Goal: Task Accomplishment & Management: Manage account settings

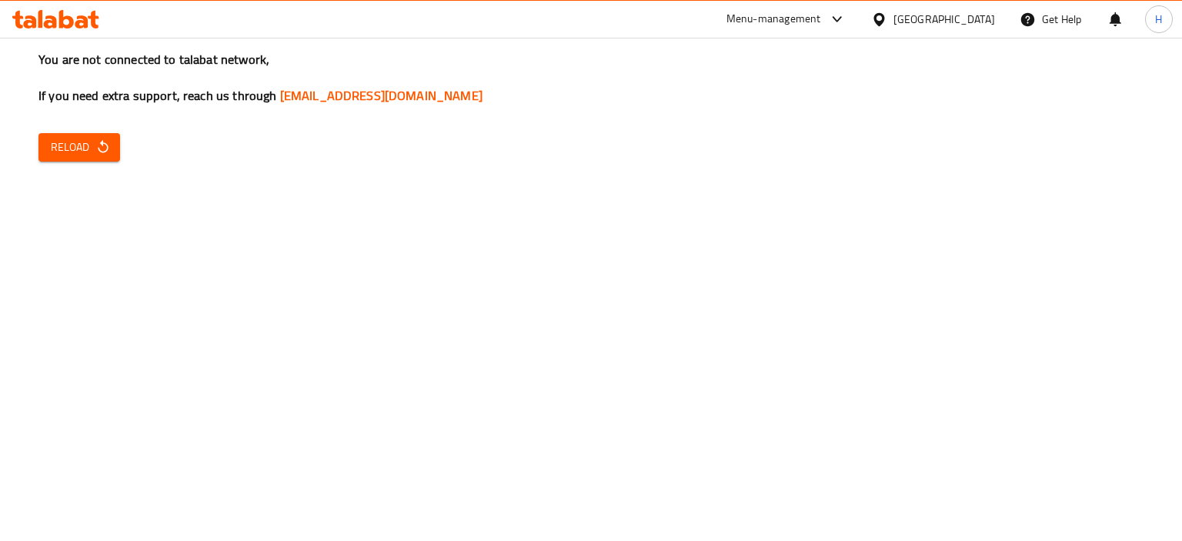
click at [58, 15] on icon at bounding box center [55, 19] width 87 height 18
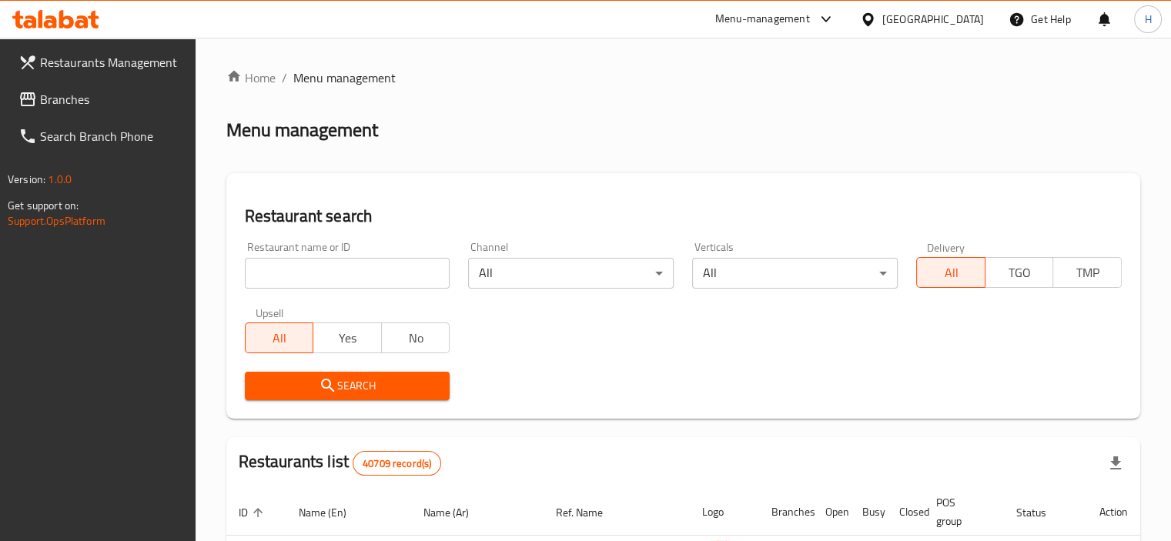
click at [78, 84] on link "Branches" at bounding box center [100, 99] width 189 height 37
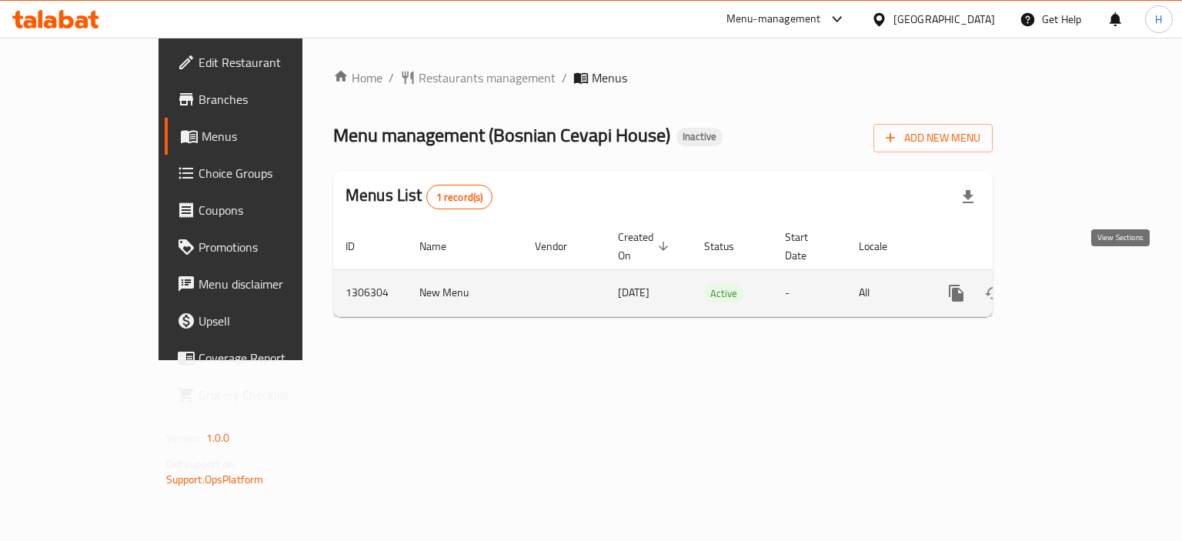
click at [1077, 284] on icon "enhanced table" at bounding box center [1067, 293] width 18 height 18
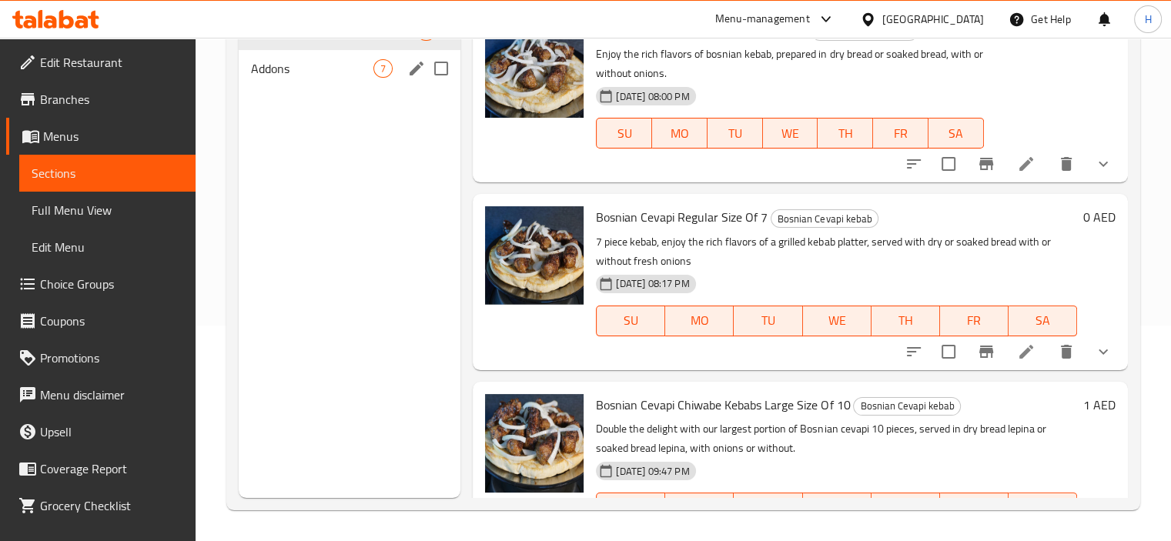
click at [249, 70] on div "Addons 7" at bounding box center [350, 68] width 222 height 37
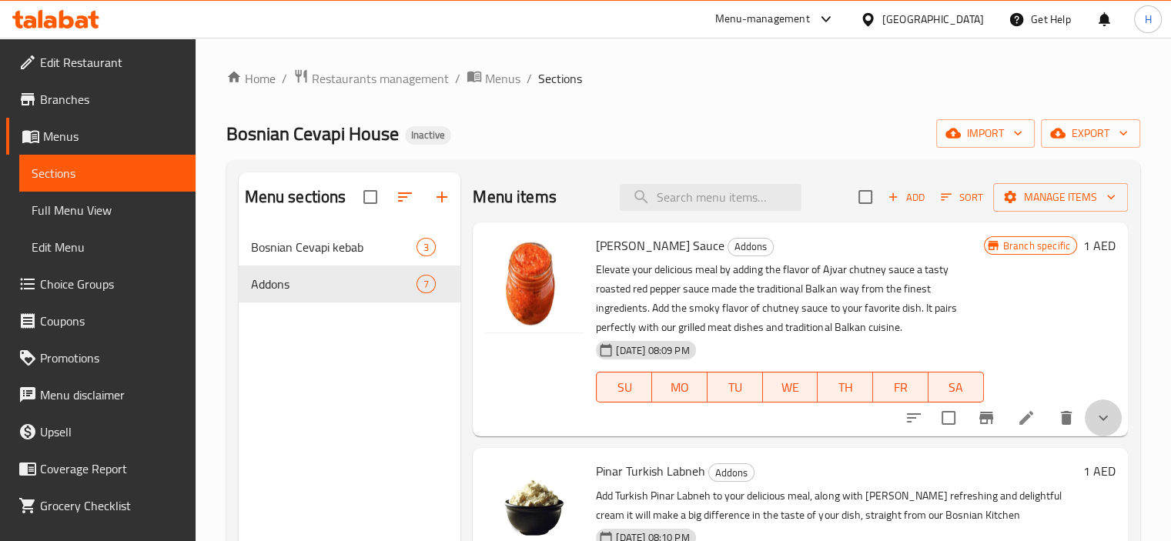
click at [1095, 407] on button "show more" at bounding box center [1102, 417] width 37 height 37
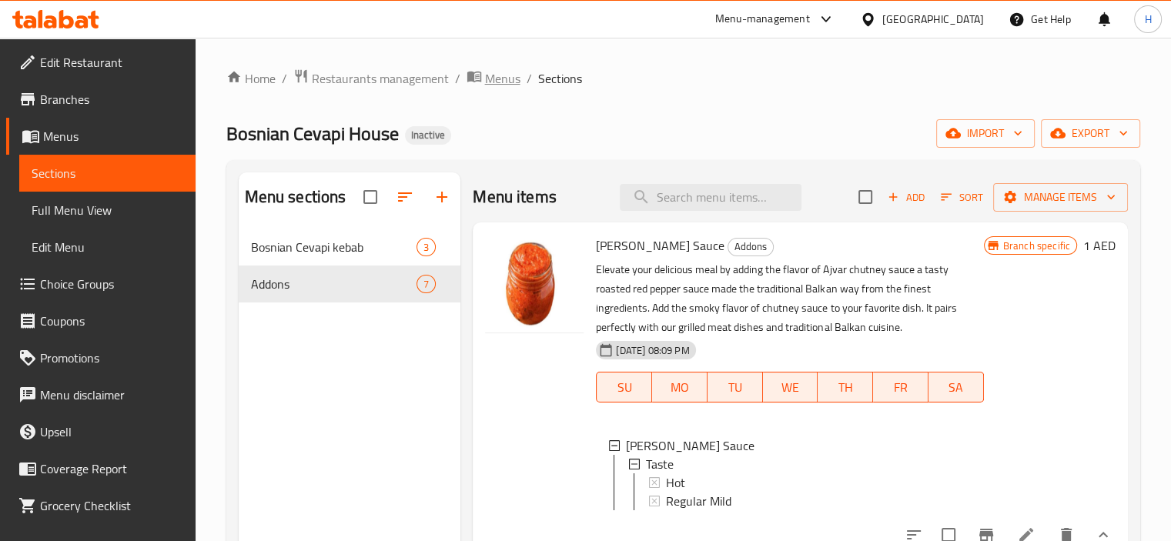
click at [505, 79] on span "Menus" at bounding box center [502, 78] width 35 height 18
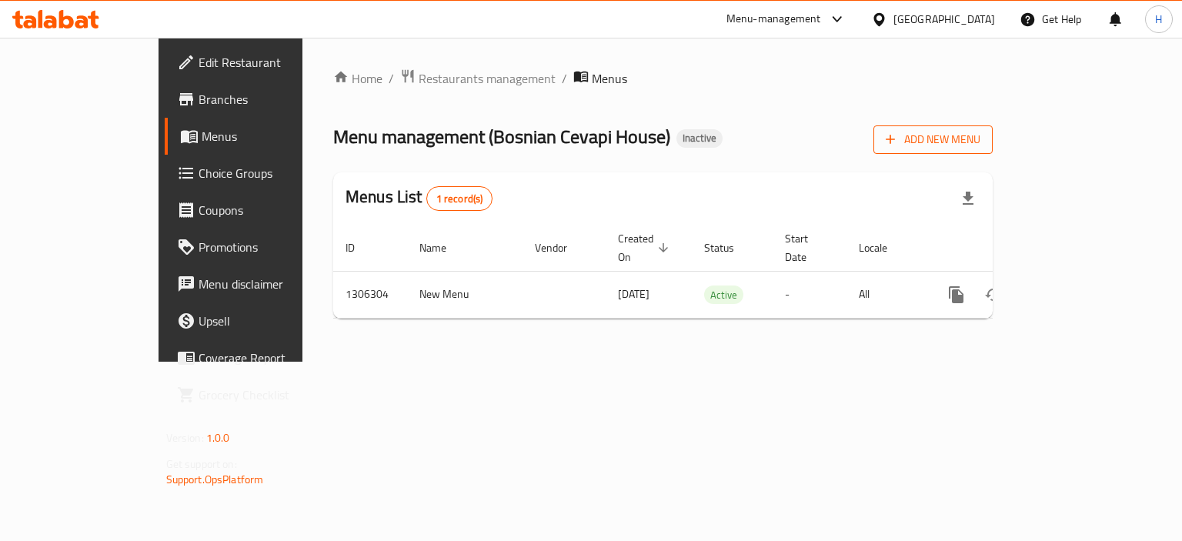
click at [980, 136] on span "Add New Menu" at bounding box center [933, 139] width 95 height 19
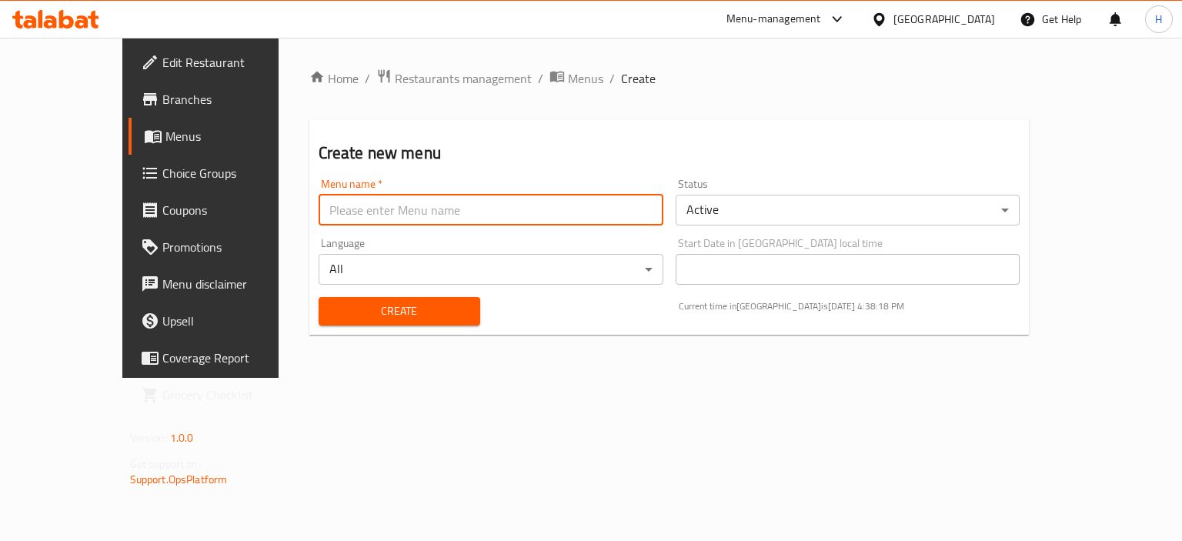
click at [503, 202] on input "text" at bounding box center [491, 210] width 345 height 31
type input "Menu"
click at [331, 319] on span "Create" at bounding box center [399, 311] width 137 height 19
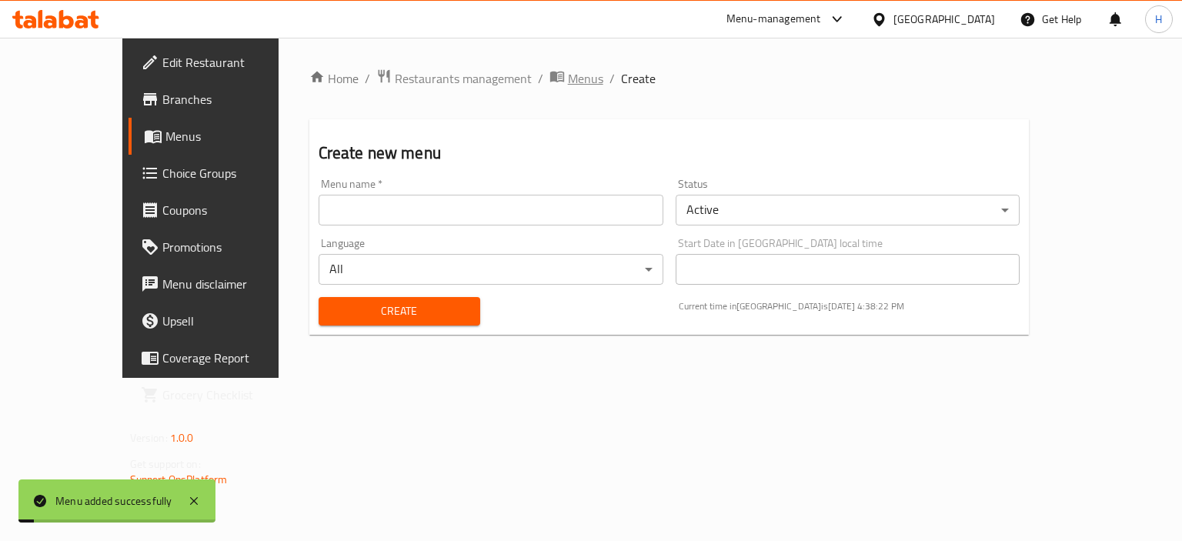
click at [568, 83] on span "Menus" at bounding box center [585, 78] width 35 height 18
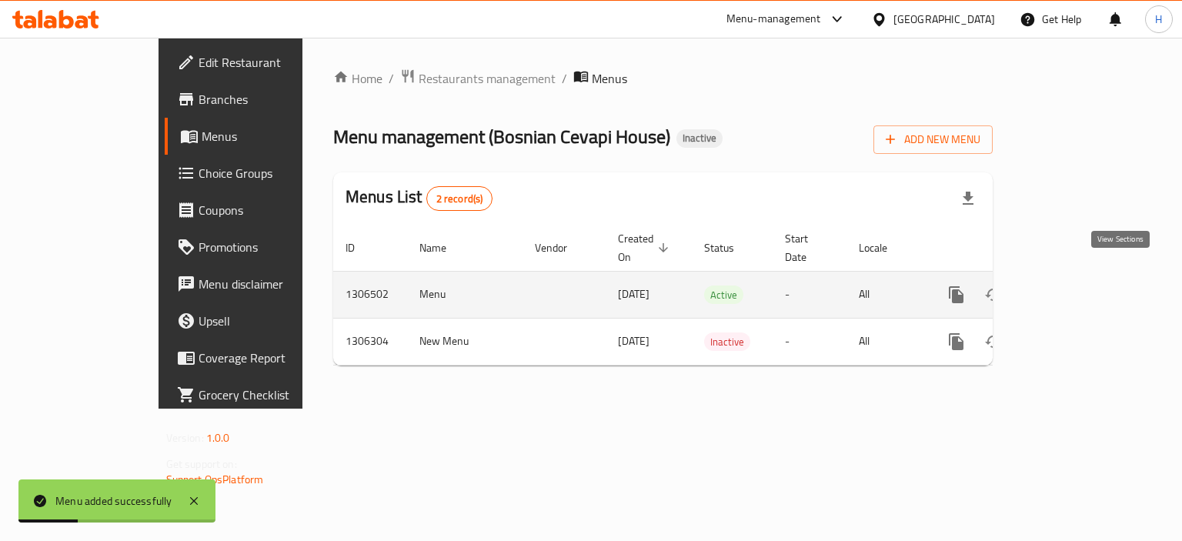
click at [1086, 282] on link "enhanced table" at bounding box center [1067, 294] width 37 height 37
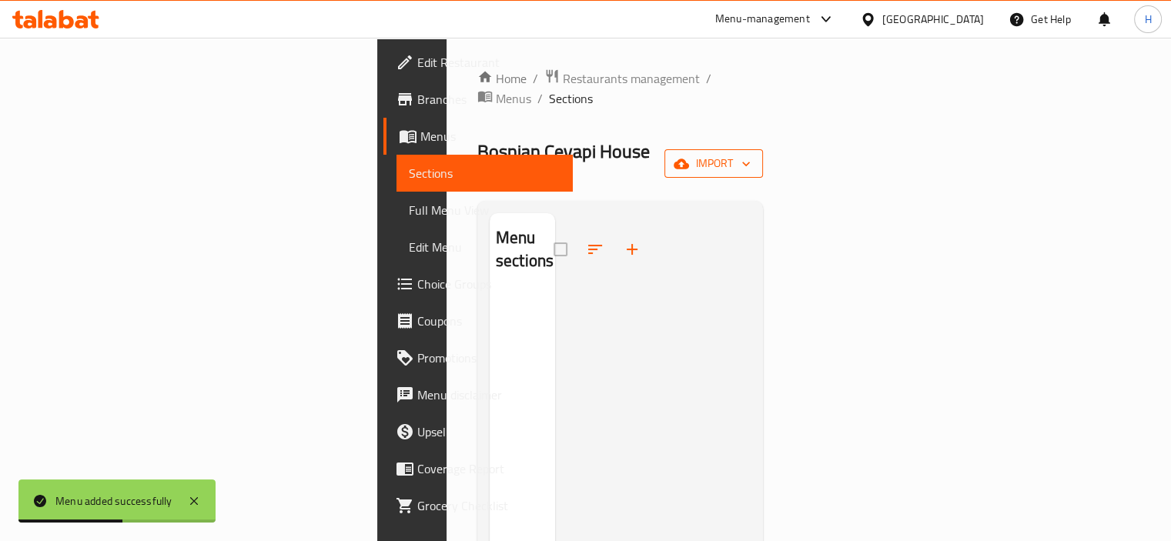
click at [750, 154] on span "import" at bounding box center [713, 163] width 74 height 19
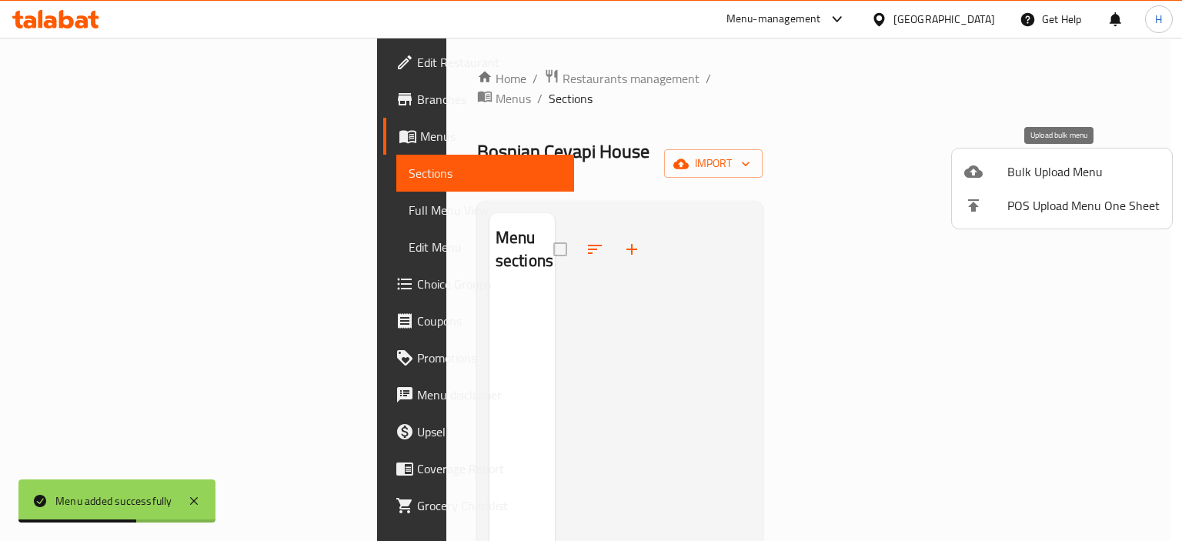
click at [1020, 172] on span "Bulk Upload Menu" at bounding box center [1083, 171] width 152 height 18
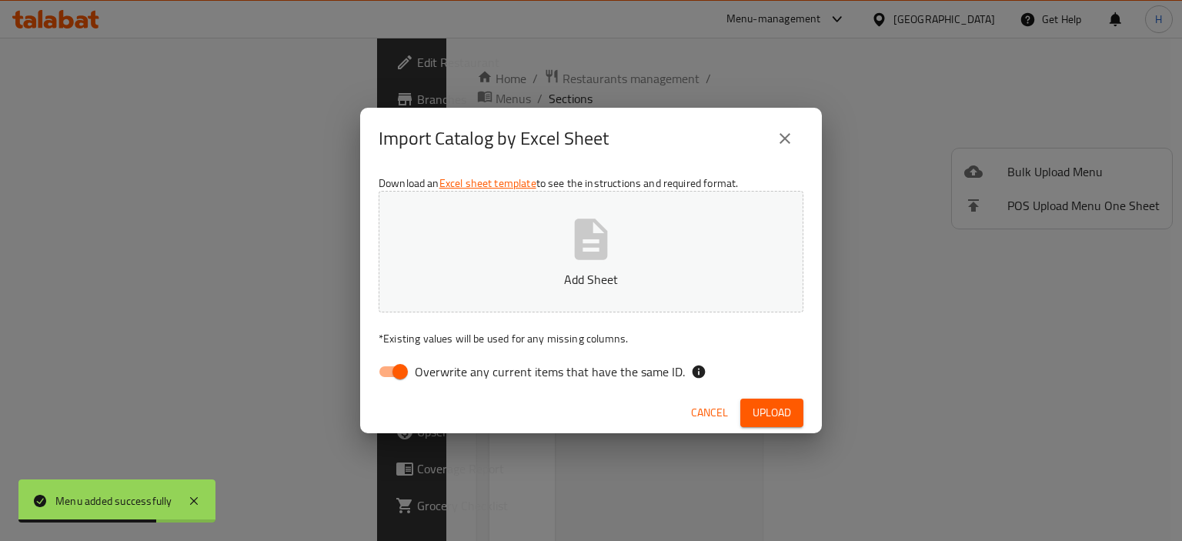
click at [576, 366] on span "Overwrite any current items that have the same ID." at bounding box center [550, 371] width 270 height 18
click at [444, 366] on input "Overwrite any current items that have the same ID." at bounding box center [400, 371] width 88 height 29
checkbox input "false"
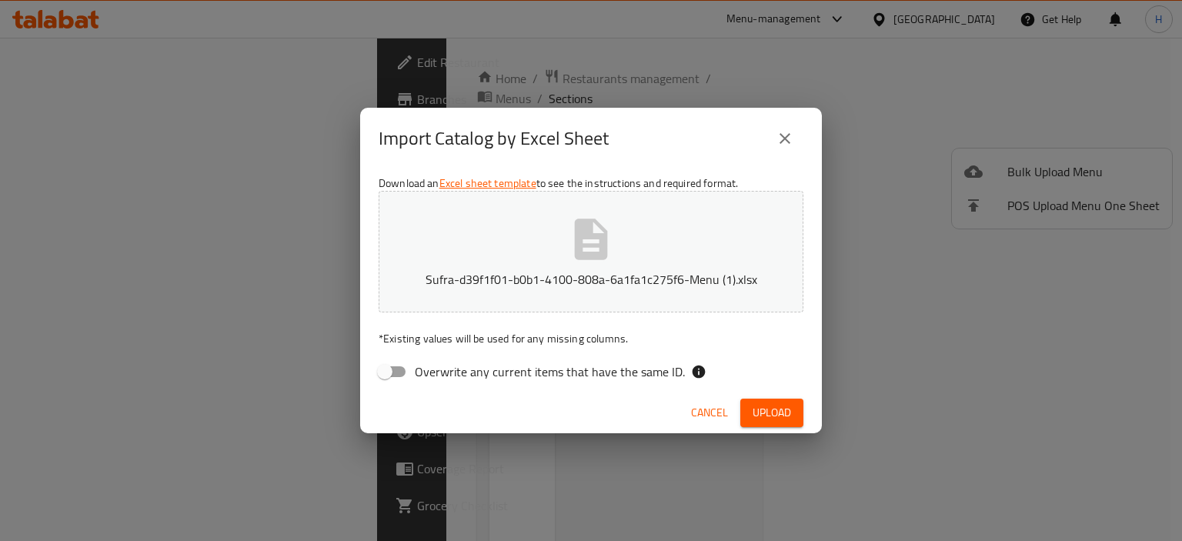
click at [757, 412] on span "Upload" at bounding box center [772, 412] width 38 height 19
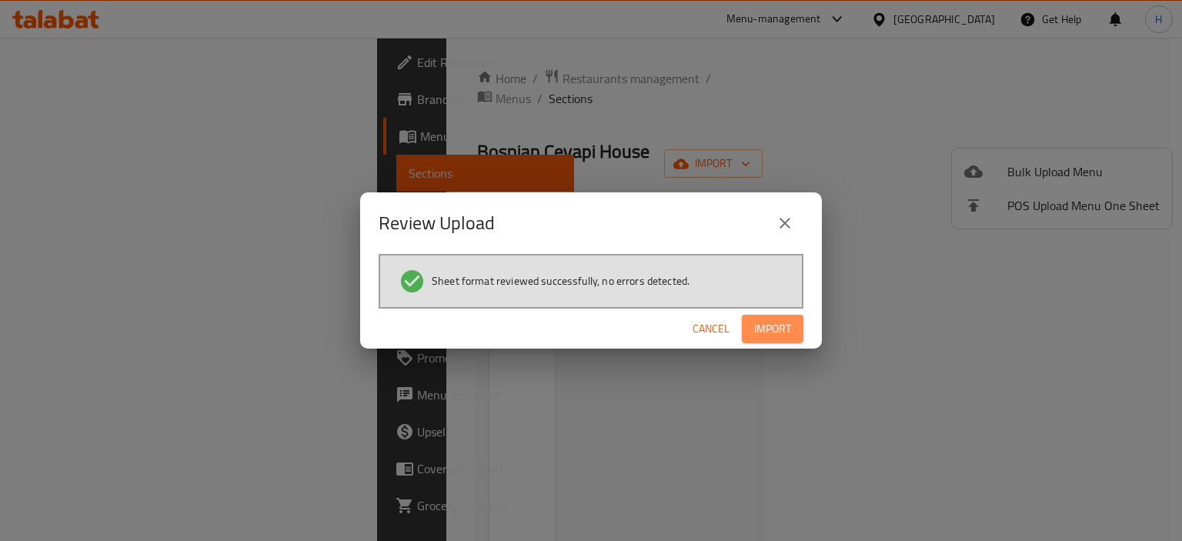
click at [785, 319] on span "Import" at bounding box center [772, 328] width 37 height 19
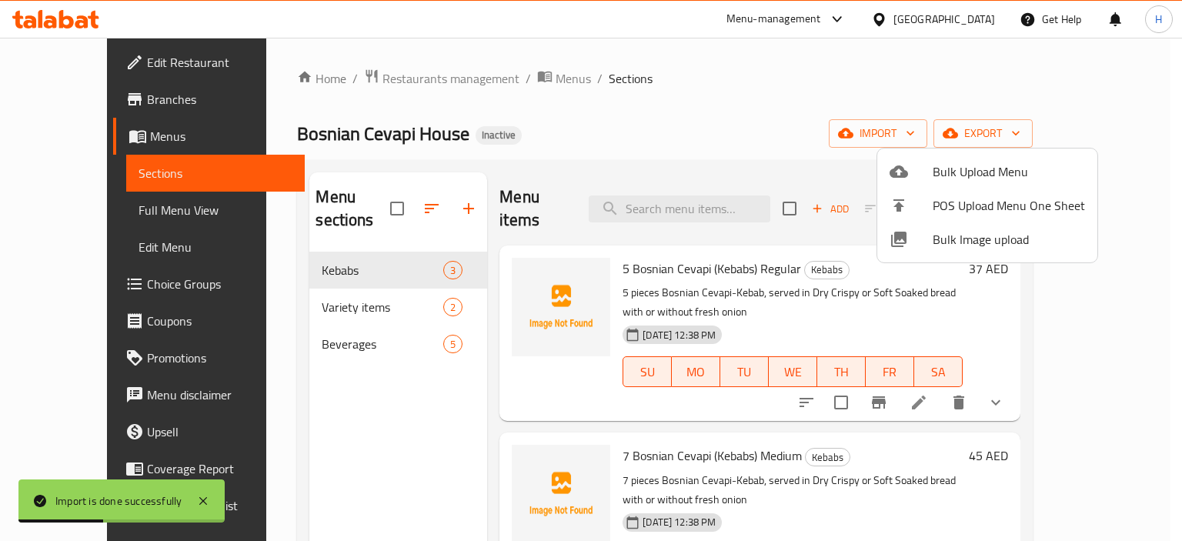
click at [70, 207] on div at bounding box center [591, 270] width 1182 height 541
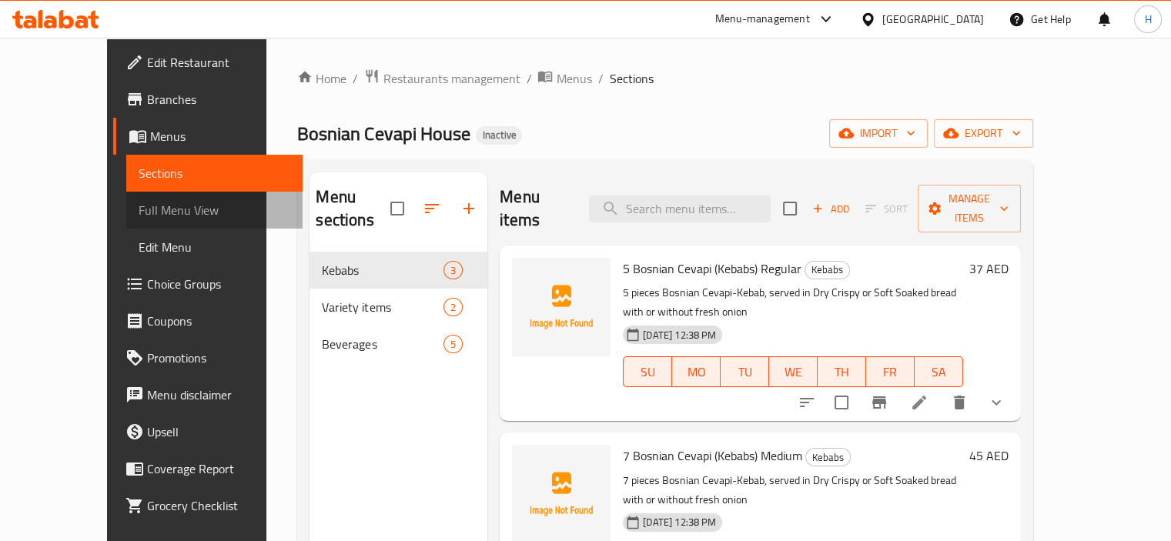
click at [139, 218] on span "Full Menu View" at bounding box center [215, 210] width 152 height 18
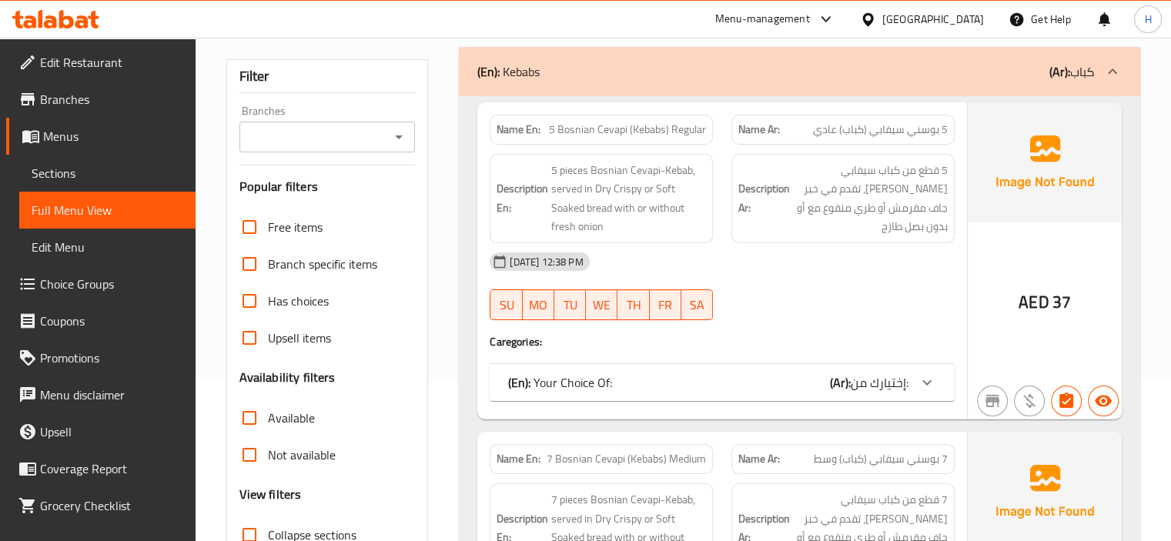
scroll to position [160, 0]
click at [693, 390] on div "(En): Your Choice Of: (Ar): إختيارك من:" at bounding box center [708, 382] width 400 height 18
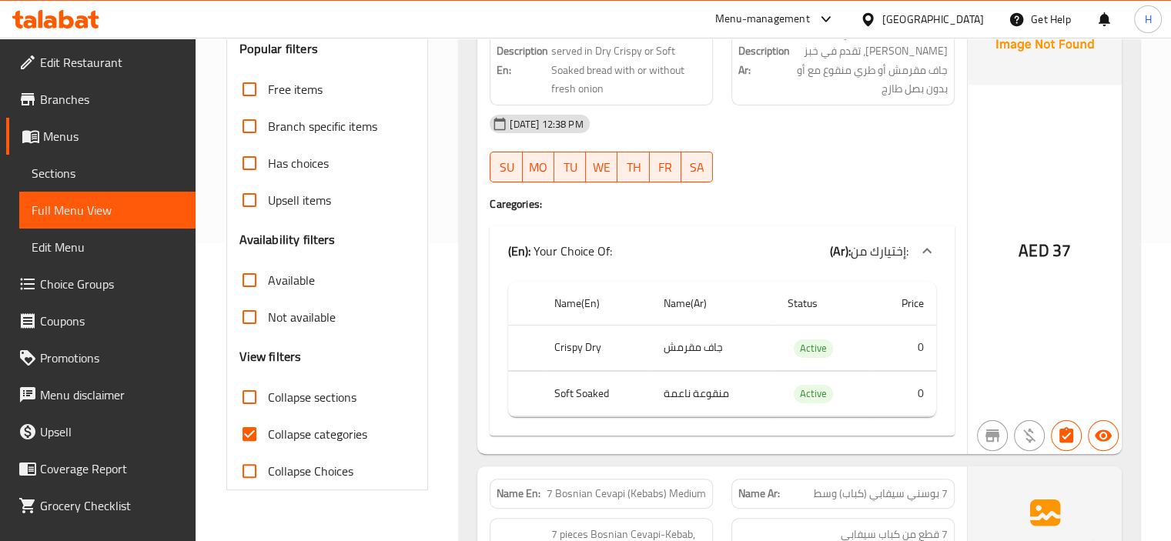
scroll to position [166, 0]
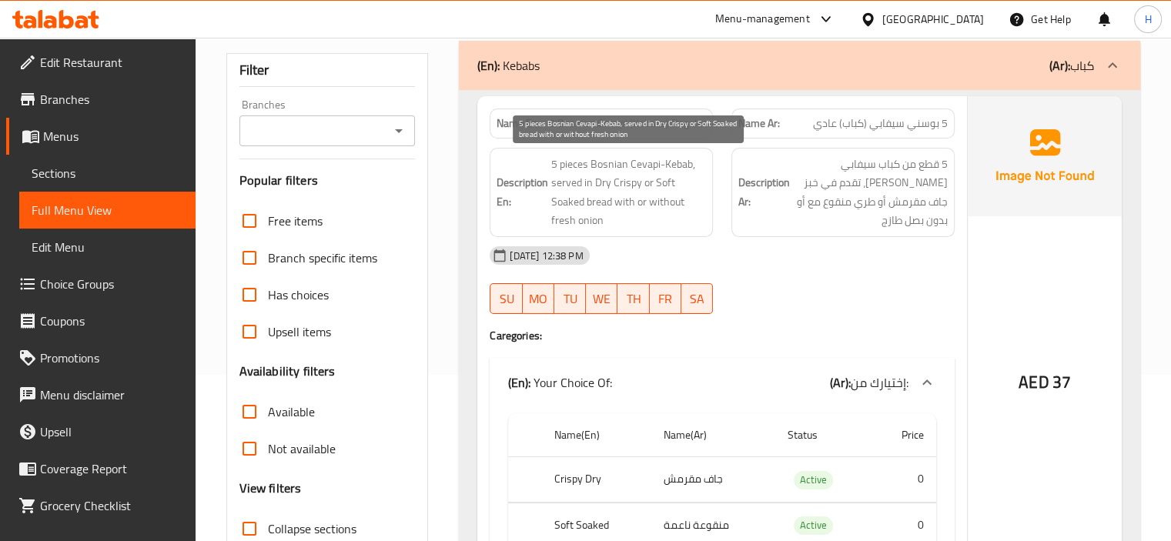
click at [582, 219] on span "5 pieces Bosnian Cevapi-Kebab, served in Dry Crispy or Soft Soaked bread with o…" at bounding box center [628, 192] width 155 height 75
copy span "onion"
click at [756, 260] on div "19-08-2025 12:38 PM" at bounding box center [721, 255] width 483 height 37
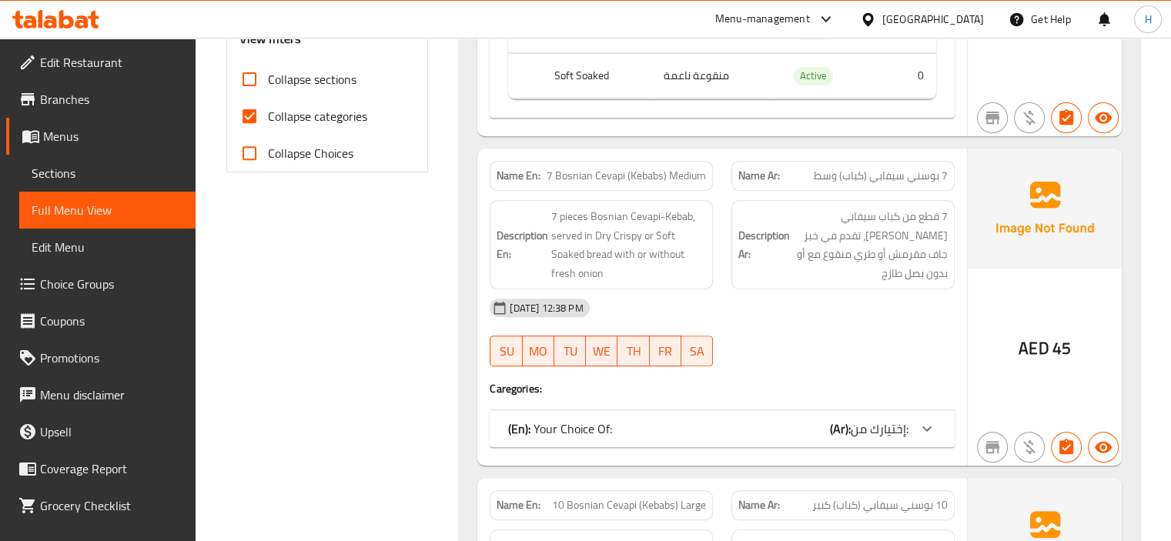
scroll to position [945, 0]
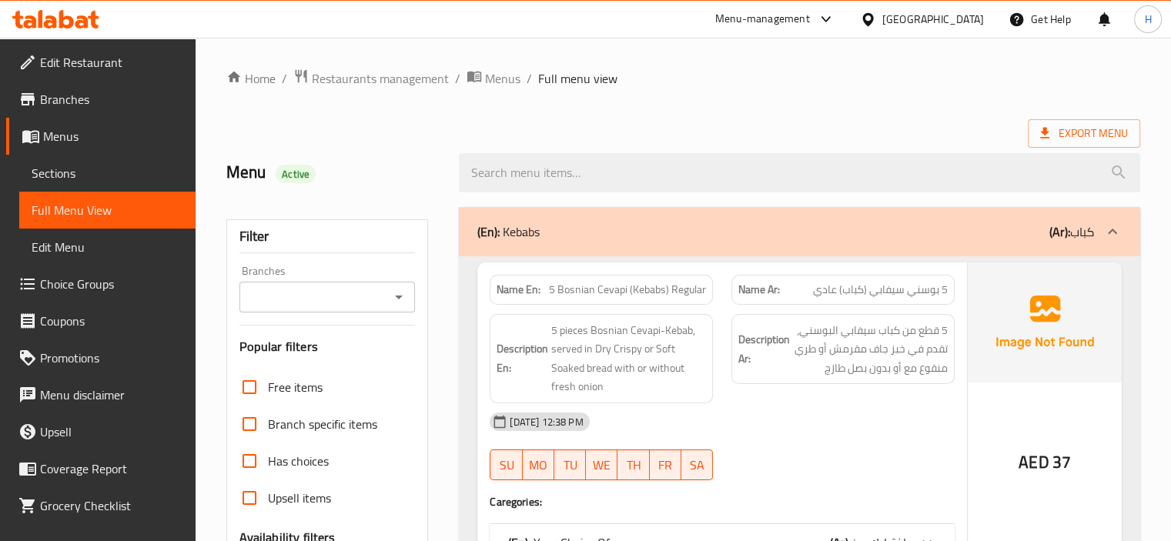
click at [67, 285] on span "Choice Groups" at bounding box center [111, 284] width 143 height 18
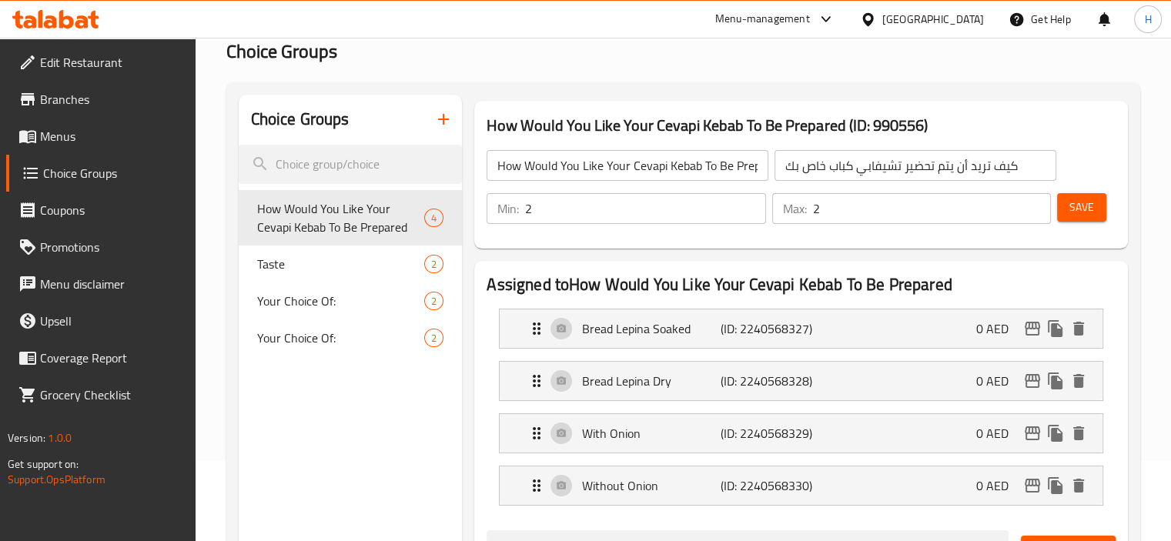
scroll to position [80, 0]
click at [285, 272] on span "Taste" at bounding box center [318, 264] width 122 height 18
type input "Taste"
type input "ذوق"
type input "0"
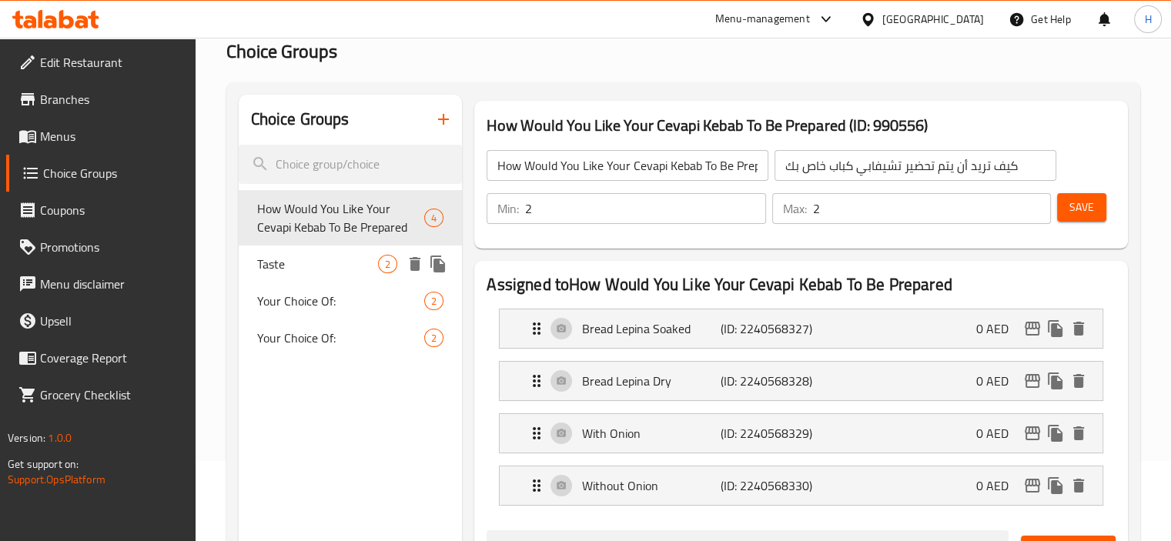
type input "1"
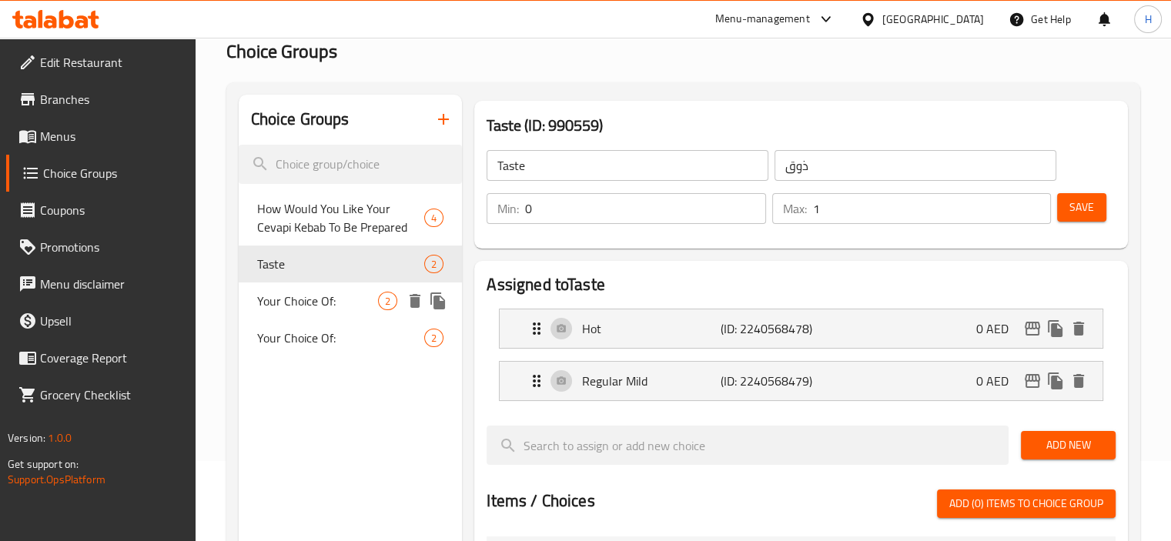
click at [295, 292] on span "Your Choice Of:" at bounding box center [318, 301] width 122 height 18
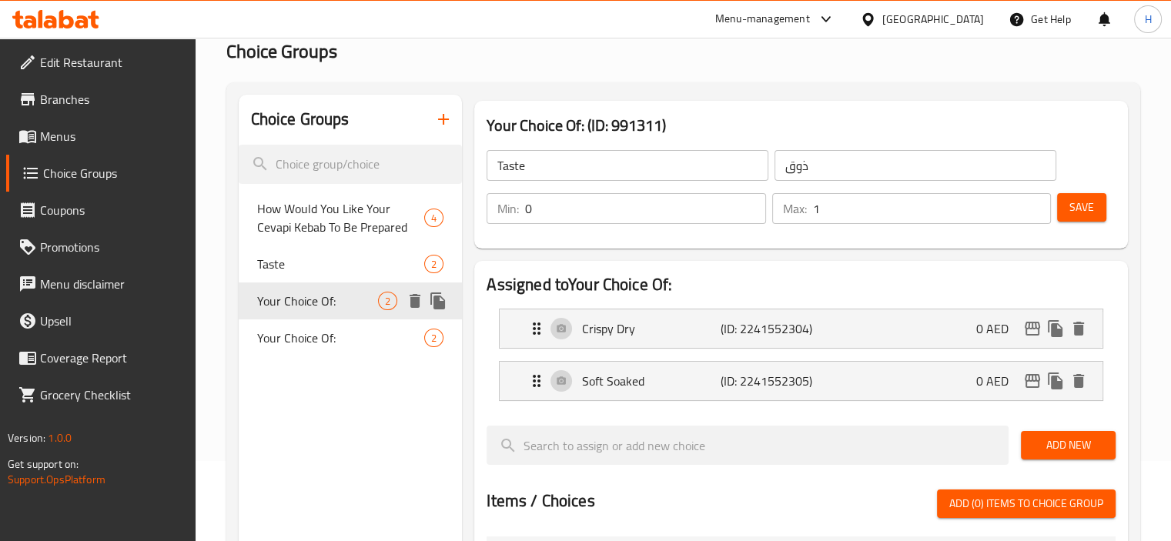
type input "Your Choice Of:"
type input "إختيارك من:"
type input "1"
click at [302, 335] on span "Your Choice Of:" at bounding box center [318, 338] width 122 height 18
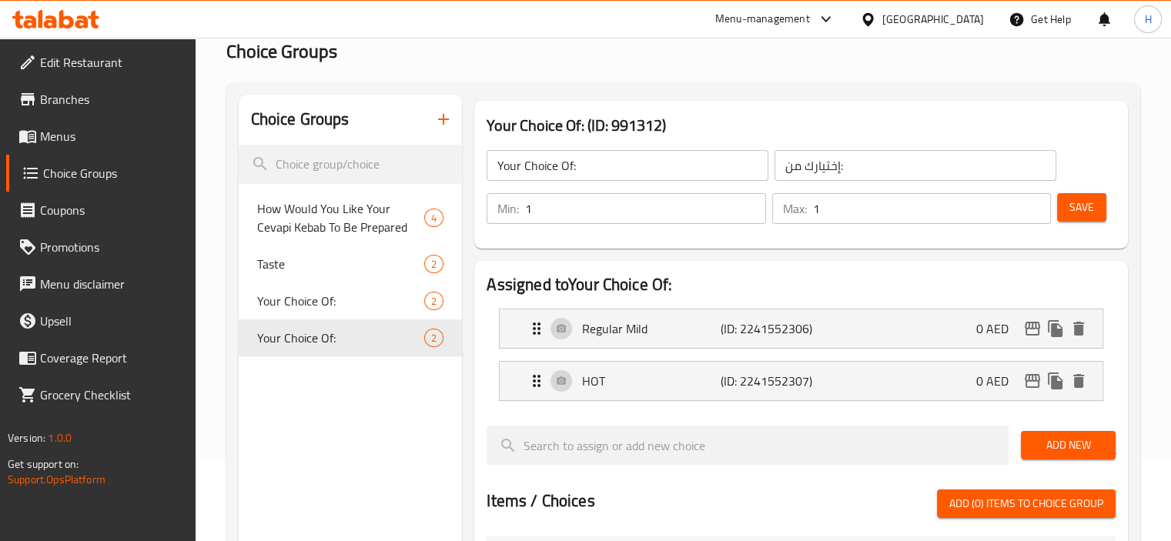
click at [444, 125] on icon "button" at bounding box center [443, 119] width 18 height 18
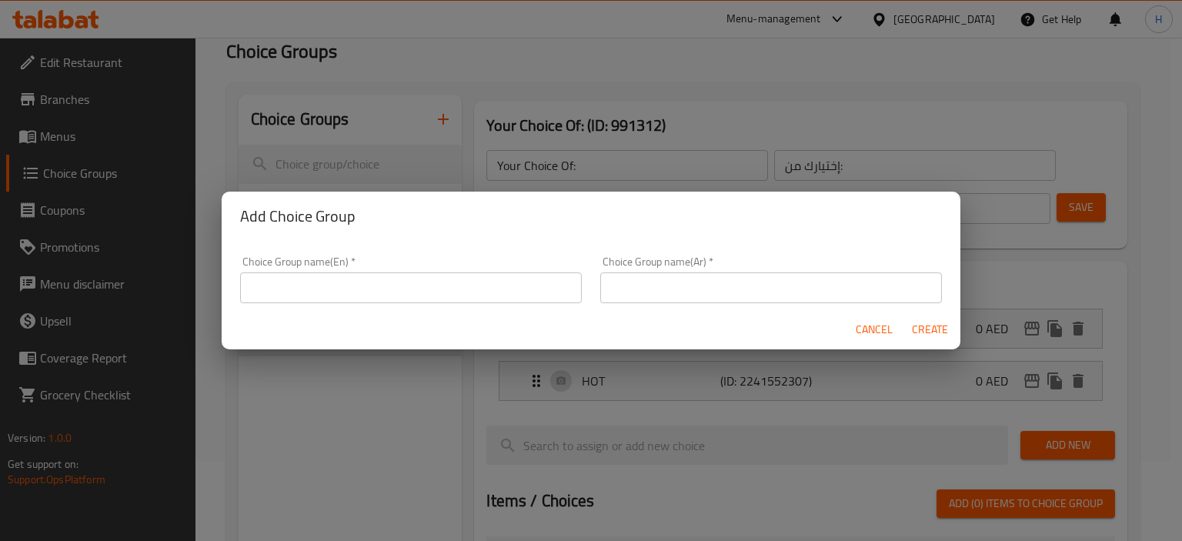
click at [409, 277] on input "text" at bounding box center [411, 287] width 342 height 31
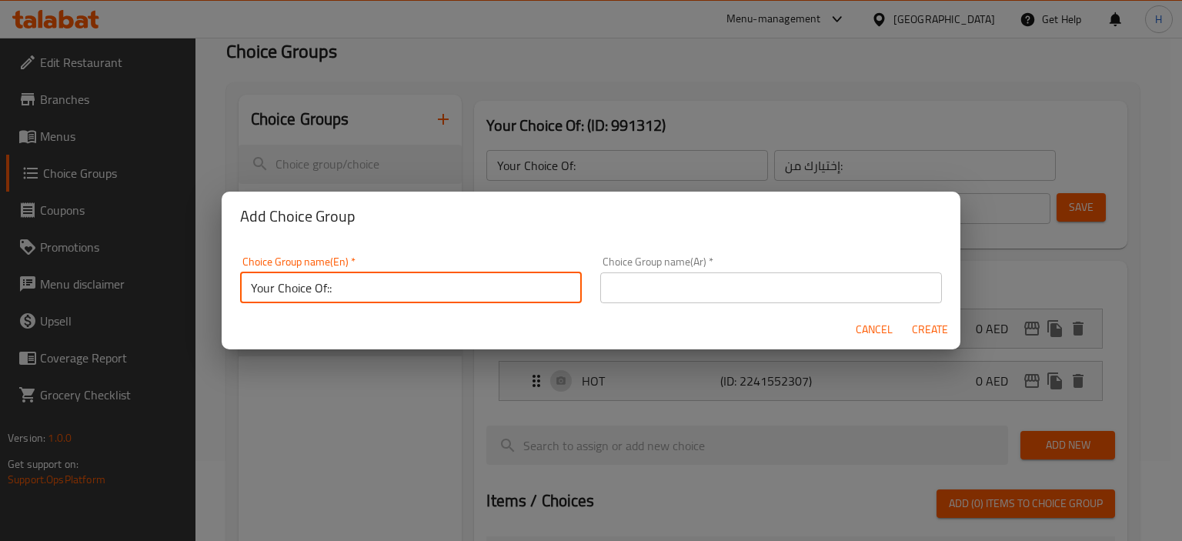
type input "Your Choice Of::"
click at [753, 303] on div "Choice Group name(Ar)   * Choice Group name(Ar) *" at bounding box center [771, 279] width 360 height 65
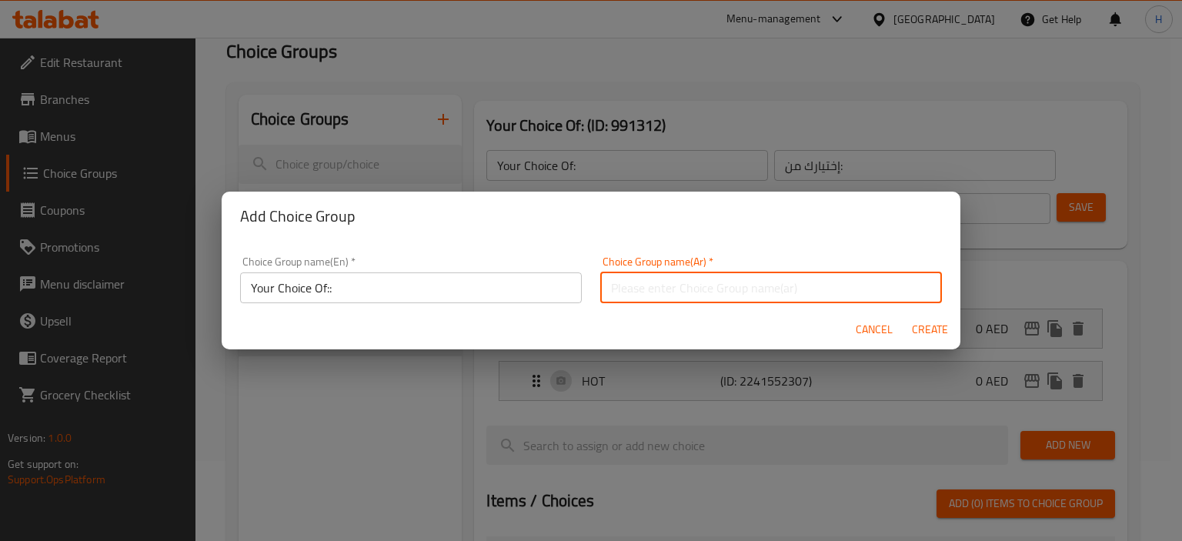
type input "إختيارك من:"
click at [927, 327] on span "Create" at bounding box center [929, 329] width 37 height 19
type input "Your Choice Of::"
type input "0"
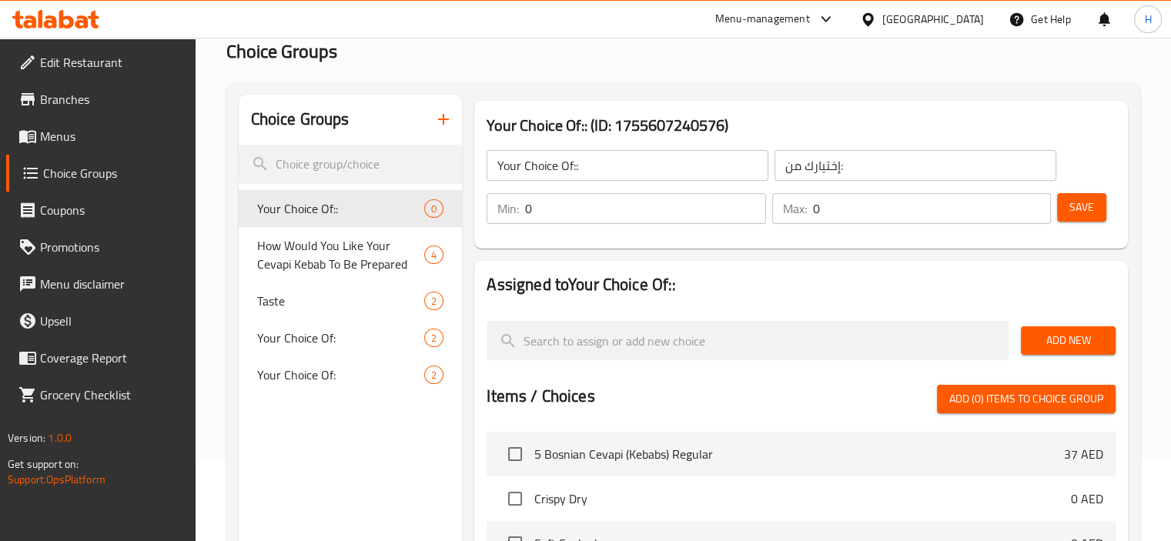
click at [558, 210] on input "0" at bounding box center [645, 208] width 240 height 31
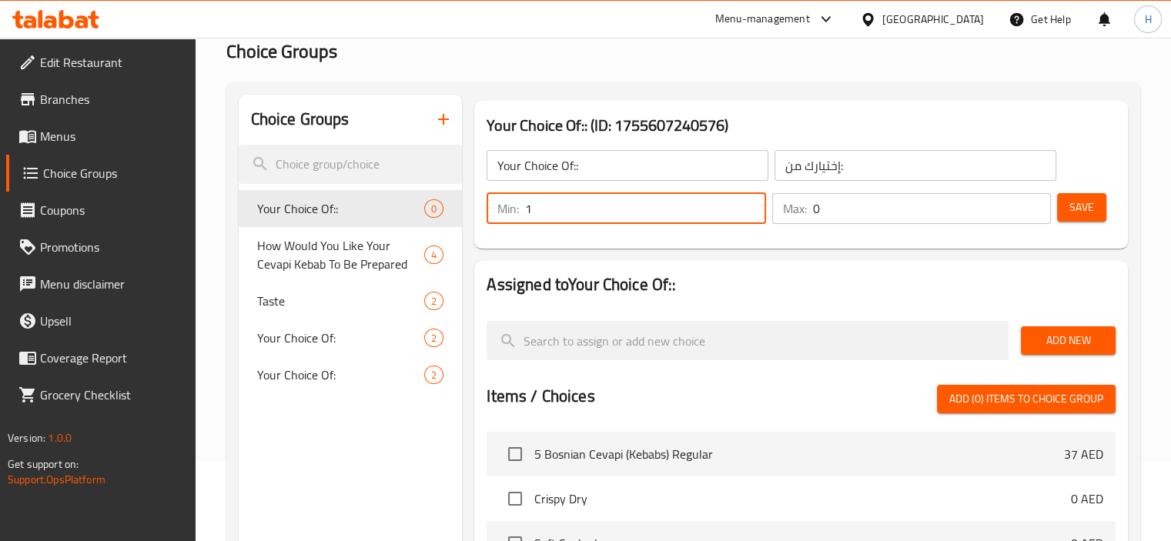
type input "1"
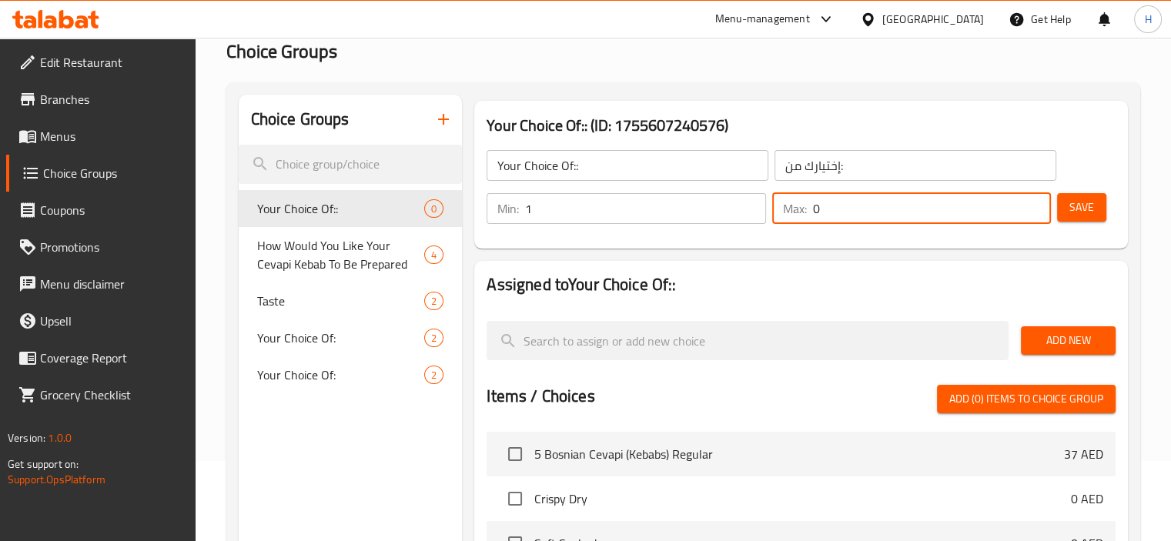
click at [869, 209] on input "0" at bounding box center [932, 208] width 238 height 31
type input "1"
click at [600, 170] on input "Your Choice Of::" at bounding box center [627, 165] width 282 height 31
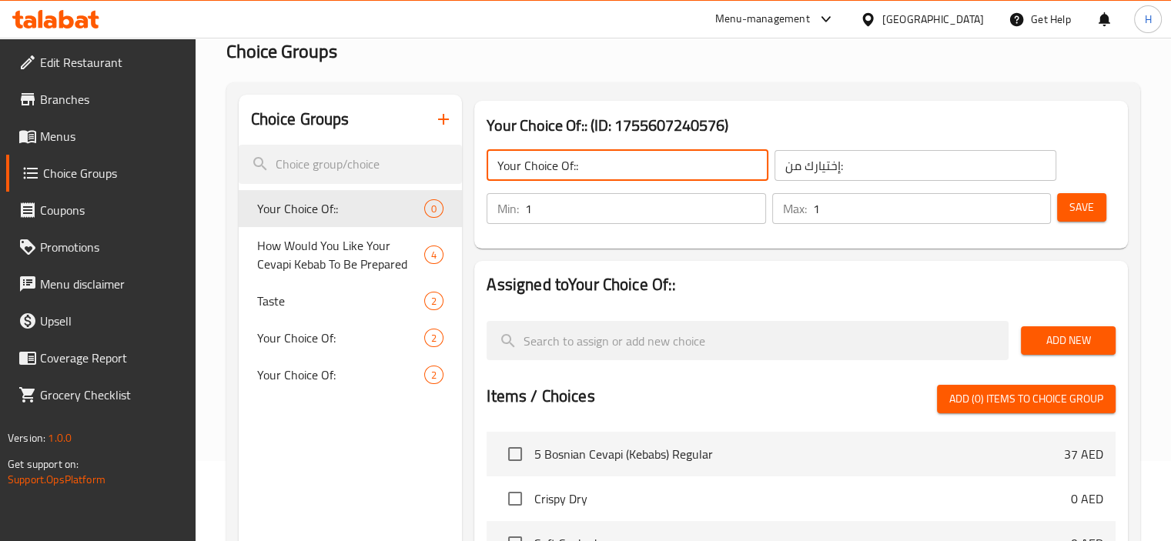
click at [600, 170] on input "Your Choice Of::" at bounding box center [627, 165] width 282 height 31
type input "Options:"
click at [868, 172] on input "إختيارك من:" at bounding box center [915, 165] width 282 height 31
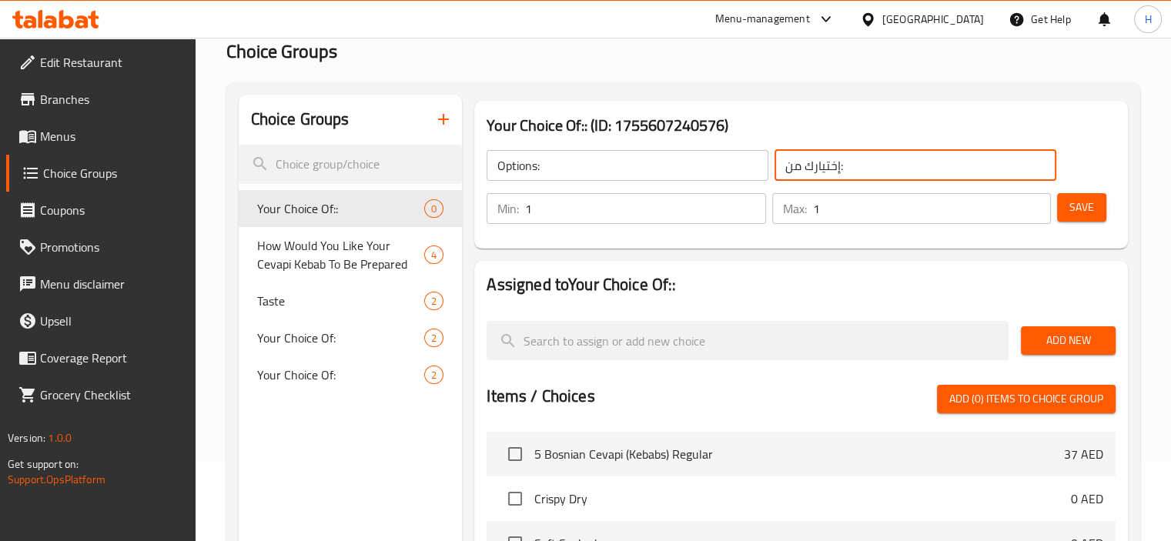
click at [868, 172] on input "إختيارك من:" at bounding box center [915, 165] width 282 height 31
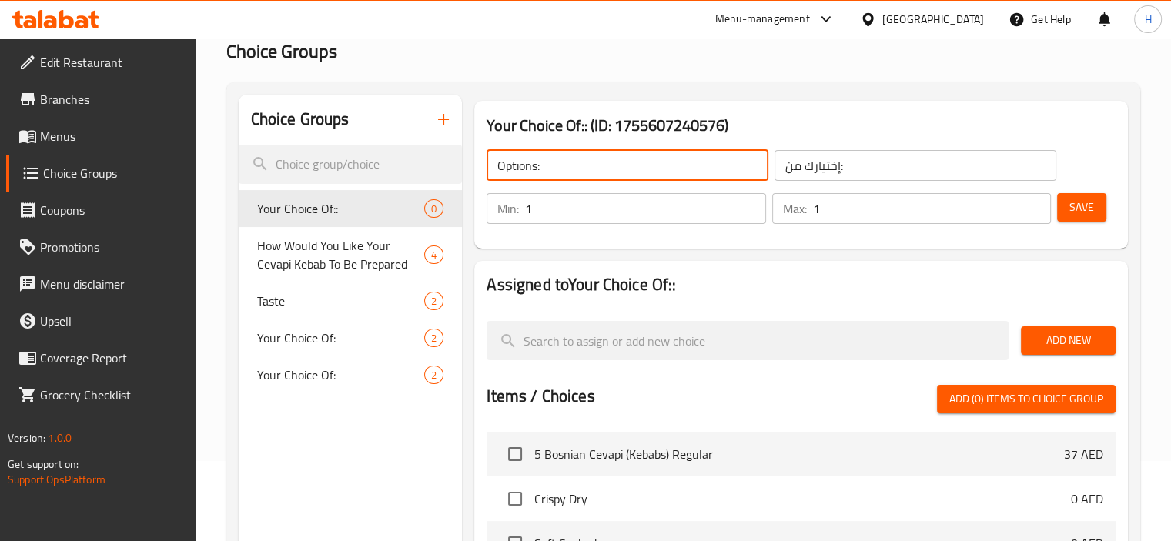
click at [598, 162] on input "Options:" at bounding box center [627, 165] width 282 height 31
click at [858, 165] on input "إختيارك من:" at bounding box center [915, 165] width 282 height 31
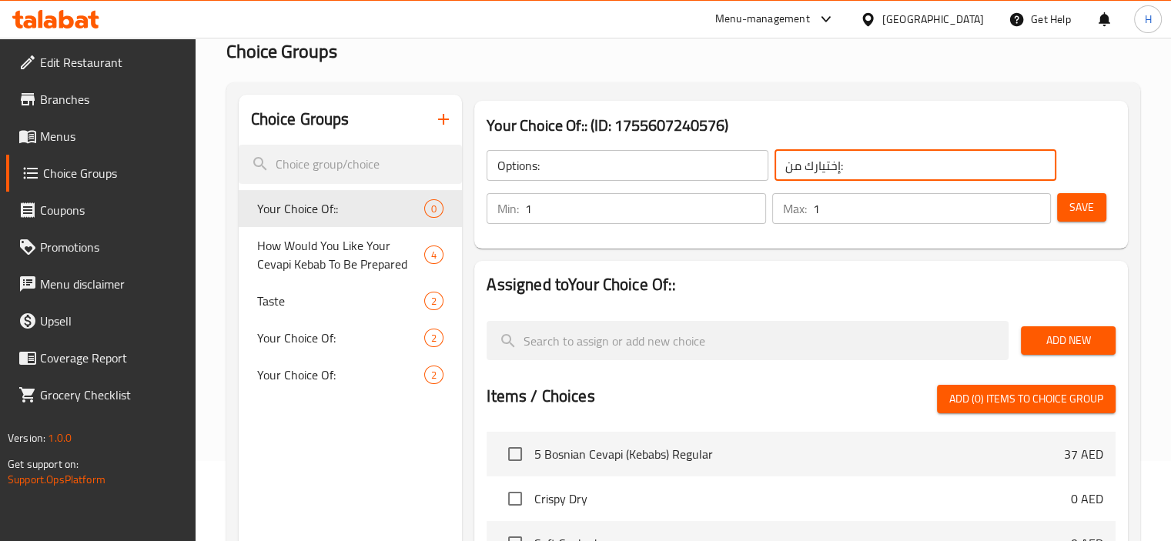
click at [858, 165] on input "إختيارك من:" at bounding box center [915, 165] width 282 height 31
paste input "يارات"
type input "خيارات:"
click at [850, 115] on h3 "Your Choice Of:: (ID: 1755607240576)" at bounding box center [800, 125] width 629 height 25
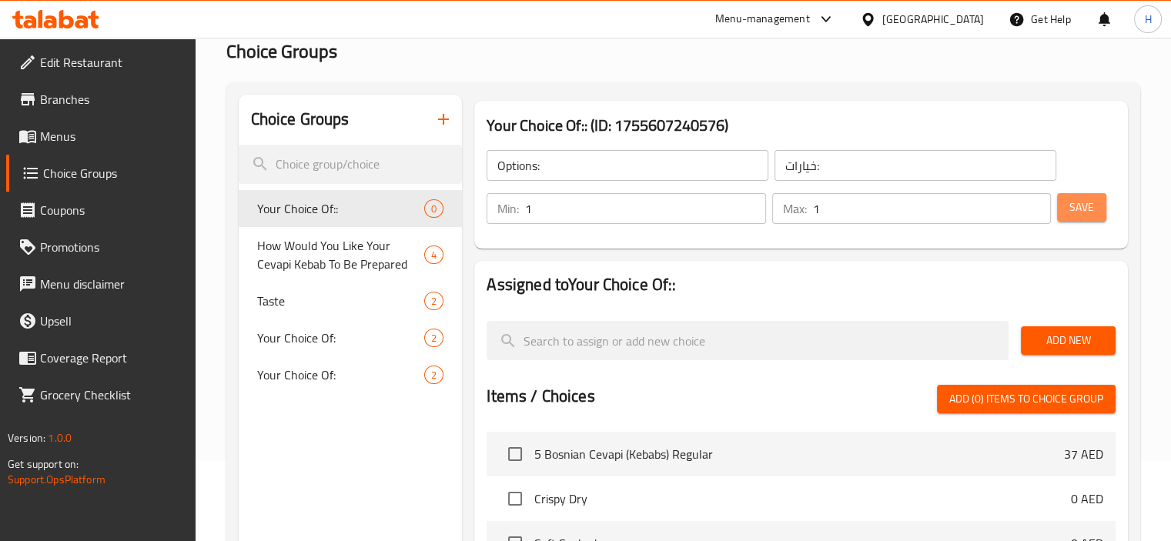
click at [1090, 207] on span "Save" at bounding box center [1081, 207] width 25 height 19
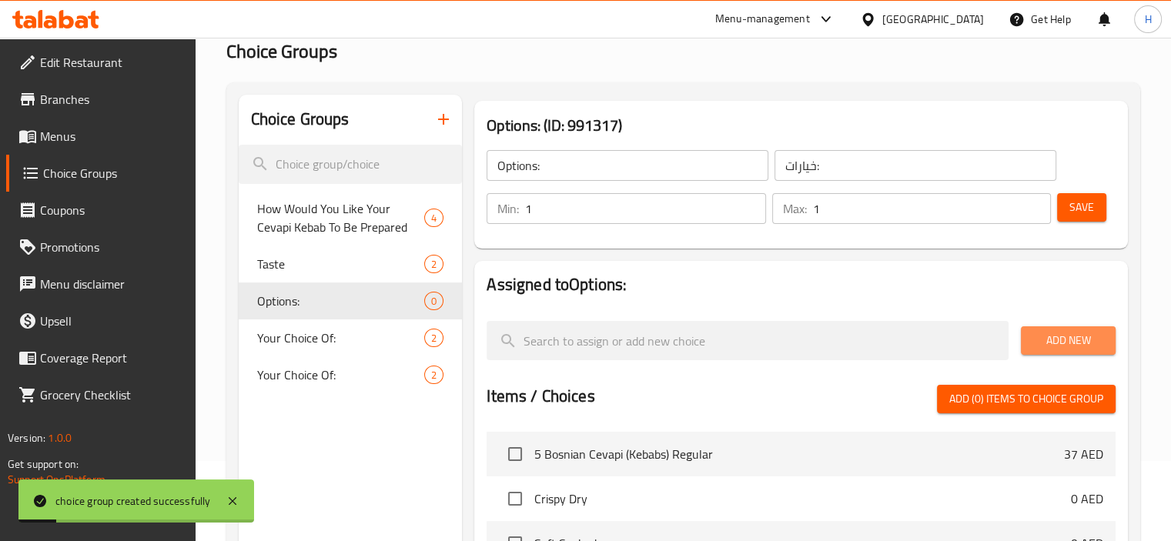
click at [1050, 346] on span "Add New" at bounding box center [1068, 340] width 70 height 19
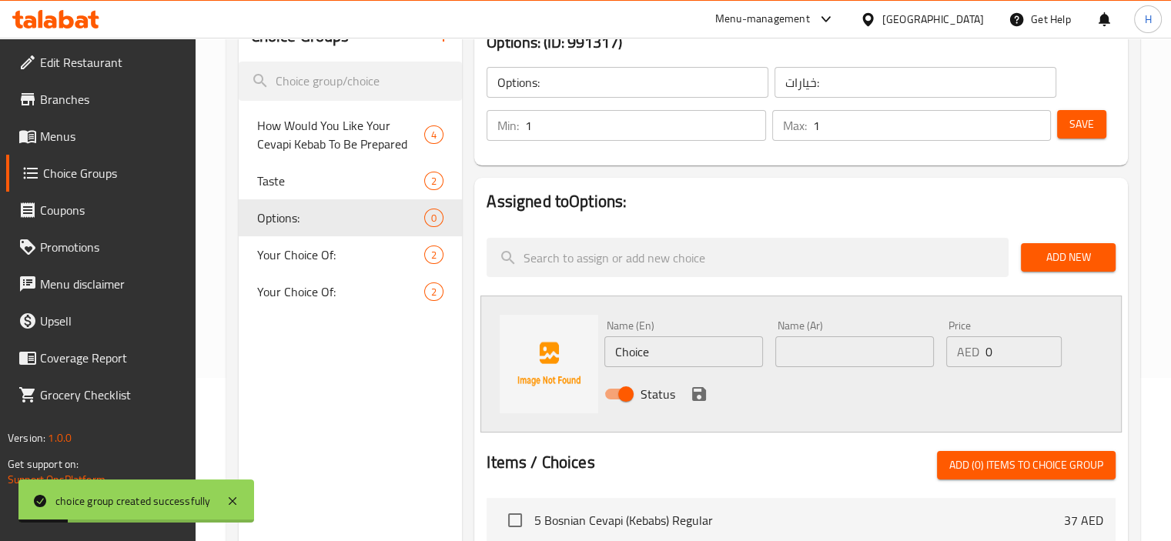
scroll to position [163, 0]
click at [732, 357] on input "Choice" at bounding box center [683, 351] width 159 height 31
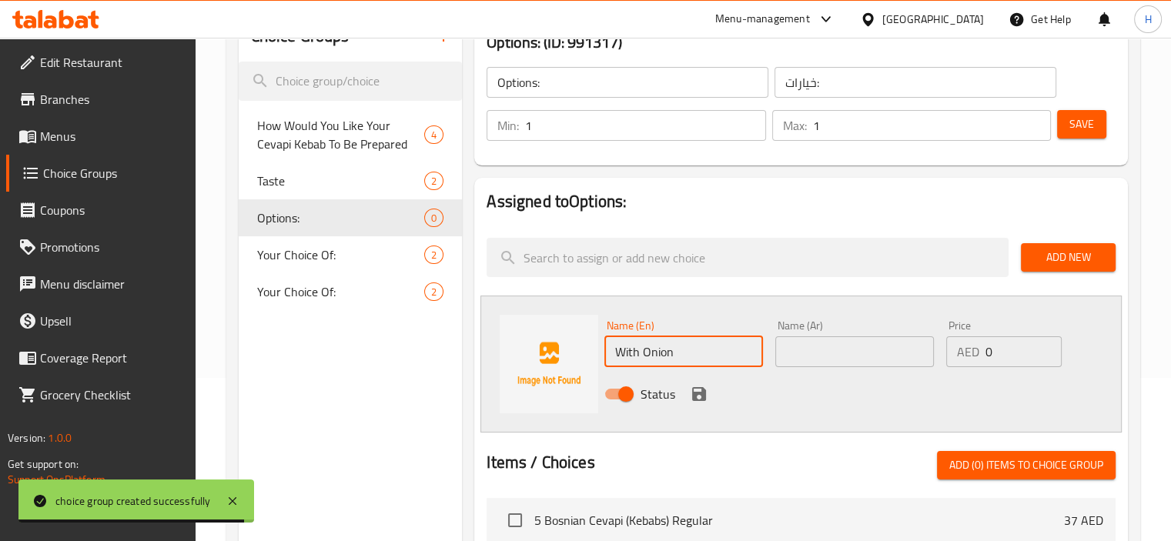
click at [650, 357] on input "With Onion" at bounding box center [683, 351] width 159 height 31
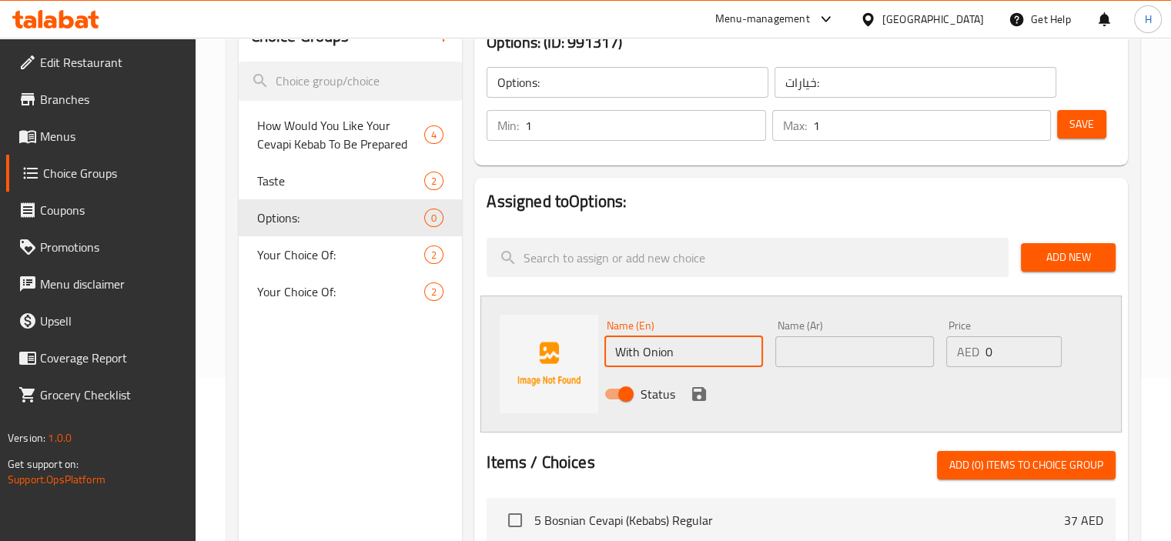
type input "With Onion"
click at [846, 356] on input "text" at bounding box center [854, 351] width 159 height 31
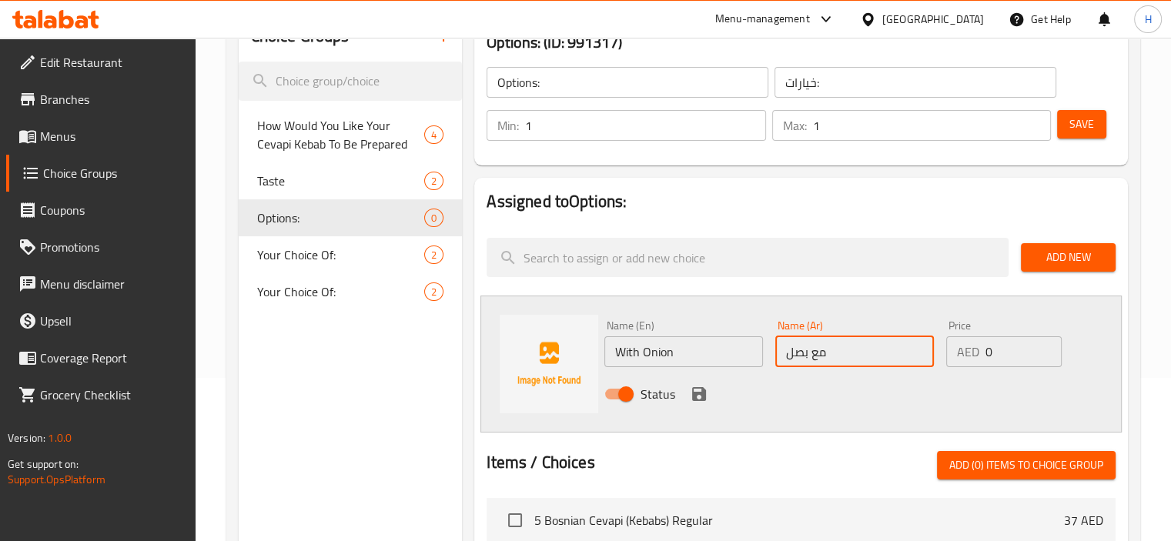
type input "مع بصل"
click at [700, 397] on icon "save" at bounding box center [699, 394] width 14 height 14
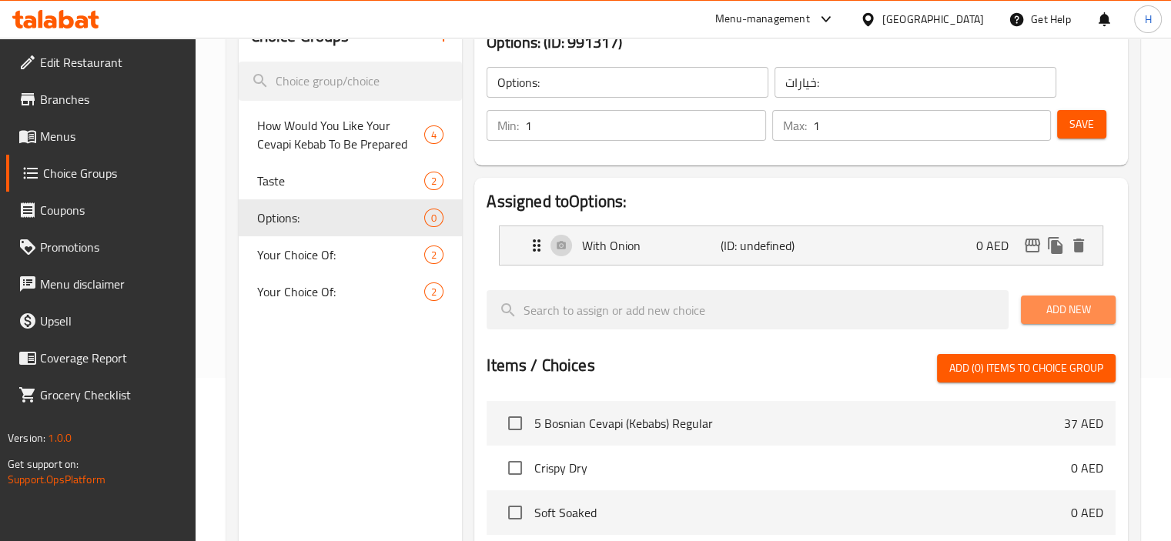
click at [1073, 304] on span "Add New" at bounding box center [1068, 309] width 70 height 19
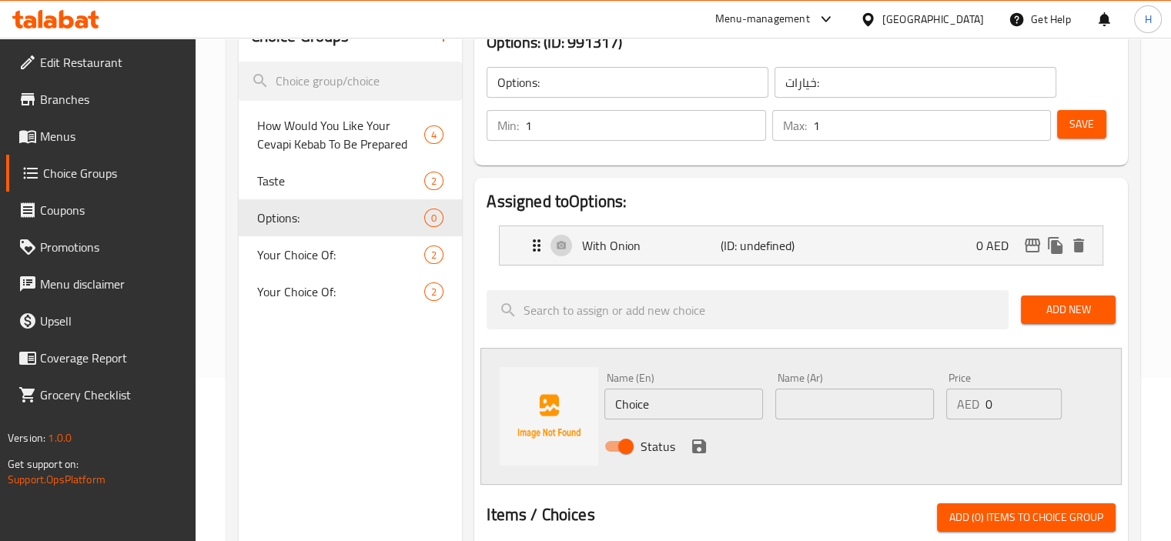
click at [646, 396] on input "Choice" at bounding box center [683, 404] width 159 height 31
click at [637, 400] on input "With Onion" at bounding box center [683, 404] width 159 height 31
type input "Without Onion"
click at [843, 402] on input "text" at bounding box center [854, 404] width 159 height 31
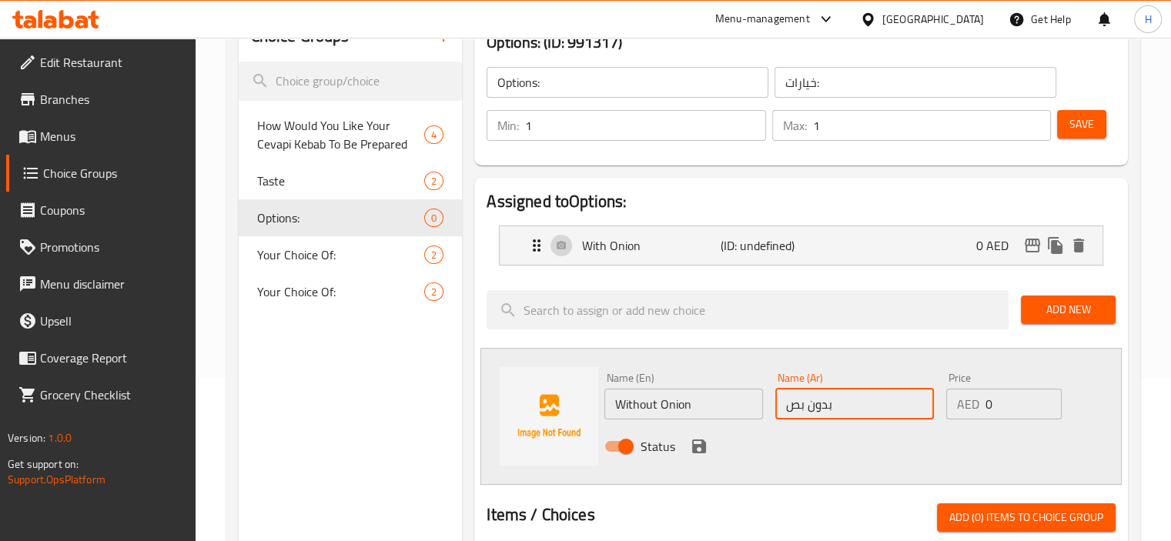
type input "بدون بصل"
click at [696, 442] on icon "save" at bounding box center [699, 446] width 18 height 18
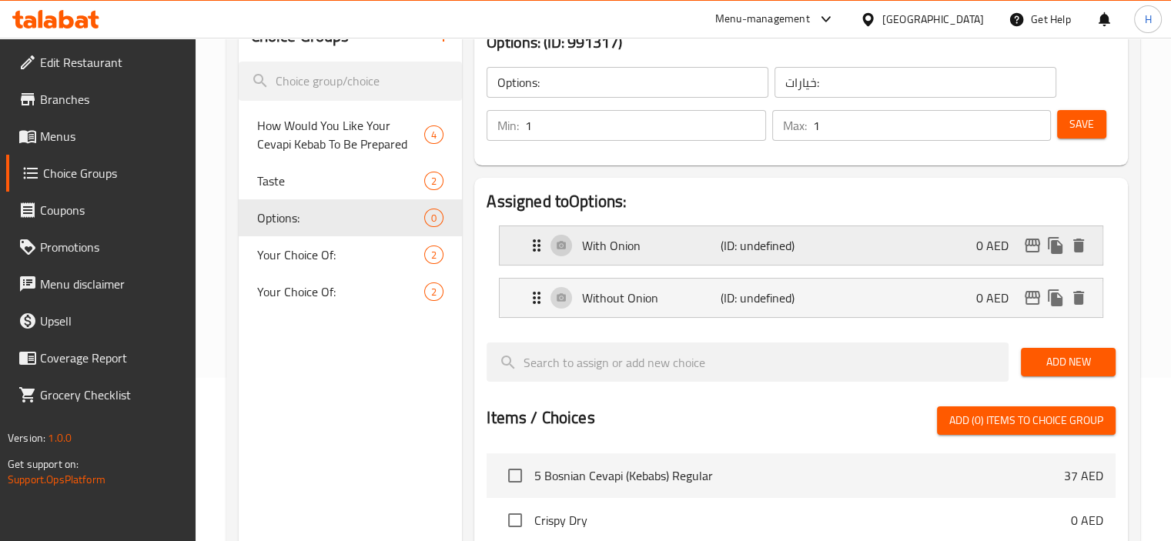
scroll to position [0, 0]
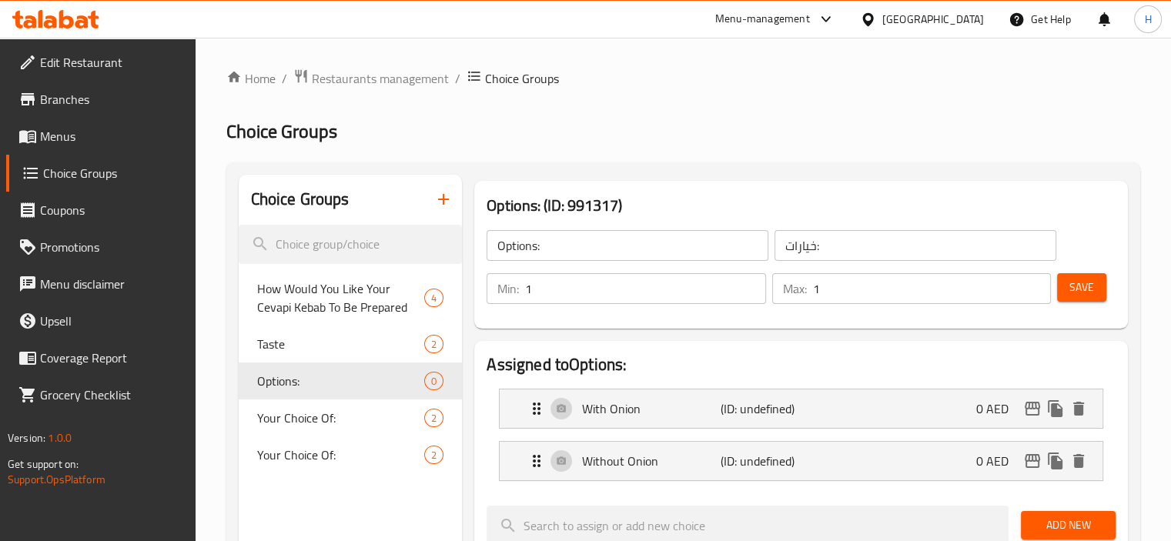
click at [1071, 281] on span "Save" at bounding box center [1081, 287] width 25 height 19
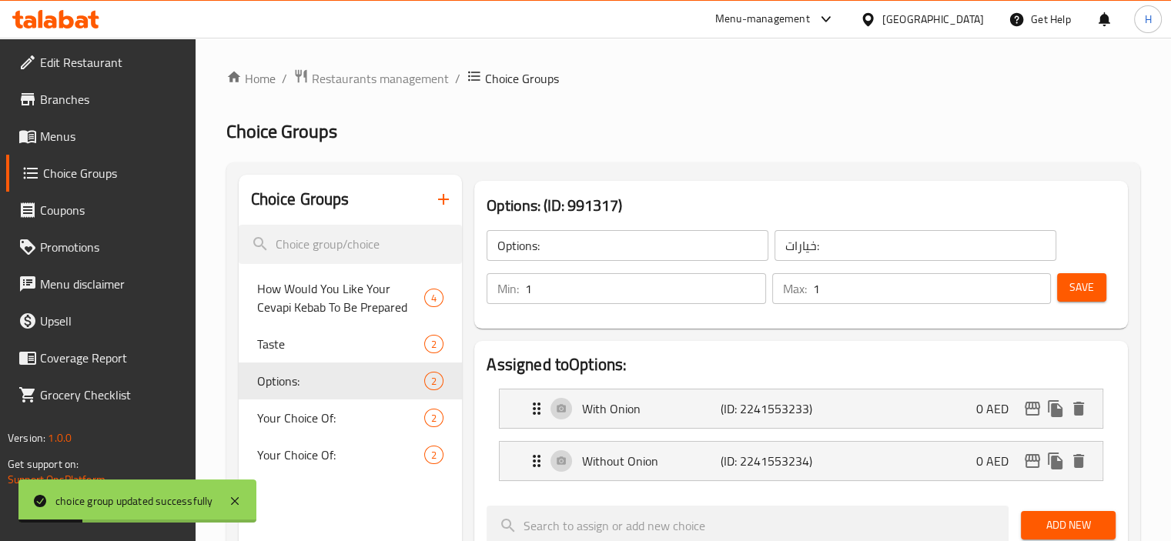
scroll to position [563, 0]
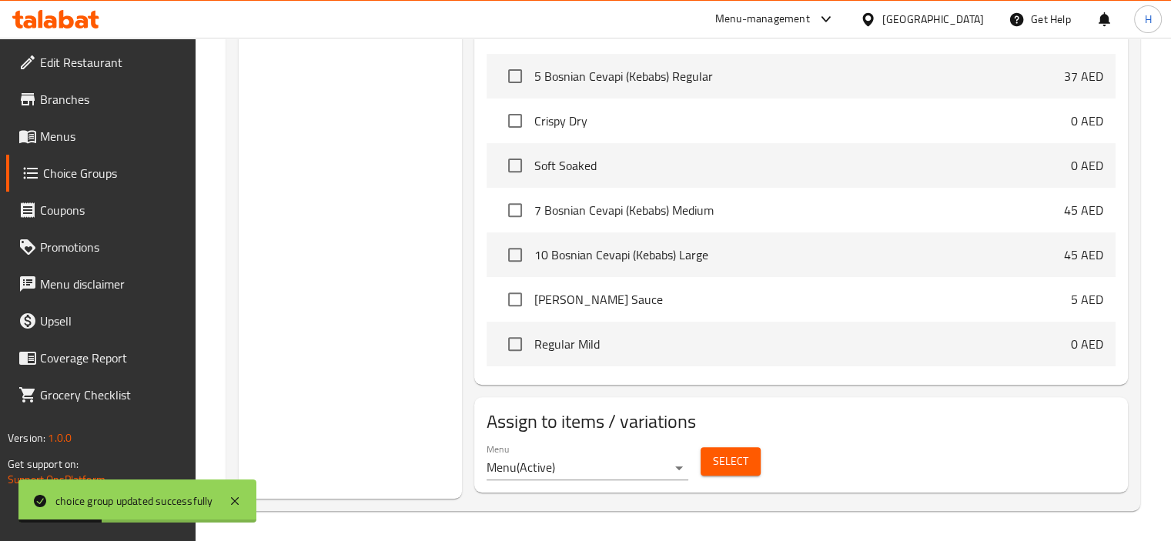
click at [730, 458] on span "Select" at bounding box center [730, 461] width 35 height 19
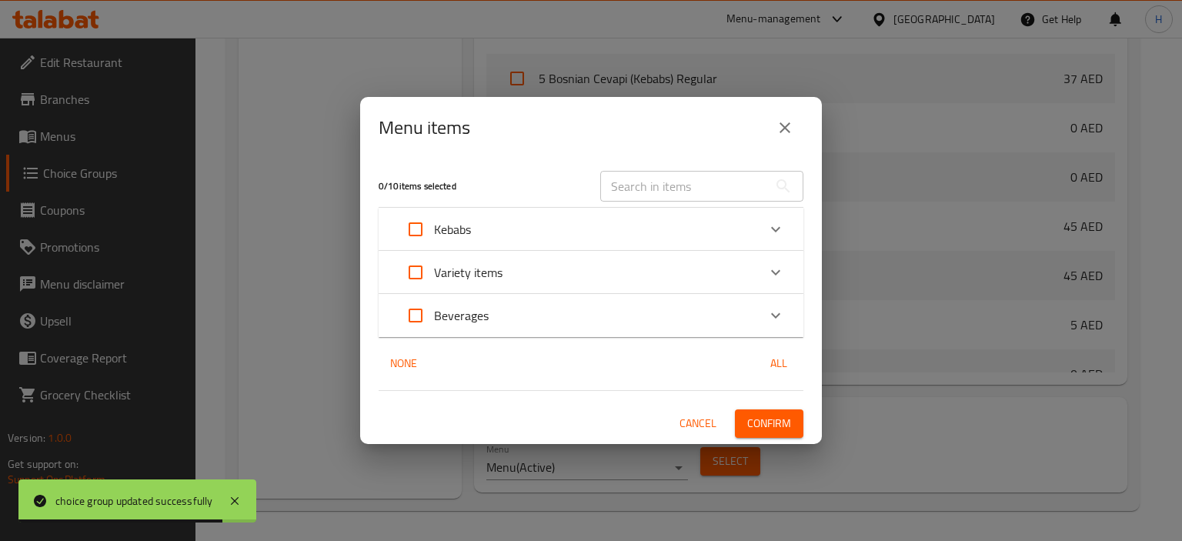
click at [417, 239] on input "Expand" at bounding box center [415, 229] width 37 height 37
checkbox input "true"
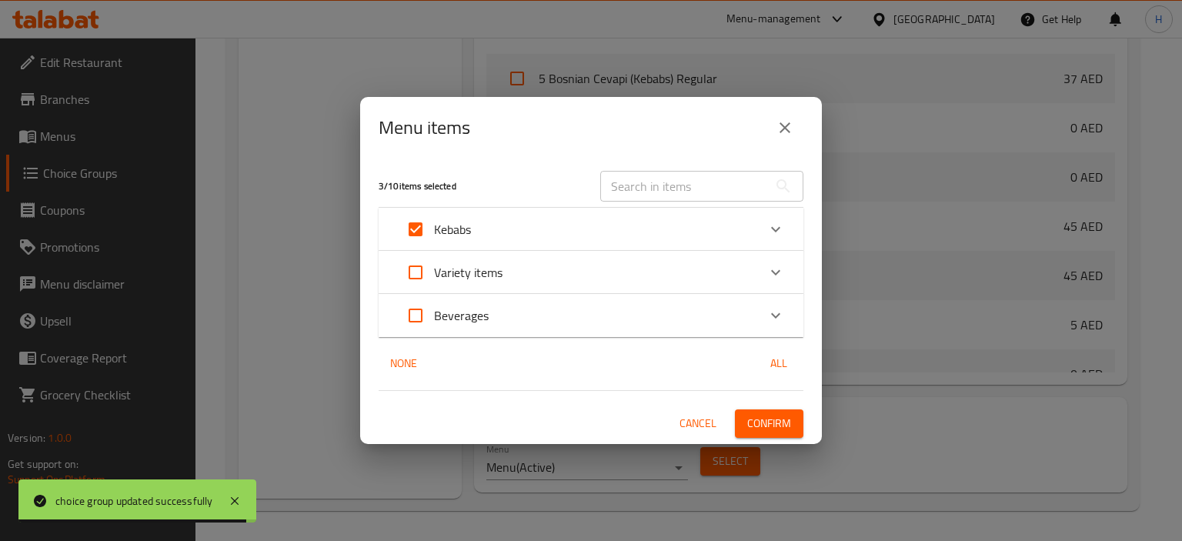
click at [754, 423] on span "Confirm" at bounding box center [769, 423] width 44 height 19
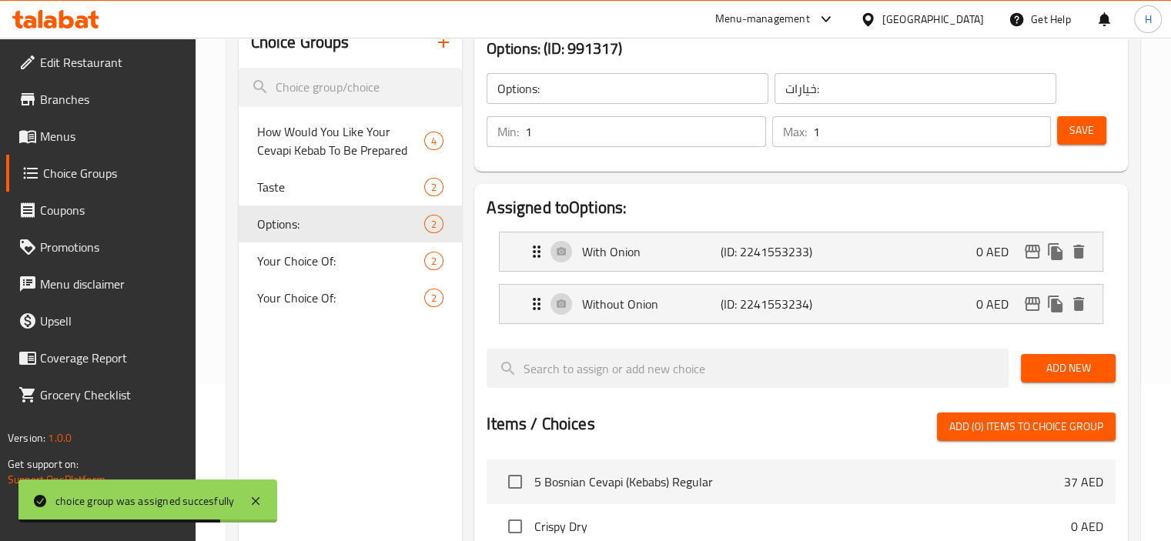
scroll to position [144, 0]
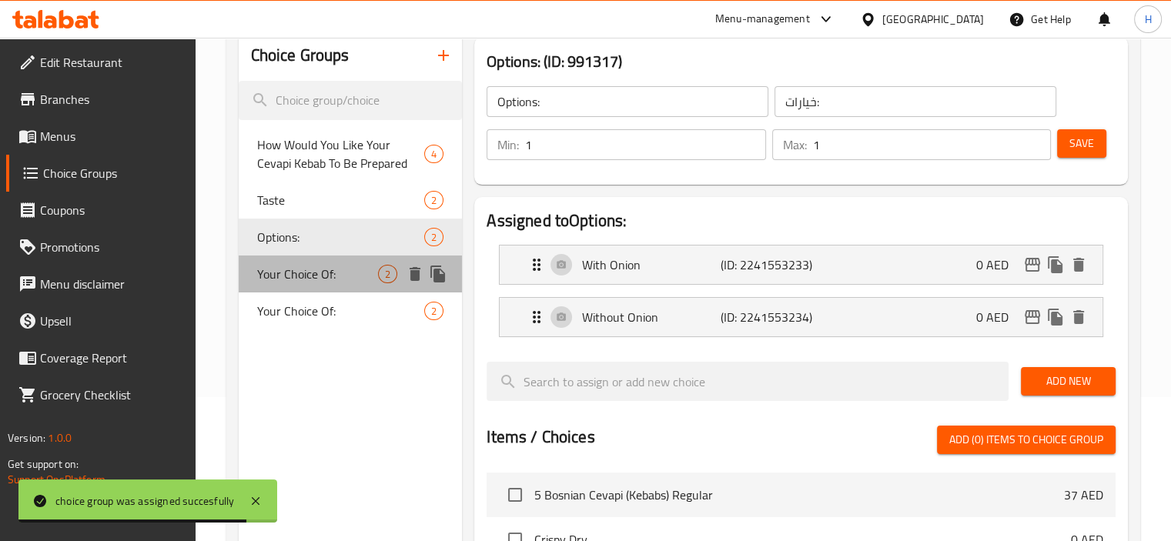
click at [279, 279] on span "Your Choice Of:" at bounding box center [318, 274] width 122 height 18
type input "Your Choice Of:"
type input "إختيارك من:"
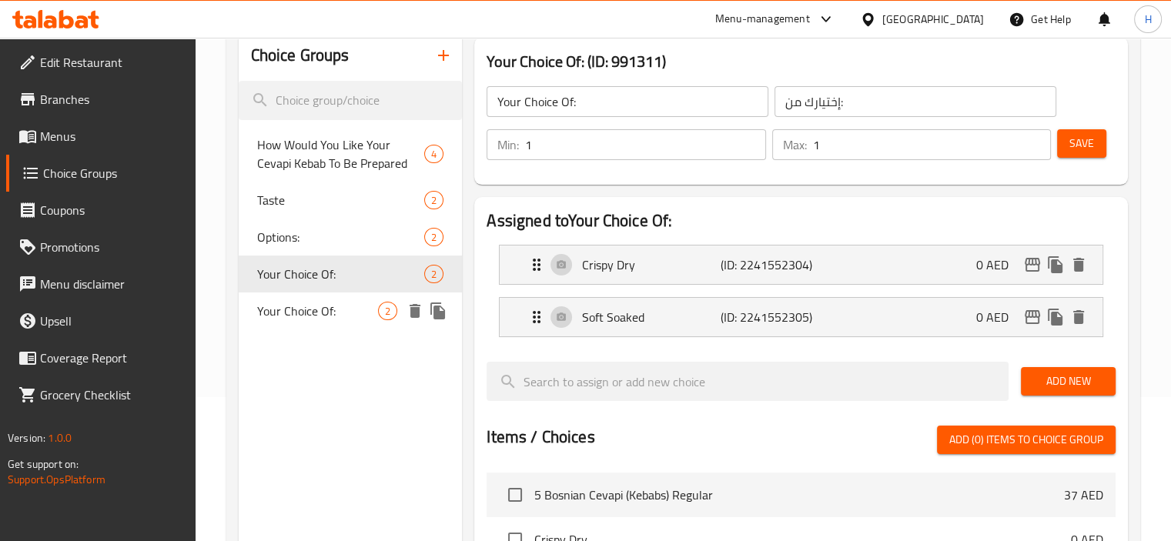
click at [311, 318] on span "Your Choice Of:" at bounding box center [318, 311] width 122 height 18
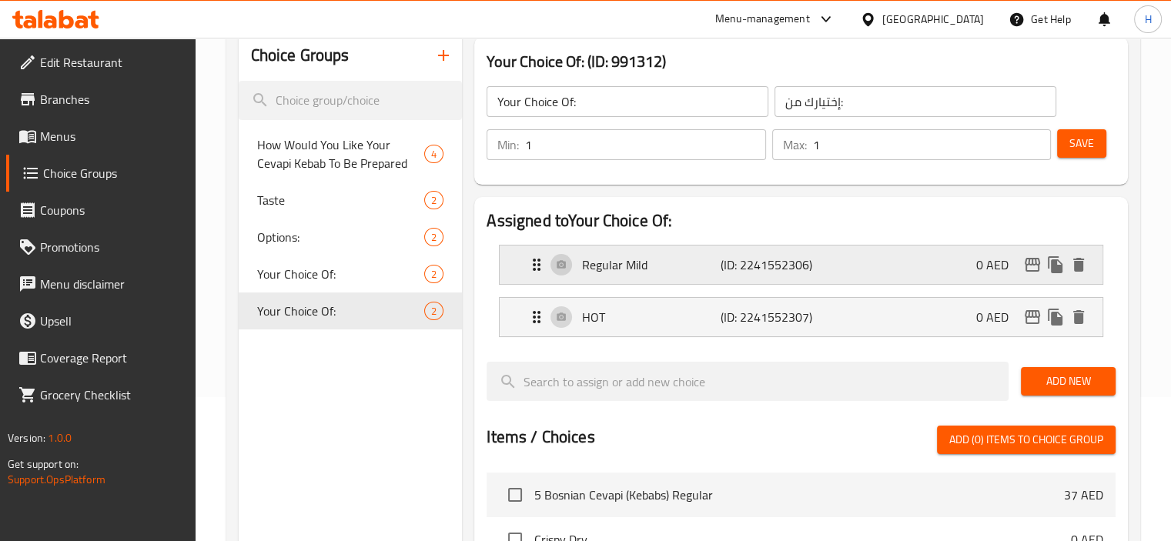
click at [693, 272] on p "Regular Mild" at bounding box center [651, 264] width 138 height 18
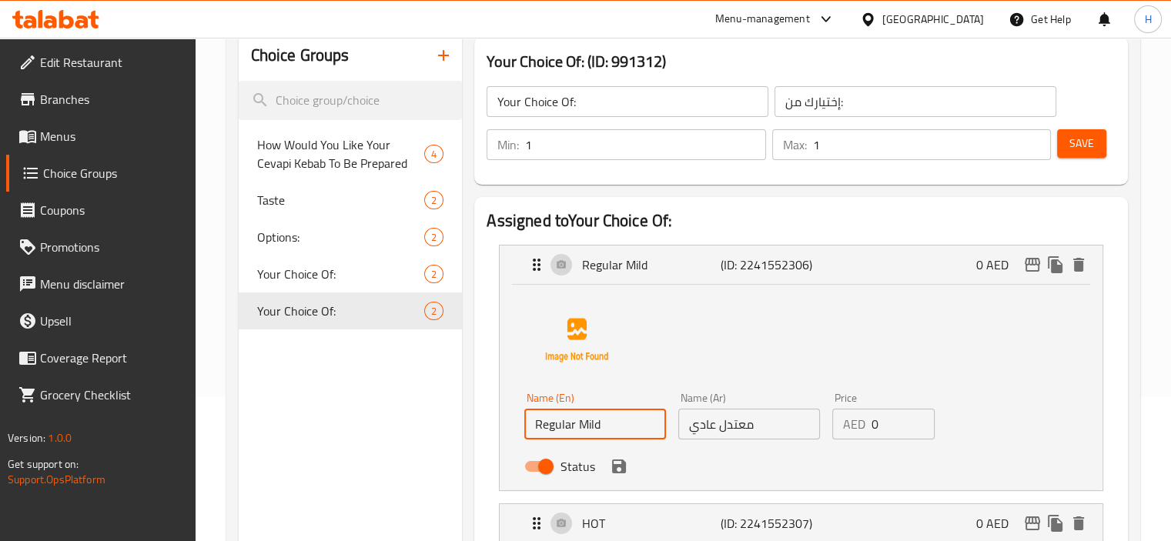
click at [604, 431] on input "Regular Mild" at bounding box center [595, 424] width 142 height 31
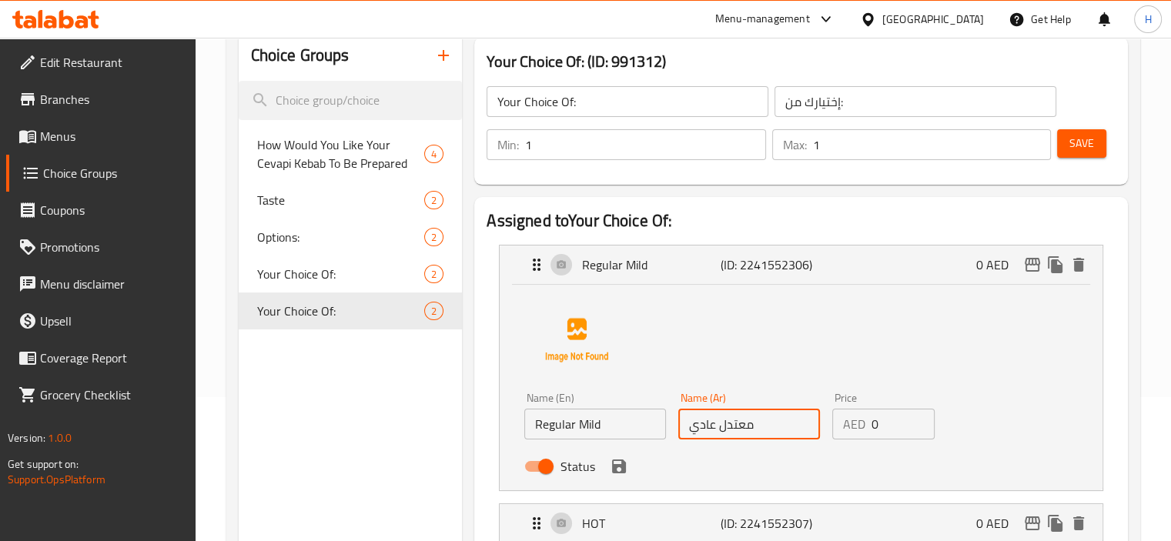
click at [717, 423] on input "معتدل عادي" at bounding box center [749, 424] width 142 height 31
click at [62, 131] on span "Menus" at bounding box center [111, 136] width 143 height 18
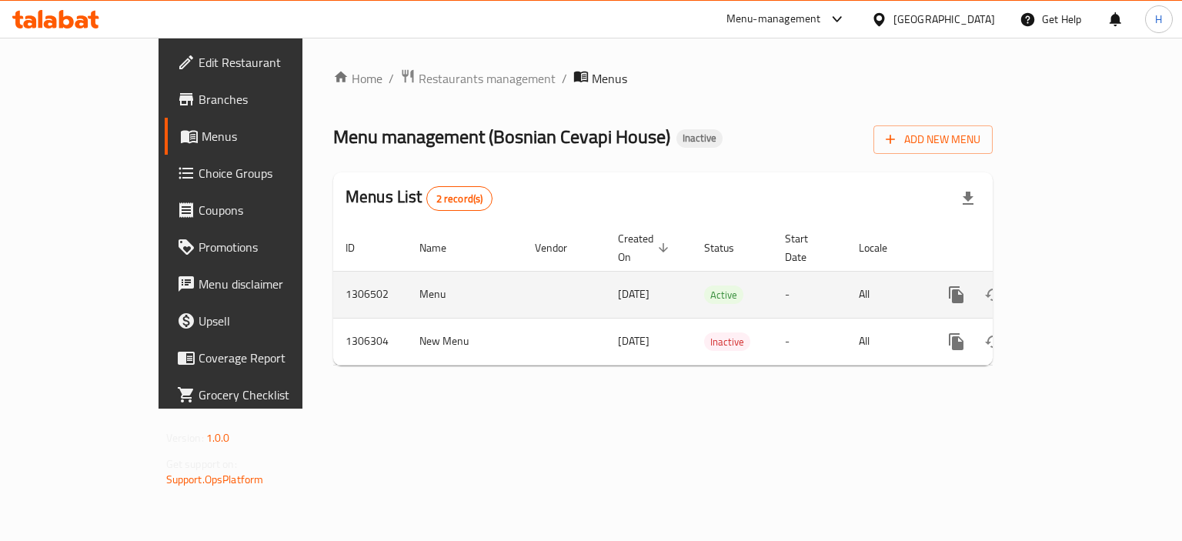
click at [1077, 286] on icon "enhanced table" at bounding box center [1067, 295] width 18 height 18
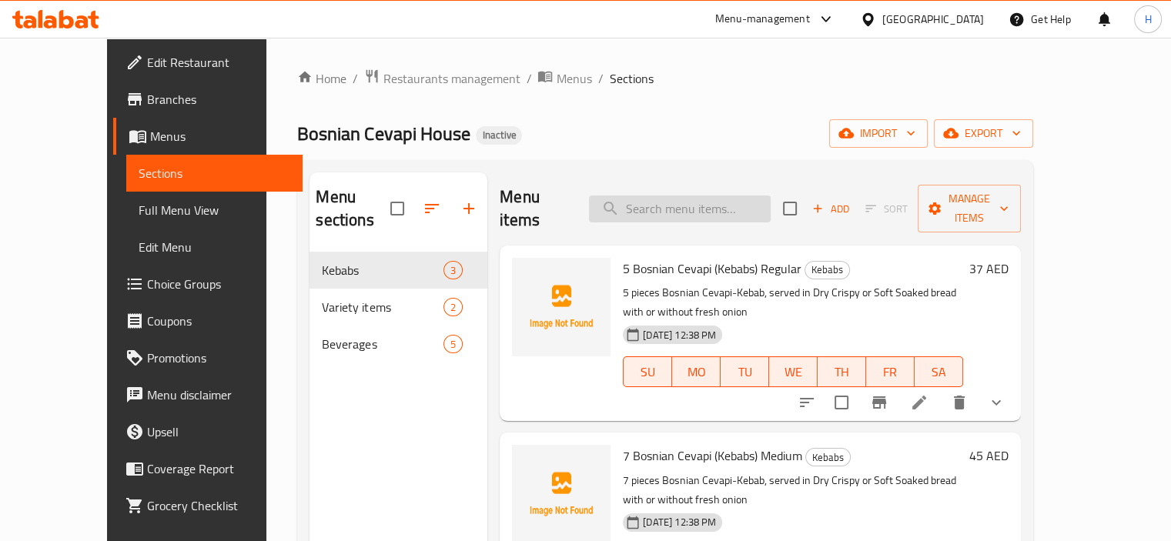
click at [677, 201] on input "search" at bounding box center [680, 208] width 182 height 27
paste input "Pinar Turkish Labneh"
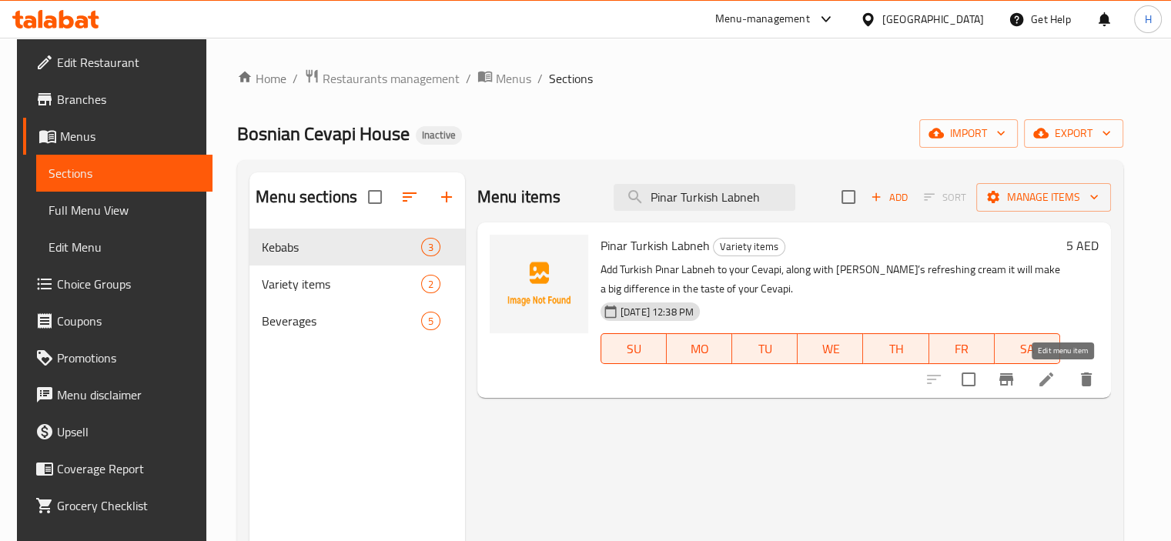
type input "Pinar Turkish Labneh"
click at [1053, 378] on icon at bounding box center [1046, 379] width 14 height 14
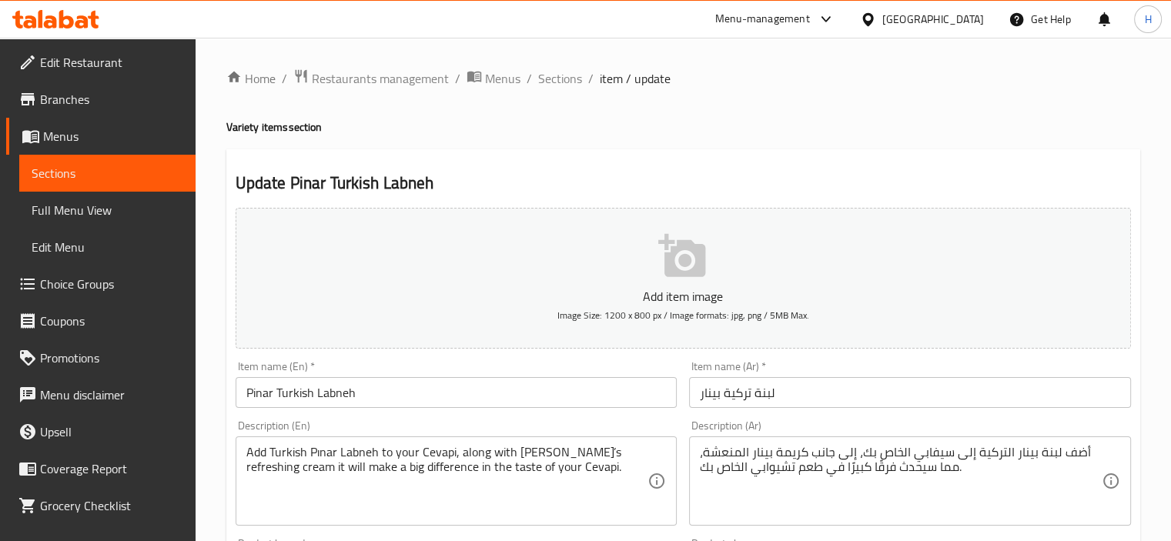
click at [1040, 470] on textarea "أضف لبنة بينار التركية إلى سيفابي الخاص بك، إلى جانب كريمة بينار المنعشة، مما س…" at bounding box center [901, 481] width 402 height 73
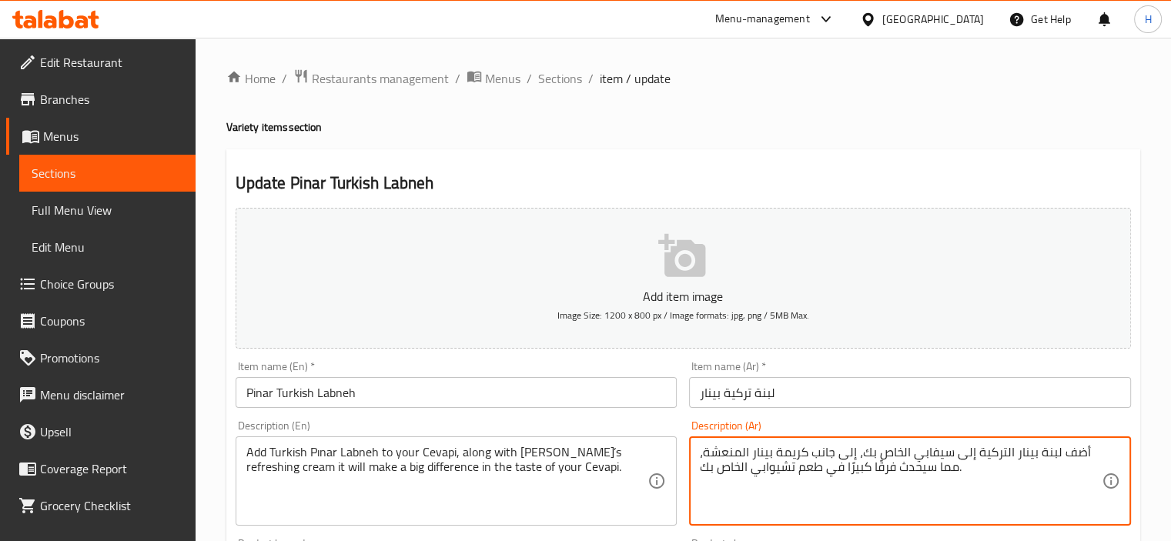
click at [1040, 470] on textarea "أضف لبنة بينار التركية إلى سيفابي الخاص بك، إلى جانب كريمة بينار المنعشة، مما س…" at bounding box center [901, 481] width 402 height 73
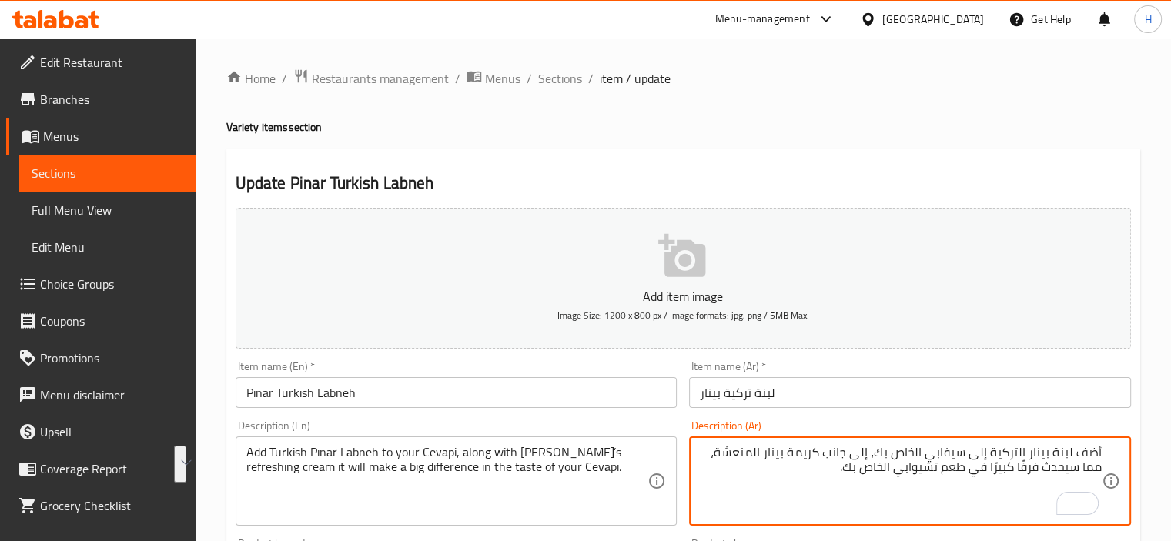
click at [1094, 446] on textarea "أضف لبنة بينار التركية إلى سيفابي الخاص بك، إلى جانب كريمة بينار المنعشة، مما س…" at bounding box center [901, 481] width 402 height 73
click at [1093, 447] on textarea "أضف لبنة بينار التركية إلى سيفابي الخاص بك، إلى جانب كريمة بينار المنعشة، مما س…" at bounding box center [901, 481] width 402 height 73
drag, startPoint x: 1101, startPoint y: 456, endPoint x: 1139, endPoint y: 456, distance: 37.7
type textarea "تضيف لبنة بينار التركية إلى سيفابي الخاص بك، إلى جانب كريمة بينار المنعشة، مما …"
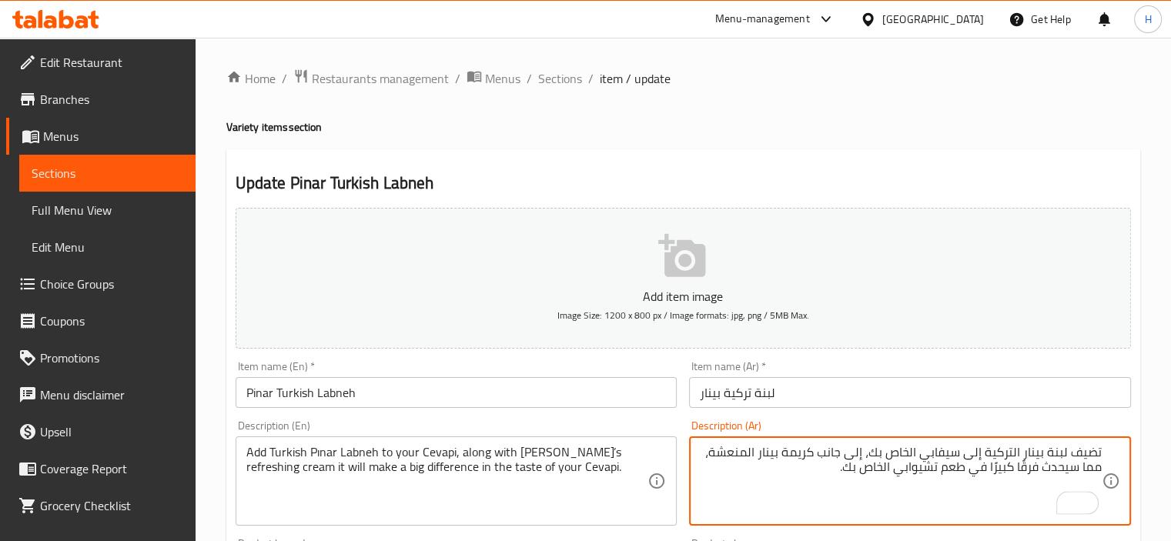
click at [677, 415] on div "Description (En) Add Turkish Pınar Labneh to your Cevapi, along with Pinar’s re…" at bounding box center [456, 473] width 454 height 118
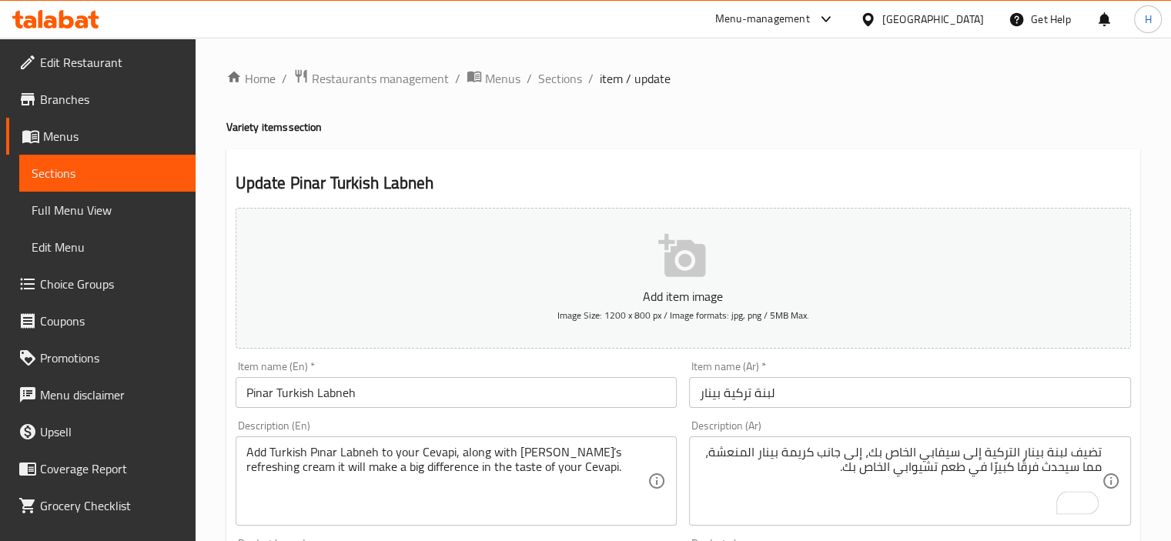
scroll to position [151, 0]
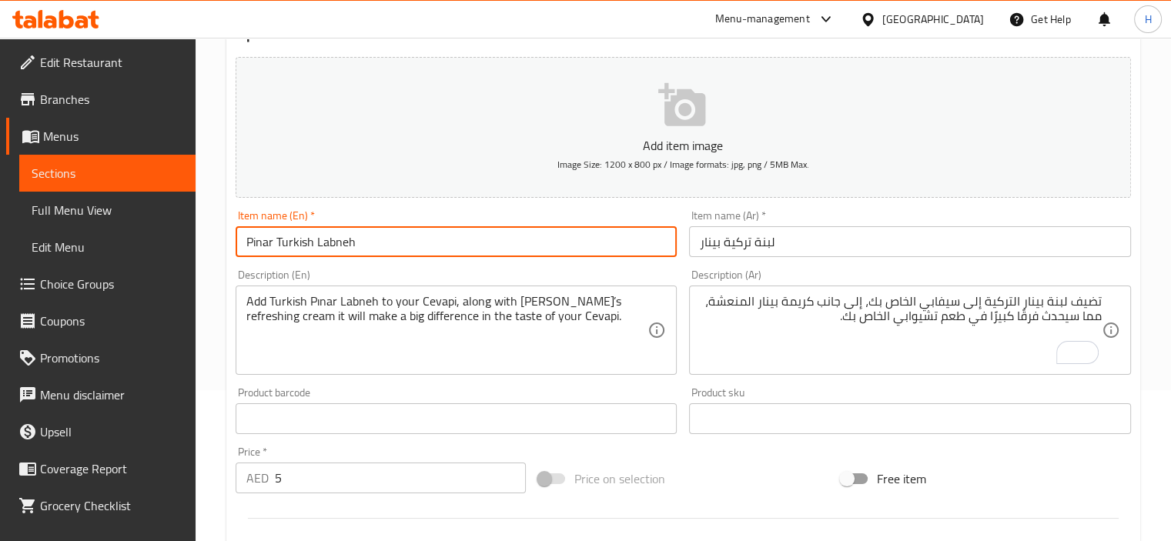
click at [267, 239] on input "Pinar Turkish Labneh" at bounding box center [456, 241] width 442 height 31
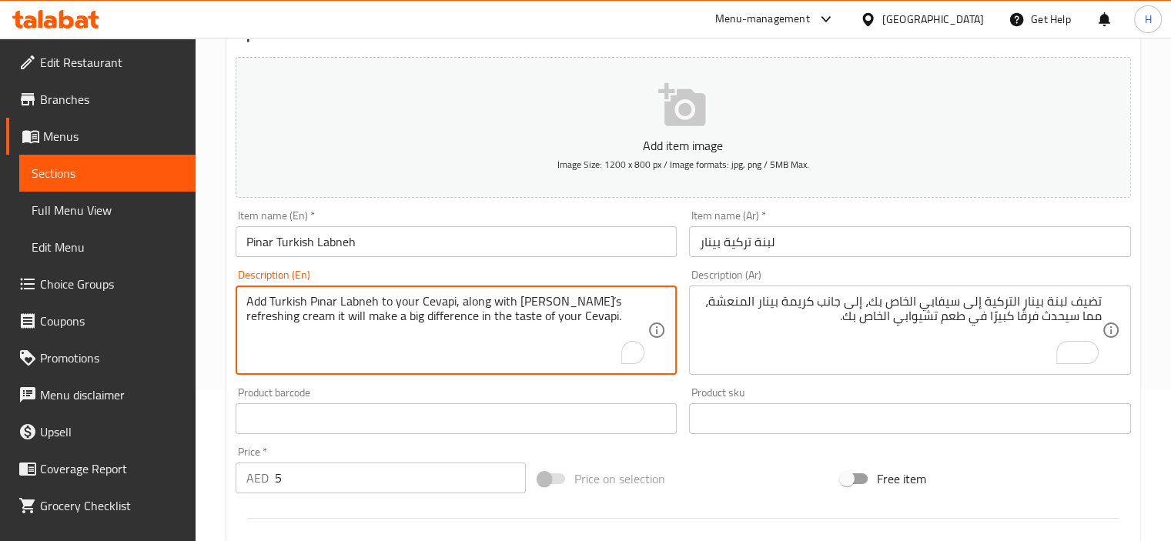
click at [320, 304] on textarea "Add Turkish Pınar Labneh to your Cevapi, along with Pinar’s refreshing cream it…" at bounding box center [447, 330] width 402 height 73
paste textarea "i"
click at [402, 267] on div "Description (En) Add Turkish Pinar Labneh to your Cevapi, along with Pinar’s re…" at bounding box center [456, 322] width 454 height 118
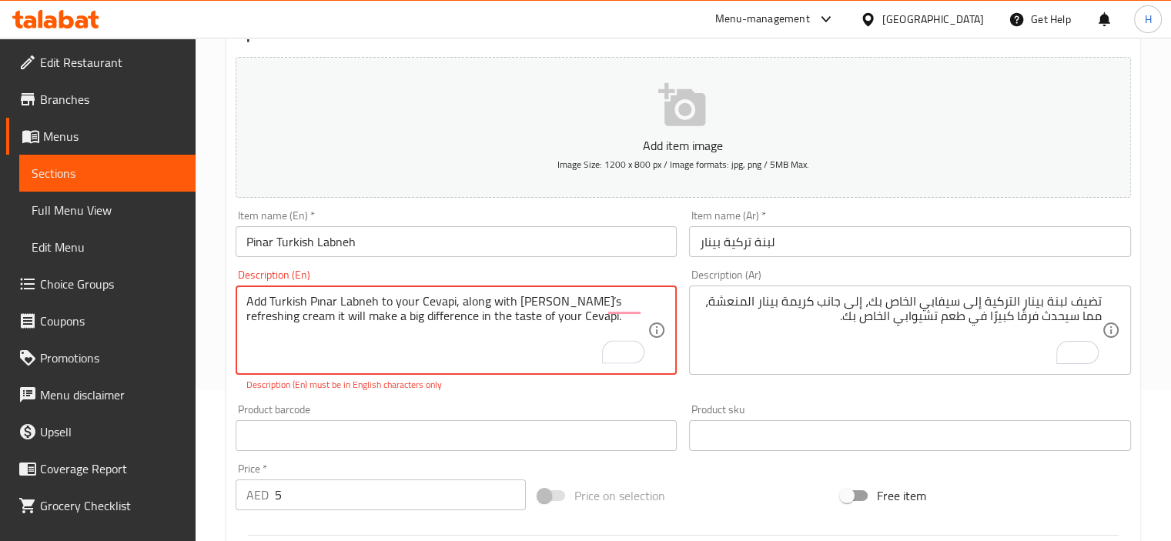
click at [489, 265] on div "Description (En) Add Turkish Pınar Labneh to your Cevapi, along with Pinar’s re…" at bounding box center [456, 330] width 454 height 135
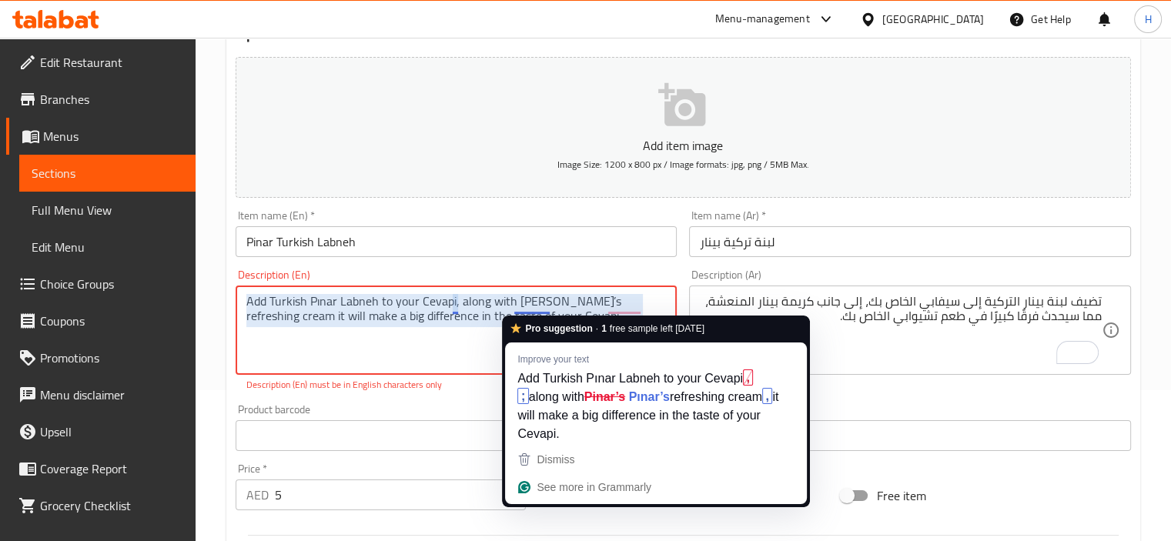
click at [542, 299] on textarea "Add Turkish Pınar Labneh to your Cevapi, along with Pinar’s refreshing cream it…" at bounding box center [447, 330] width 402 height 73
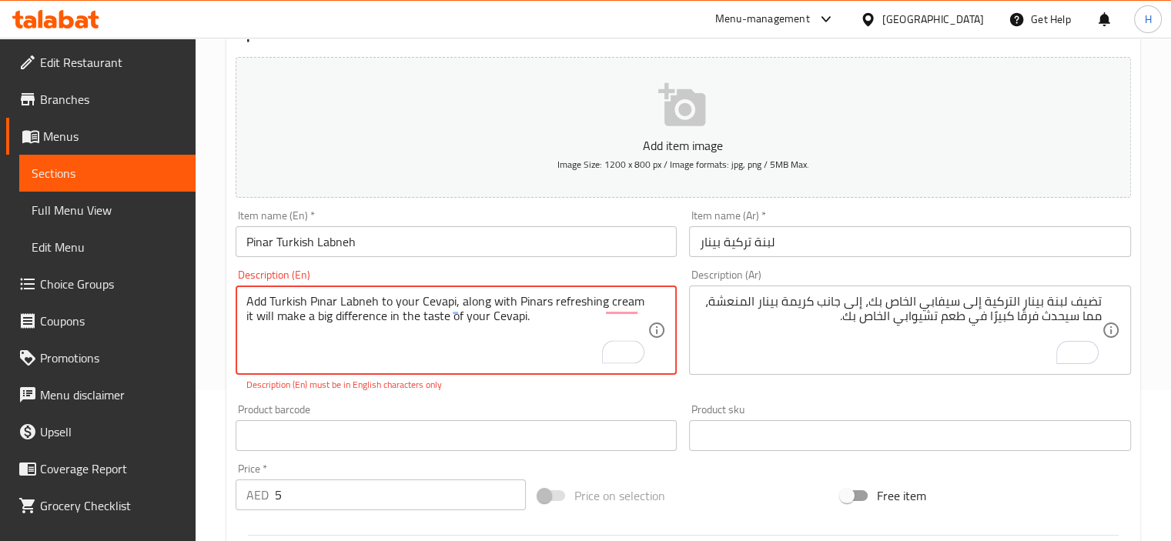
click at [581, 270] on div "Description (En) Add Turkish Pınar Labneh to your Cevapi, along with Pinars ref…" at bounding box center [456, 330] width 442 height 122
type textarea "Add Turkish Pınar Labneh to your Cevapi, along with Pinar’s refreshing cream it…"
click at [631, 276] on div "Description (En) Add Turkish Pınar Labneh to your Cevapi, along with Pinar’s re…" at bounding box center [456, 330] width 442 height 122
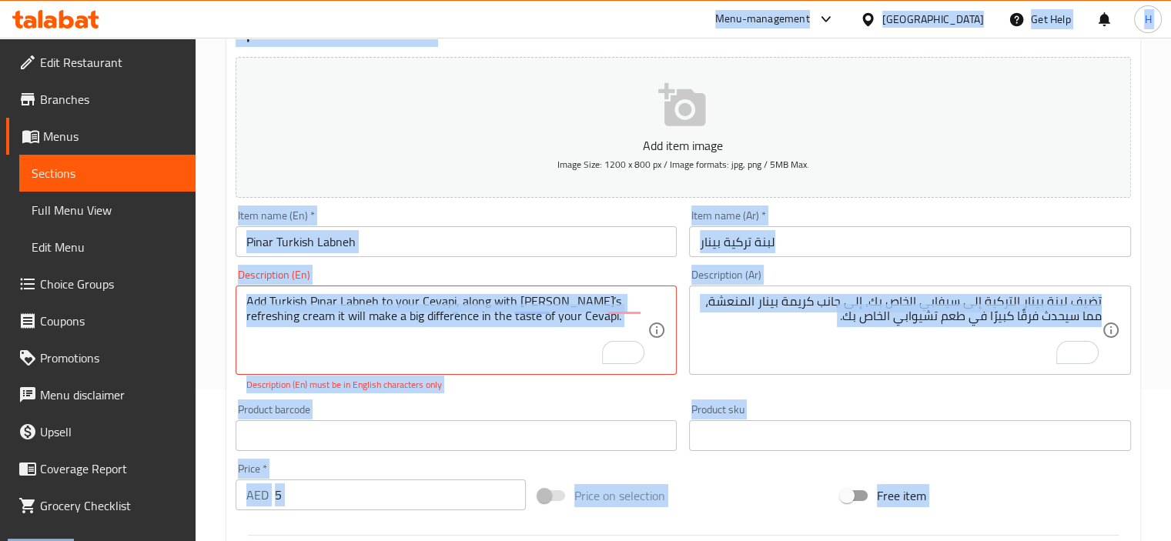
copy body "Menu-management United Arab Emirates Get Help H Edit Restaurant Branches Menus …"
click at [575, 262] on div "Item name (En)   * Pinar Turkish Labneh Item name (En) *" at bounding box center [456, 233] width 454 height 59
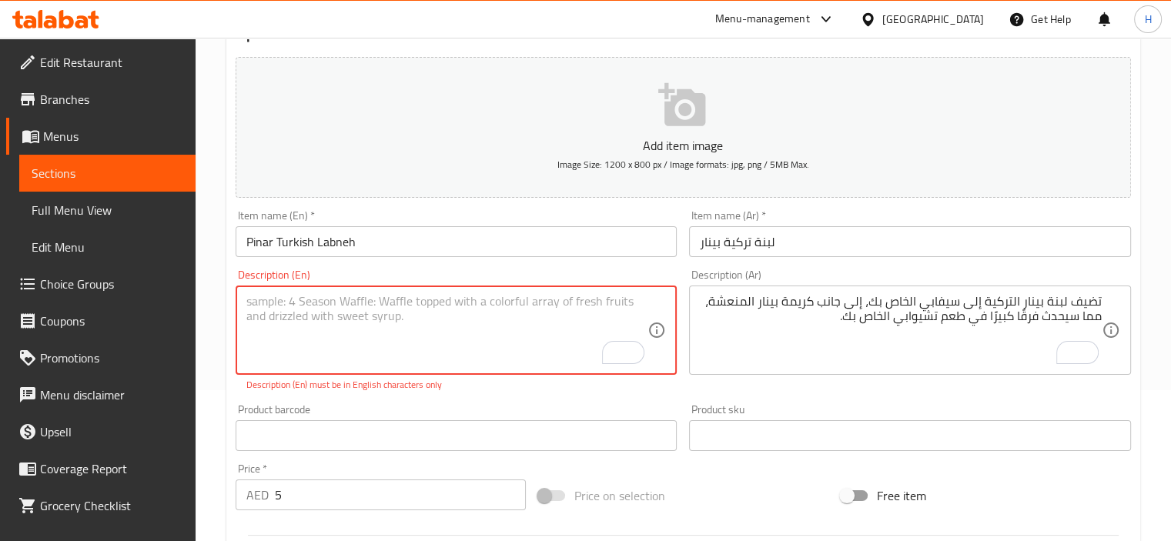
click at [433, 442] on div "Add item image Image Size: 1200 x 800 px / Image formats: jpg, png / 5MB Max. I…" at bounding box center [682, 391] width 907 height 680
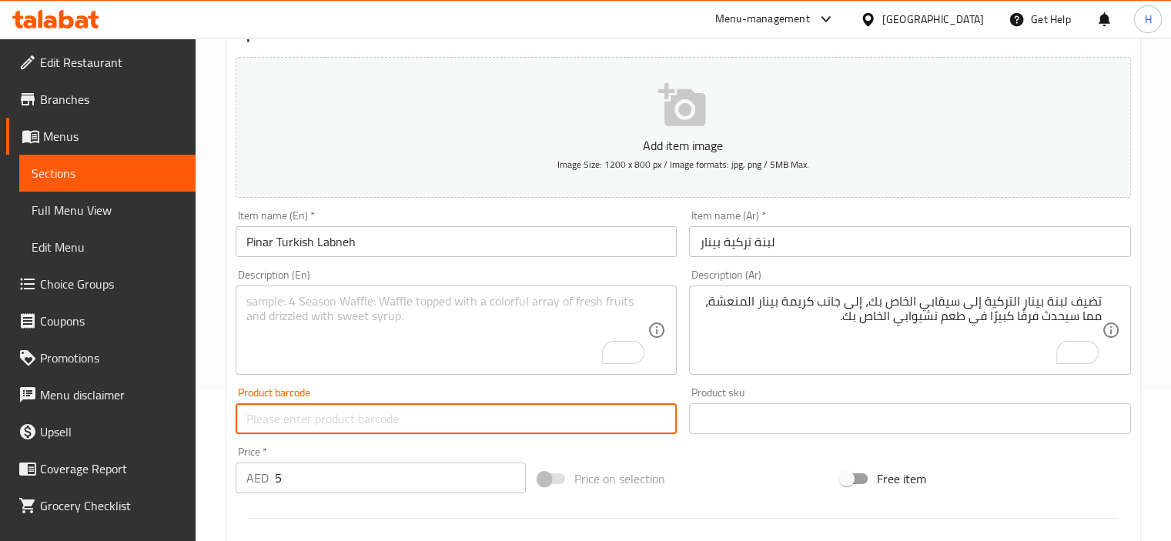
paste input "Add Turkish Pınar Labneh to your Cevapi, along with Pinar’s refreshing cream it…"
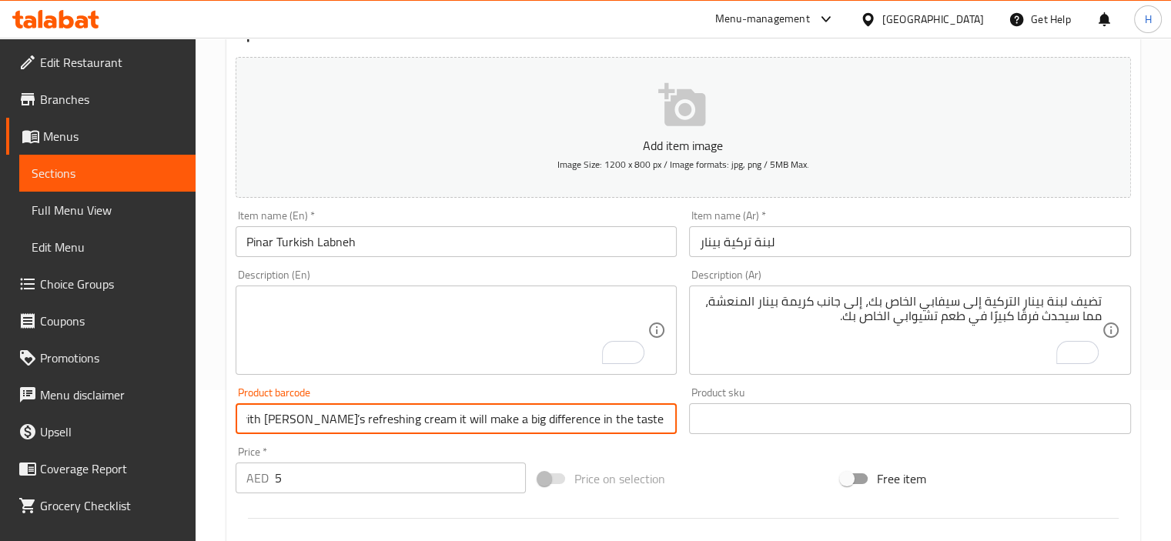
scroll to position [0, 0]
type input "Add Turkish Pınar Labneh to your Cevapi, along with Pinar’s refreshing cream it…"
click at [240, 283] on div "Description (En) Description (En)" at bounding box center [456, 321] width 442 height 105
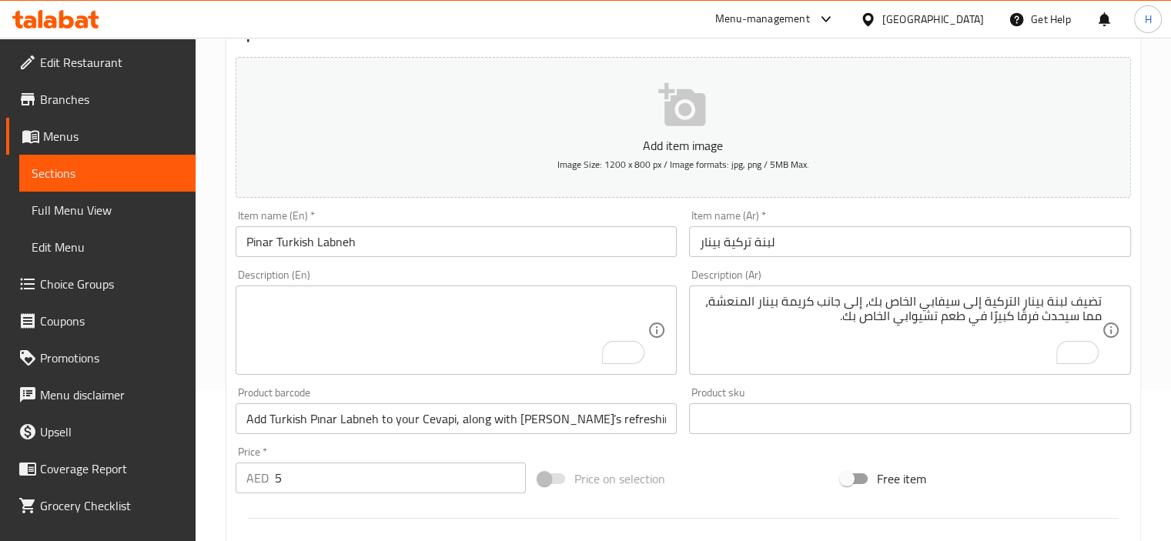
click at [300, 310] on textarea "To enrich screen reader interactions, please activate Accessibility in Grammarl…" at bounding box center [447, 330] width 402 height 73
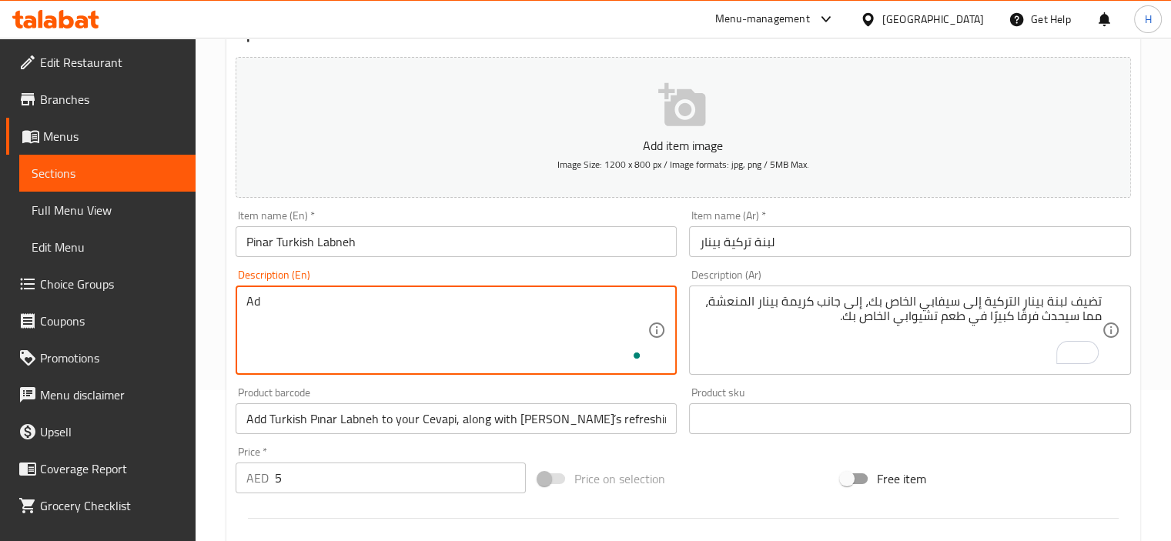
type textarea "A"
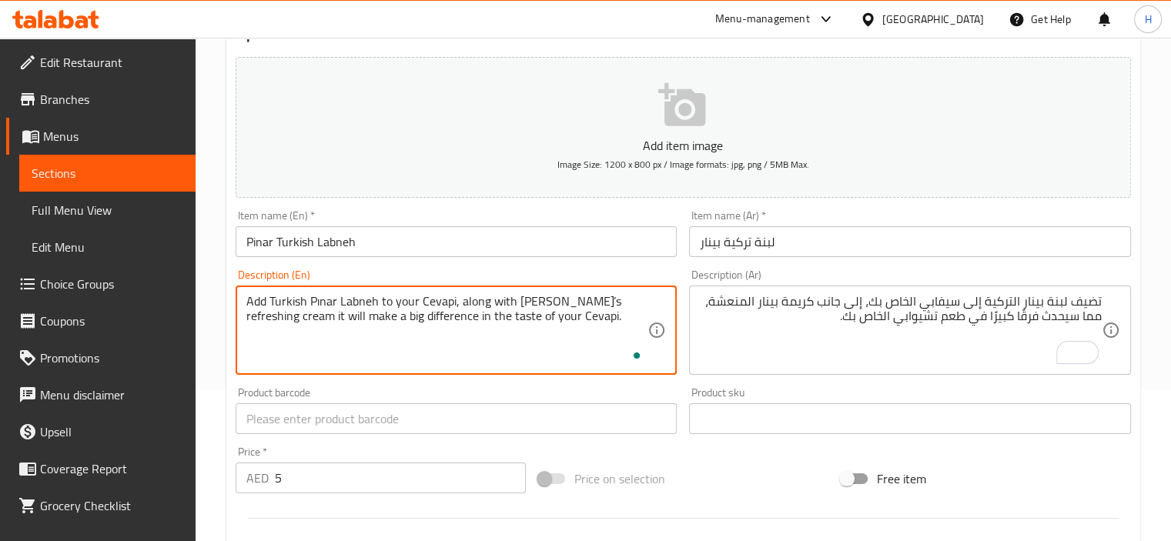
type textarea "Add Turkish Pınar Labneh to your Cevapi, along with Pinar’s refreshing cream it…"
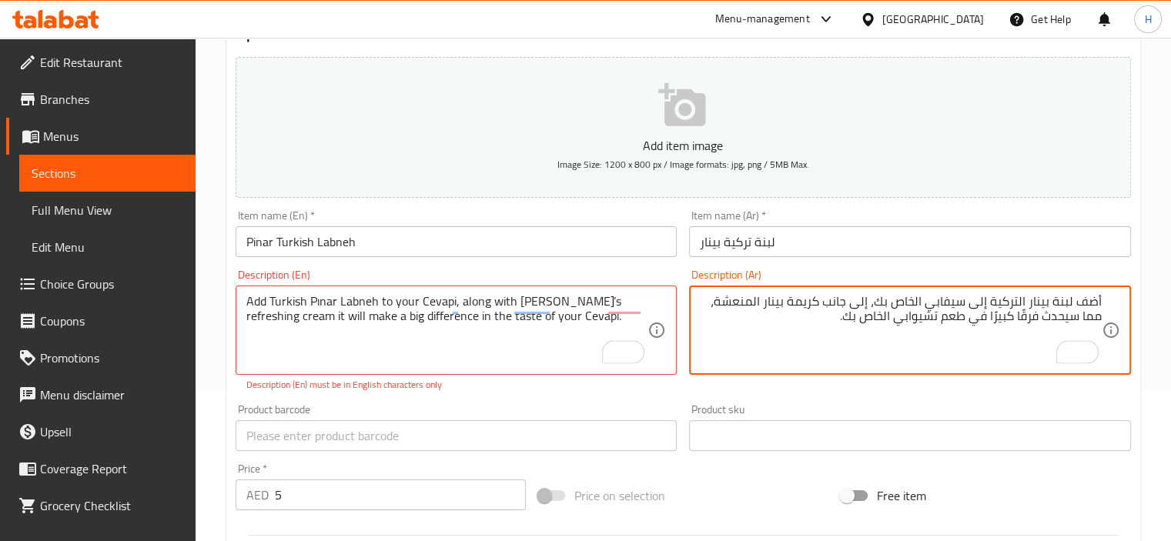
type textarea "أضف لبنة بينار التركية إلى سيفابي الخاص بك، إلى جانب كريمة بينار المنعشة، مما س…"
click at [446, 245] on input "Pinar Turkish Labneh" at bounding box center [456, 241] width 442 height 31
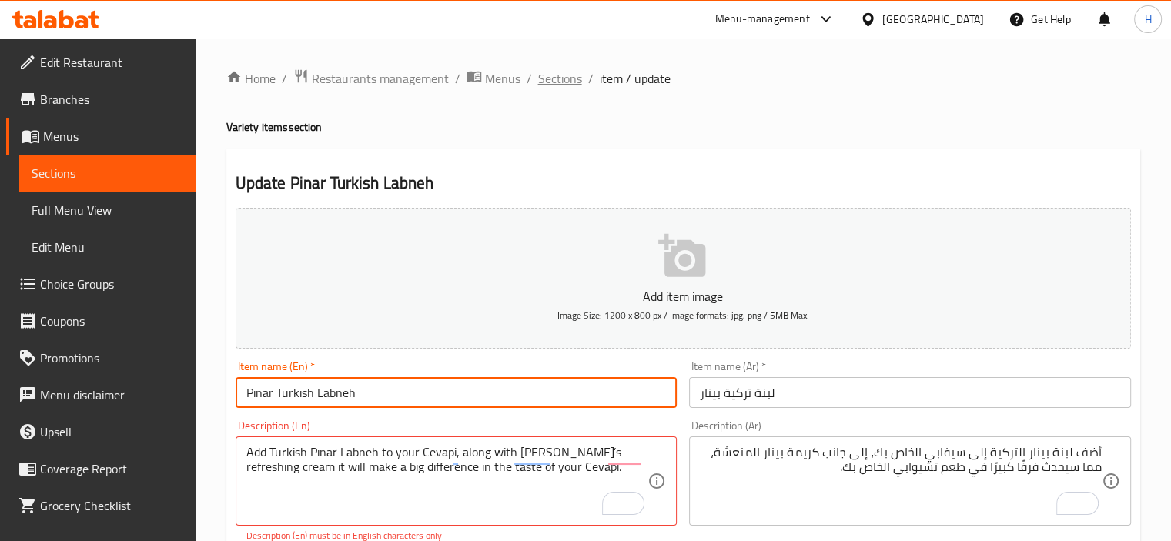
click at [559, 82] on span "Sections" at bounding box center [560, 78] width 44 height 18
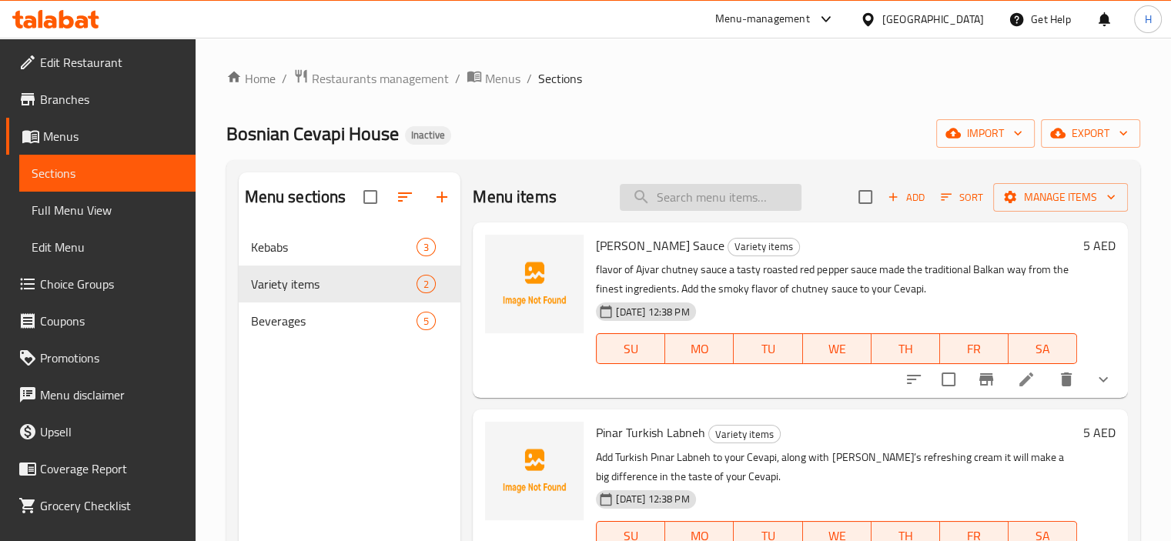
click at [705, 198] on input "search" at bounding box center [711, 197] width 182 height 27
paste input "Pinar Turkish Labneh"
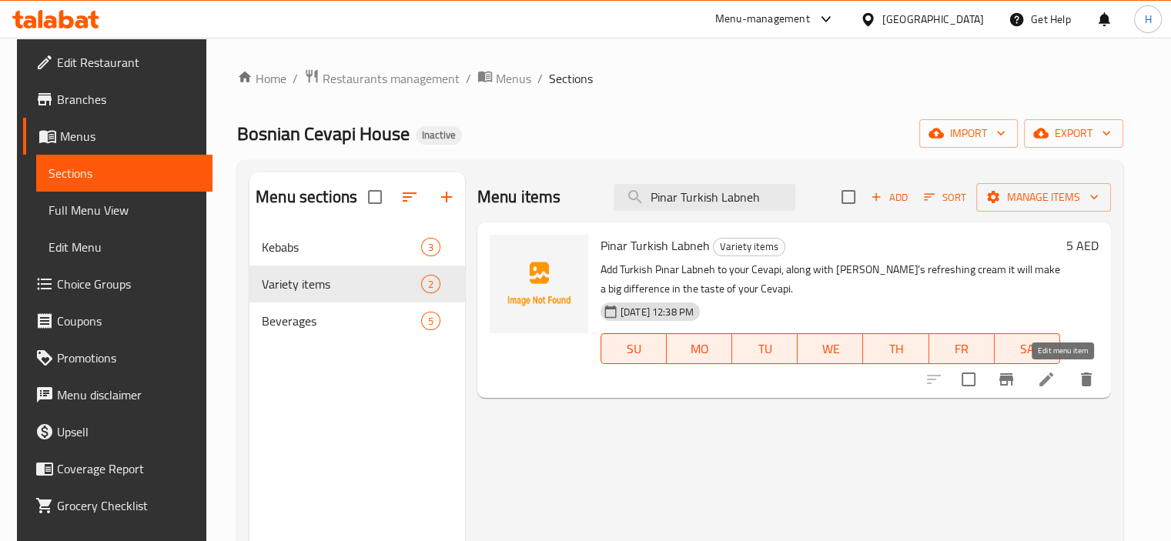
type input "Pinar Turkish Labneh"
click at [1055, 378] on icon at bounding box center [1046, 379] width 18 height 18
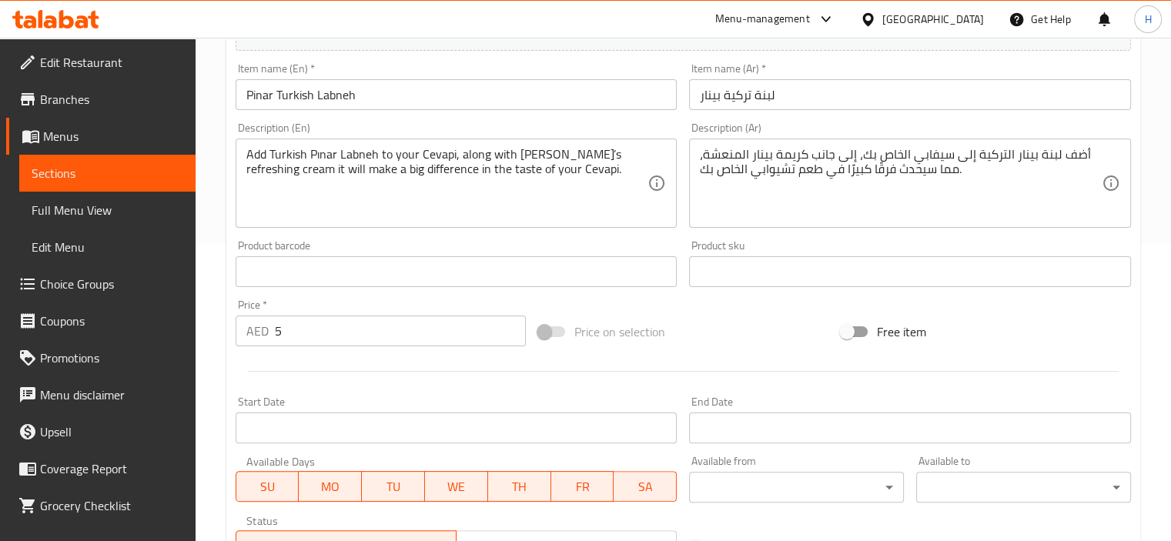
scroll to position [320, 0]
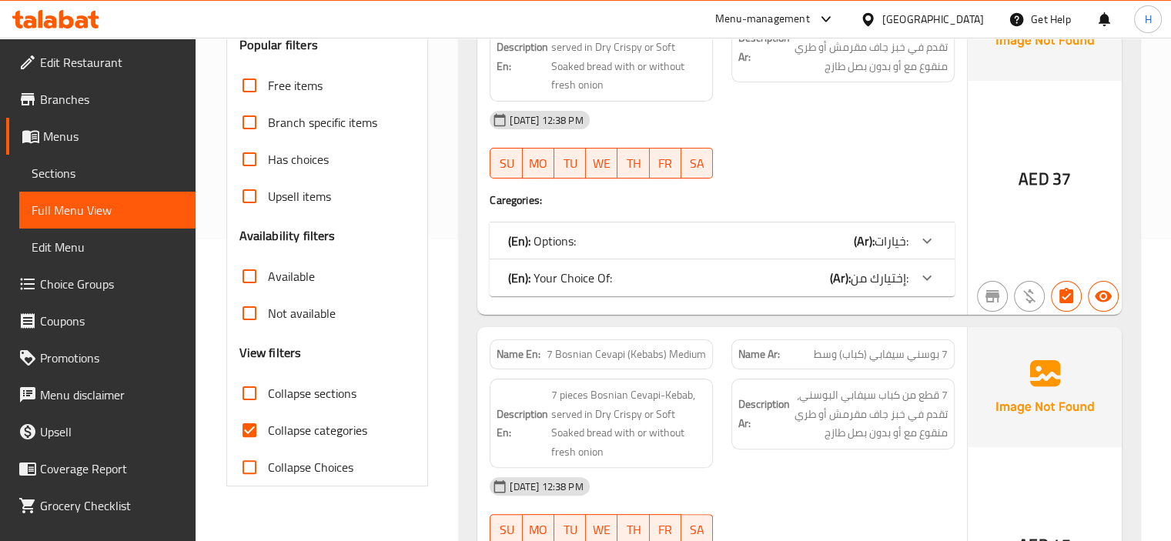
scroll to position [313, 0]
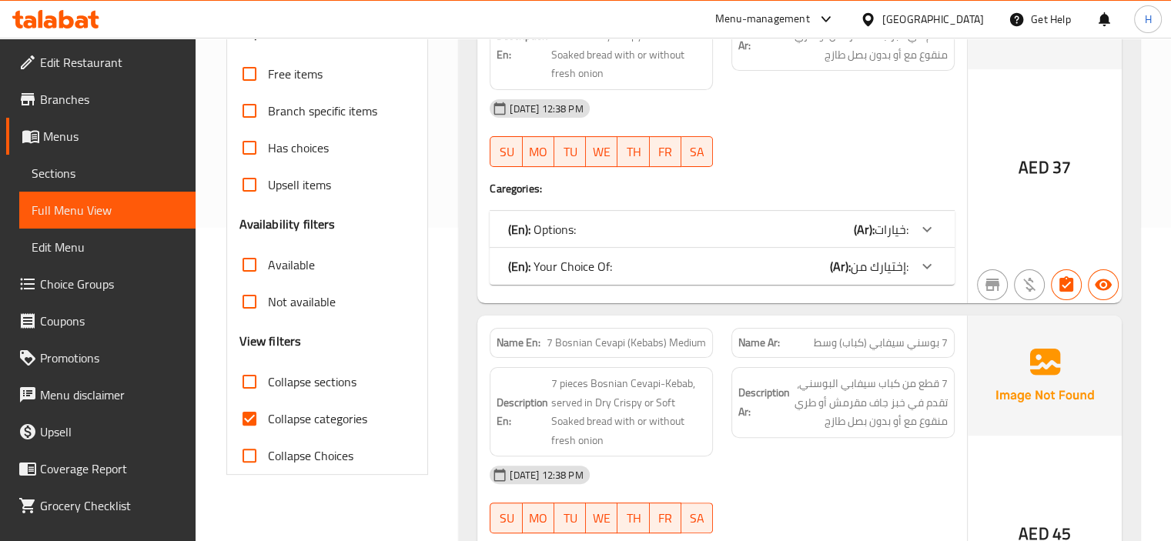
click at [696, 229] on div "(En): Options: (Ar): خيارات:" at bounding box center [708, 229] width 400 height 18
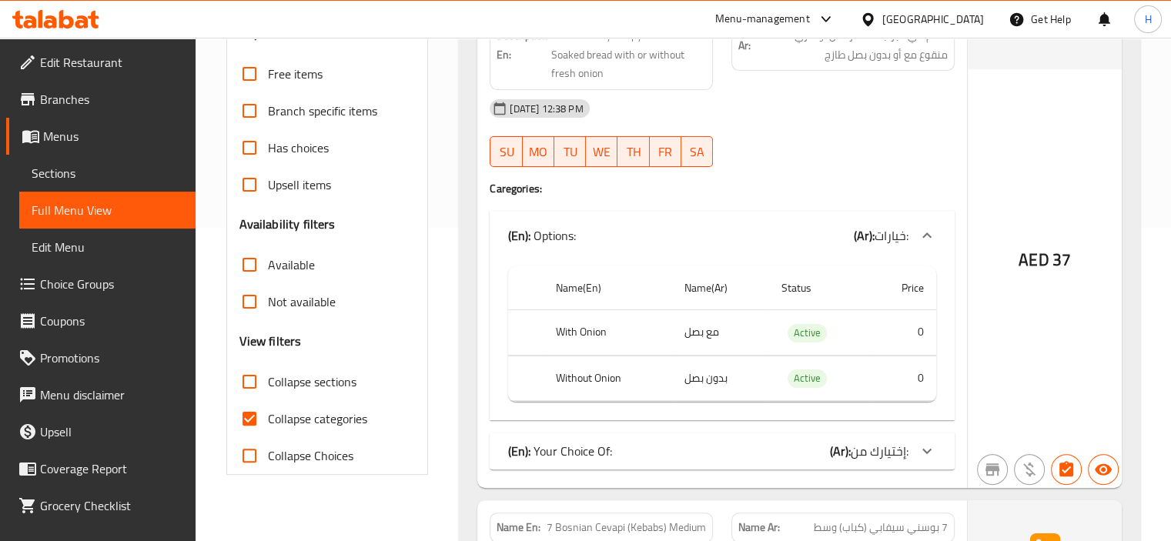
click at [696, 229] on div "(En): Options: (Ar): خيارات:" at bounding box center [708, 235] width 400 height 18
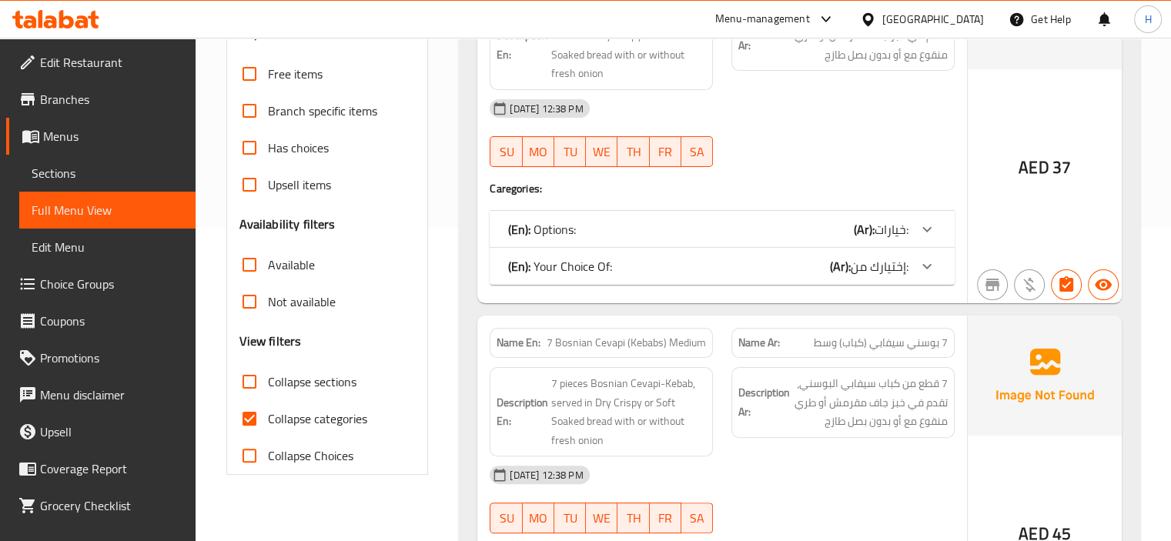
scroll to position [215, 0]
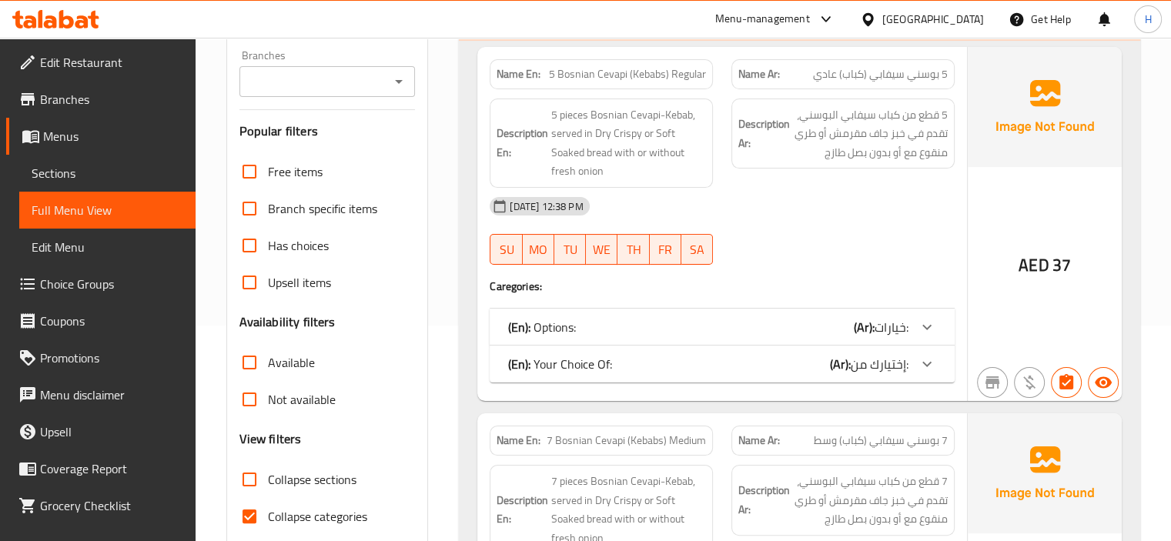
click at [676, 336] on div "(En): Your Choice Of: (Ar): إختيارك من:" at bounding box center [708, 327] width 400 height 18
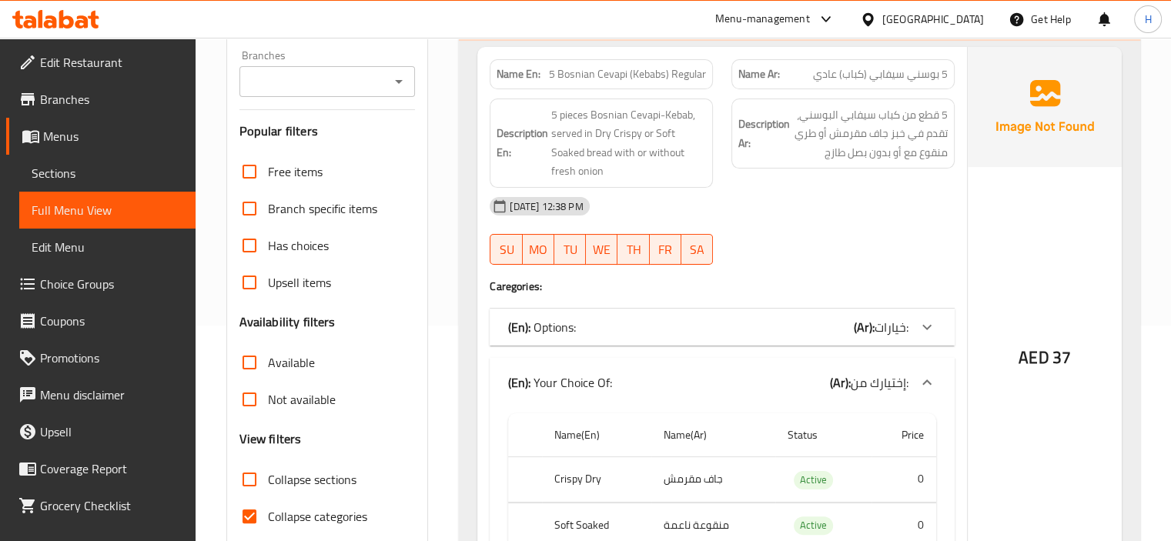
scroll to position [348, 0]
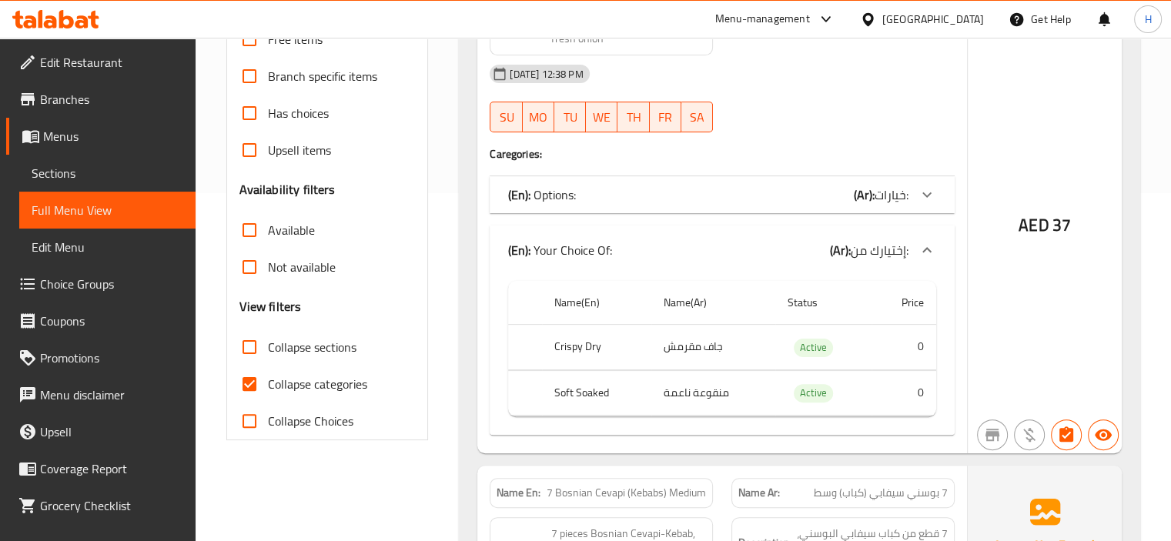
click at [633, 246] on div "(En): Your Choice Of: (Ar): إختيارك من:" at bounding box center [708, 250] width 400 height 18
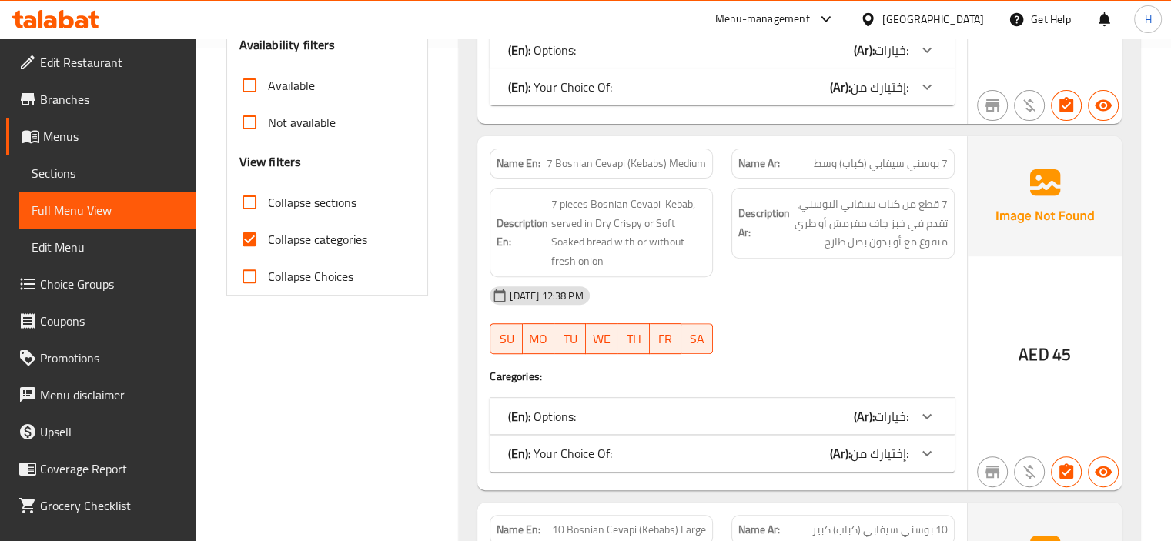
scroll to position [505, 0]
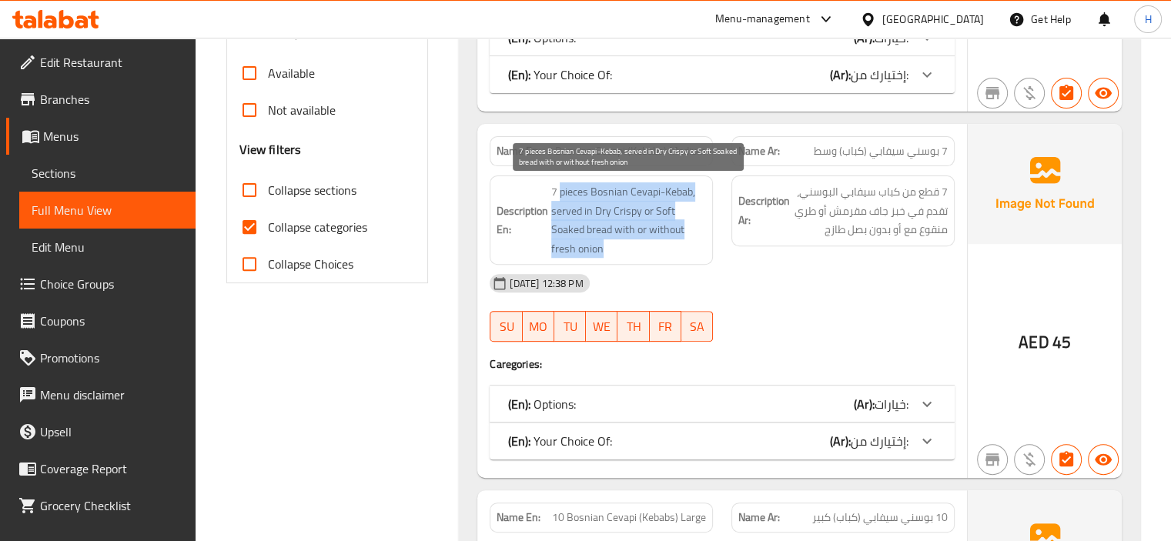
drag, startPoint x: 559, startPoint y: 192, endPoint x: 619, endPoint y: 245, distance: 80.7
click at [619, 245] on span "7 pieces Bosnian Cevapi-Kebab, served in Dry Crispy or Soft Soaked bread with o…" at bounding box center [628, 219] width 155 height 75
copy span "pieces Bosnian Cevapi-Kebab, served in Dry Crispy or Soft Soaked bread with or …"
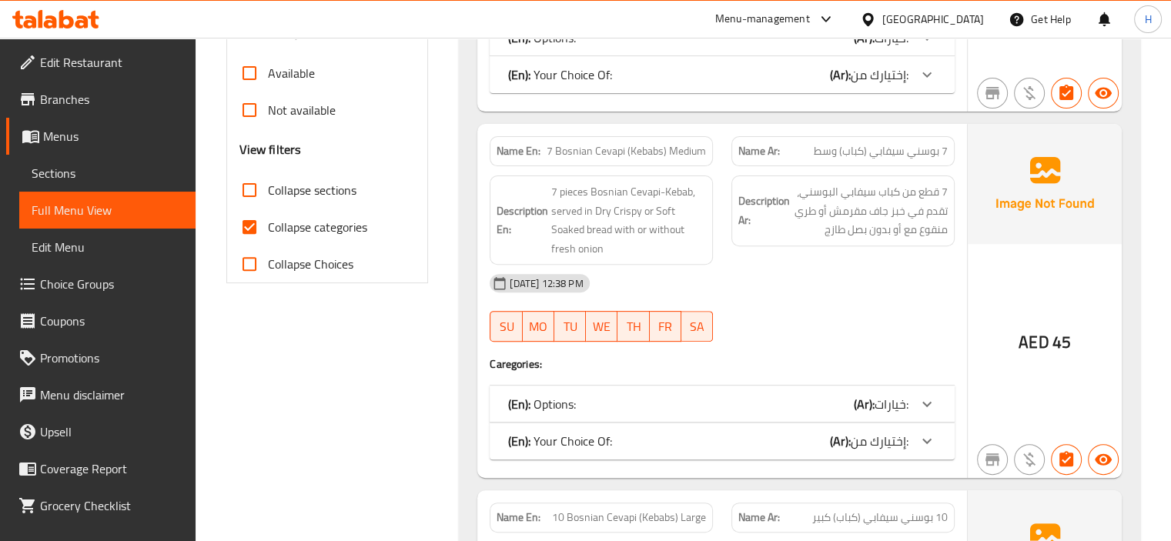
click at [743, 270] on div "[DATE] 12:38 PM" at bounding box center [721, 283] width 483 height 37
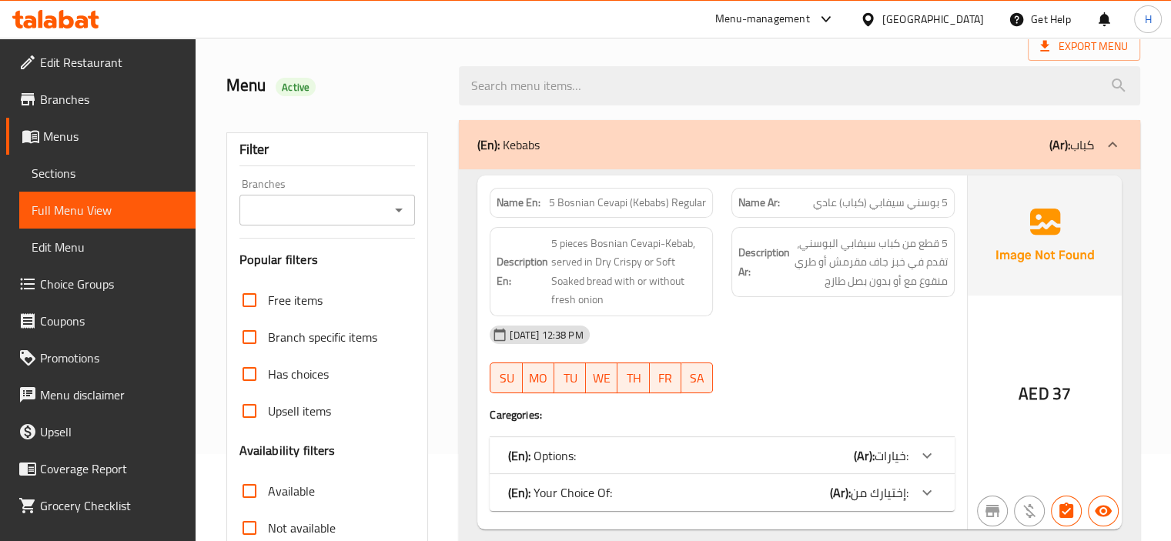
scroll to position [453, 0]
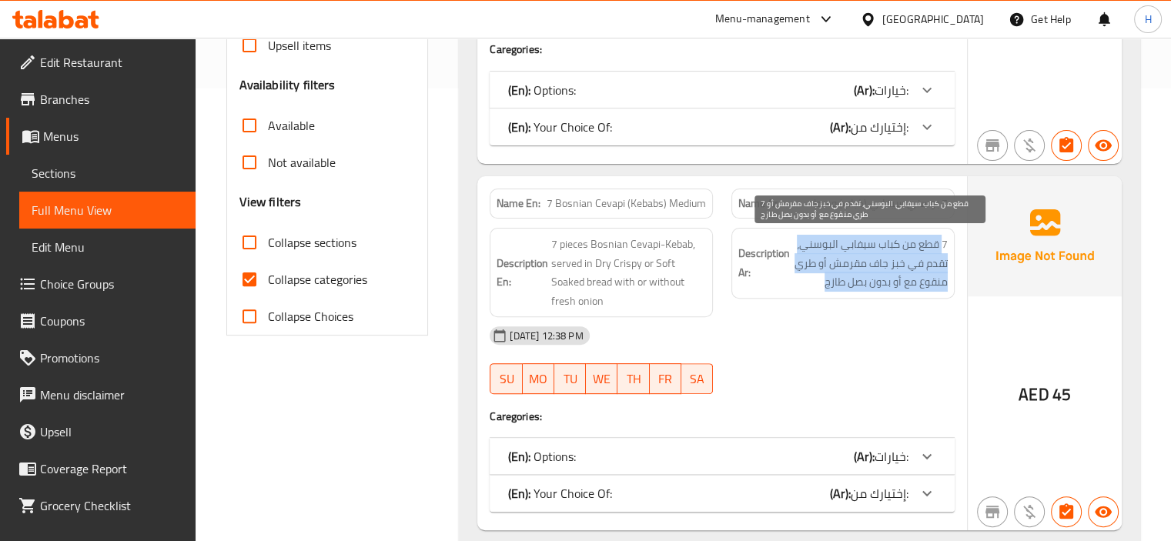
drag, startPoint x: 939, startPoint y: 240, endPoint x: 819, endPoint y: 286, distance: 128.6
click at [819, 286] on span "7 قطع من كباب سيفابي البوسني، تقدم في خبز جاف مقرمش أو طري منقوع مع أو بدون بصل…" at bounding box center [870, 263] width 155 height 57
copy span "قطع من كباب سيفابي [PERSON_NAME]، تقدم في خبز جاف مقرمش أو طري منقوع مع أو بدون…"
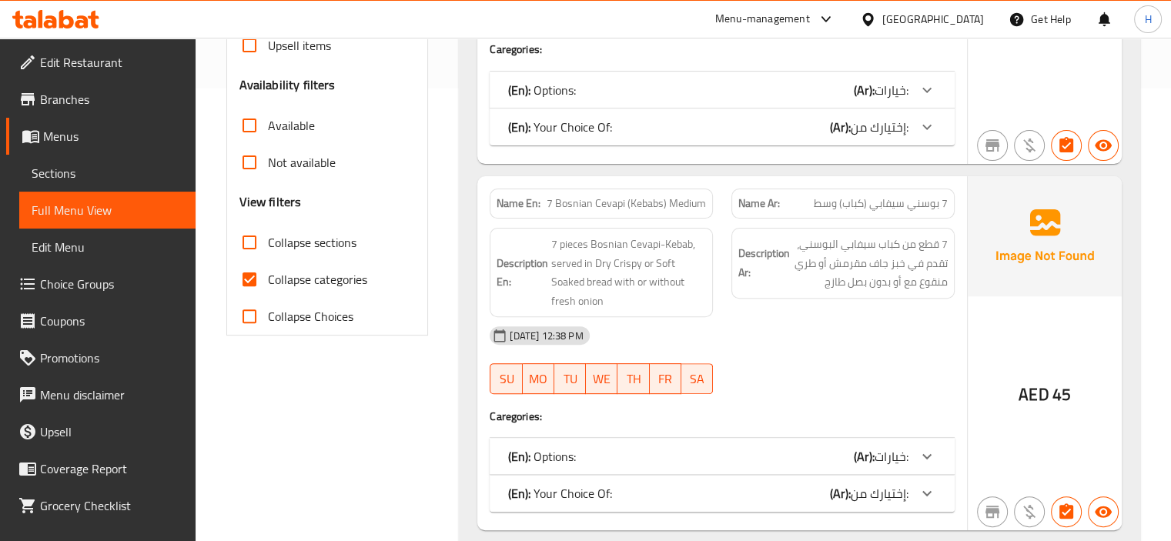
click at [733, 350] on div "[DATE] 12:38 PM" at bounding box center [721, 335] width 483 height 37
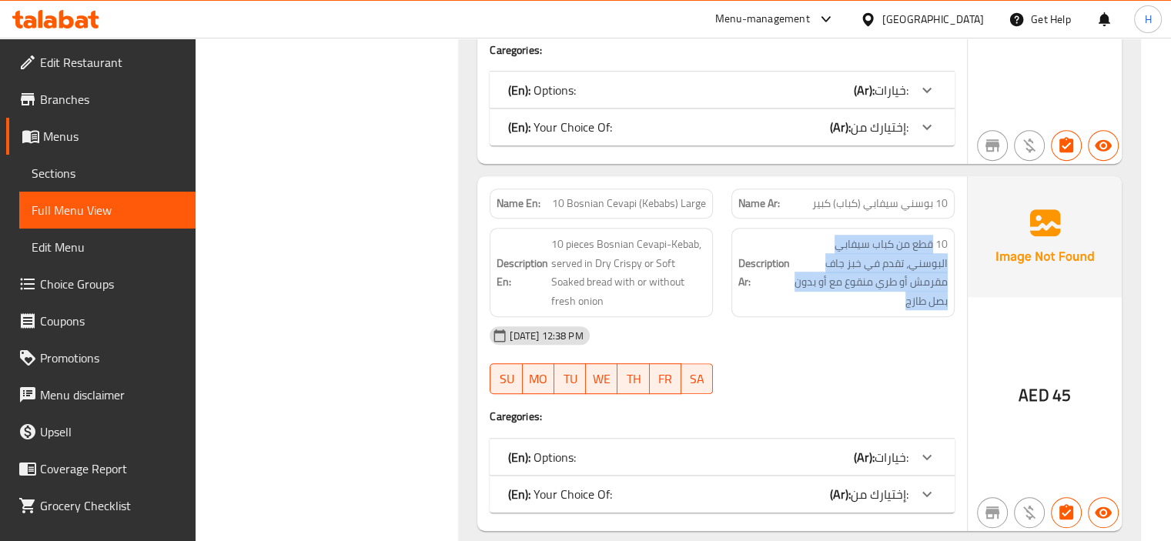
click at [739, 267] on strong "Description Ar:" at bounding box center [764, 273] width 52 height 38
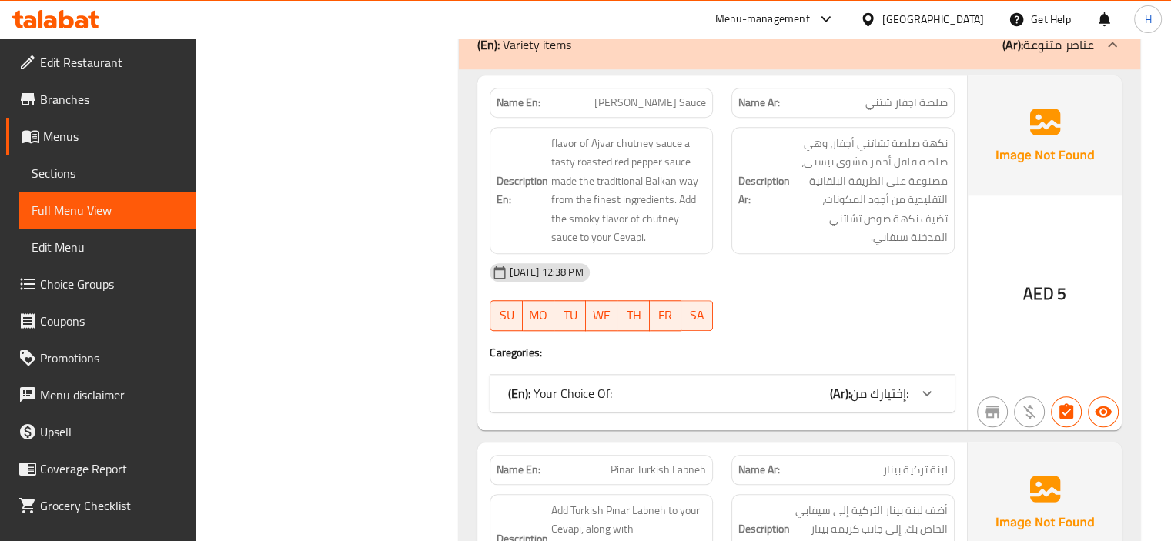
scroll to position [1353, 0]
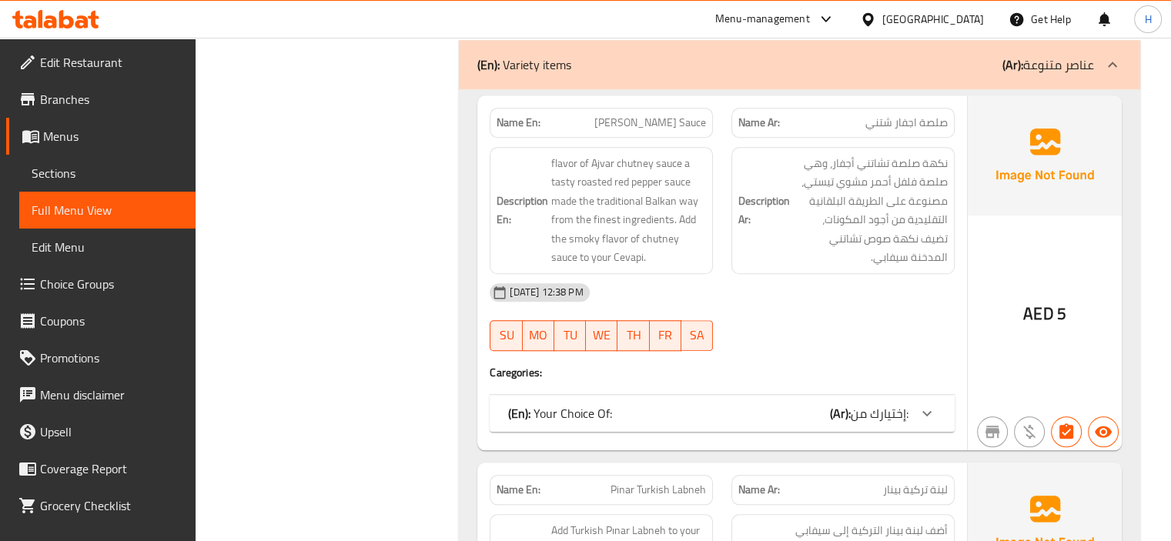
copy span "[PERSON_NAME] Sauce"
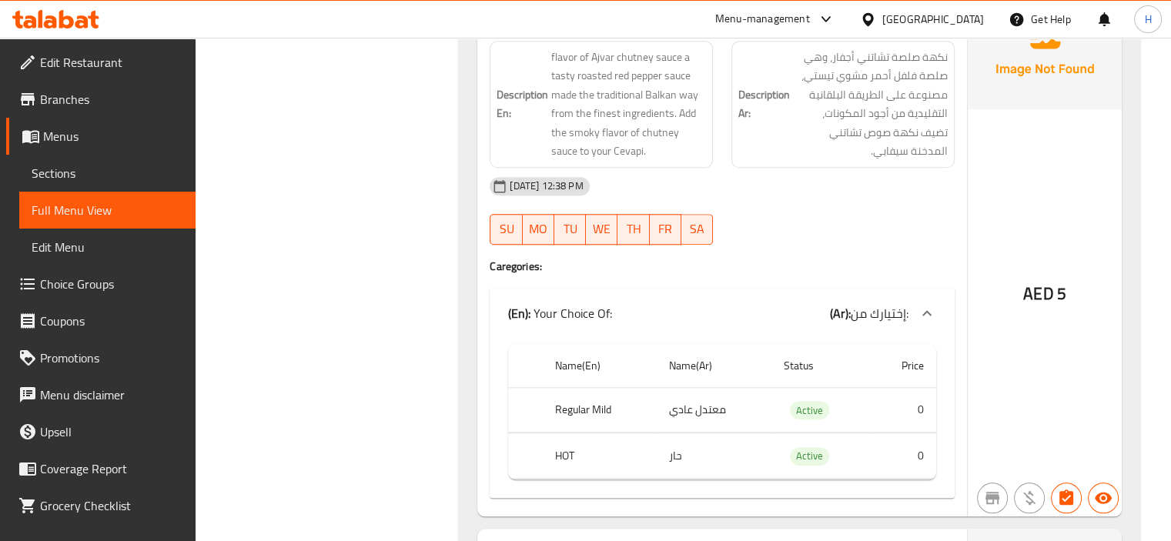
scroll to position [1441, 0]
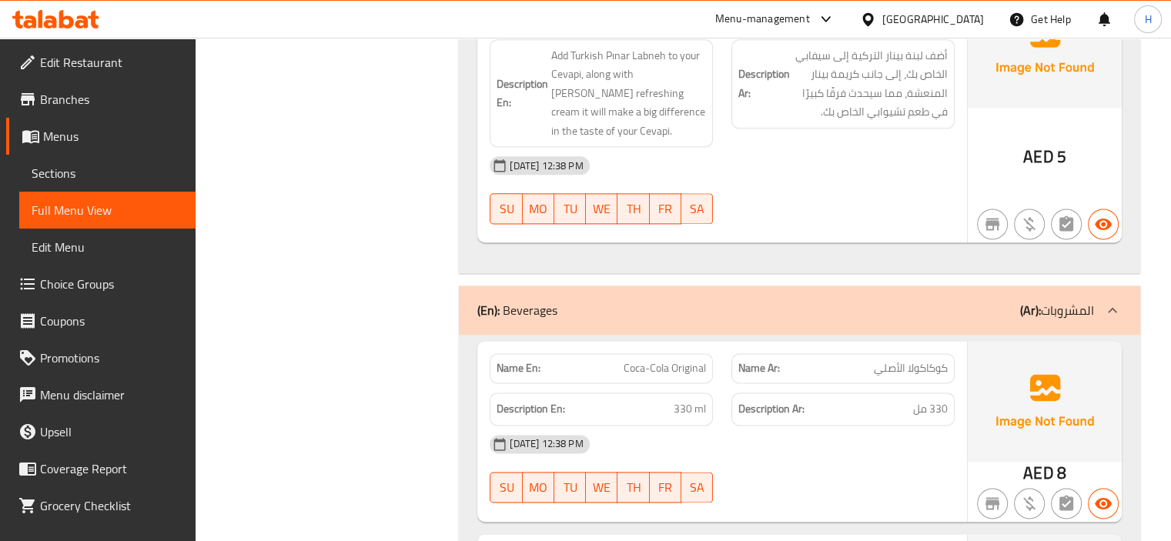
scroll to position [1917, 0]
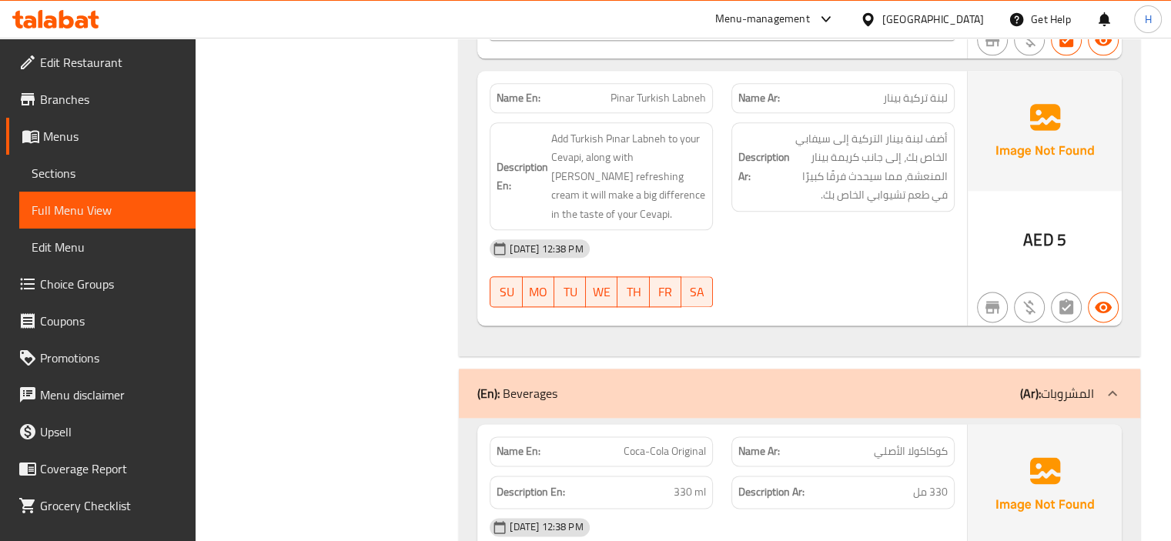
copy span "Pinar Turkish Labneh"
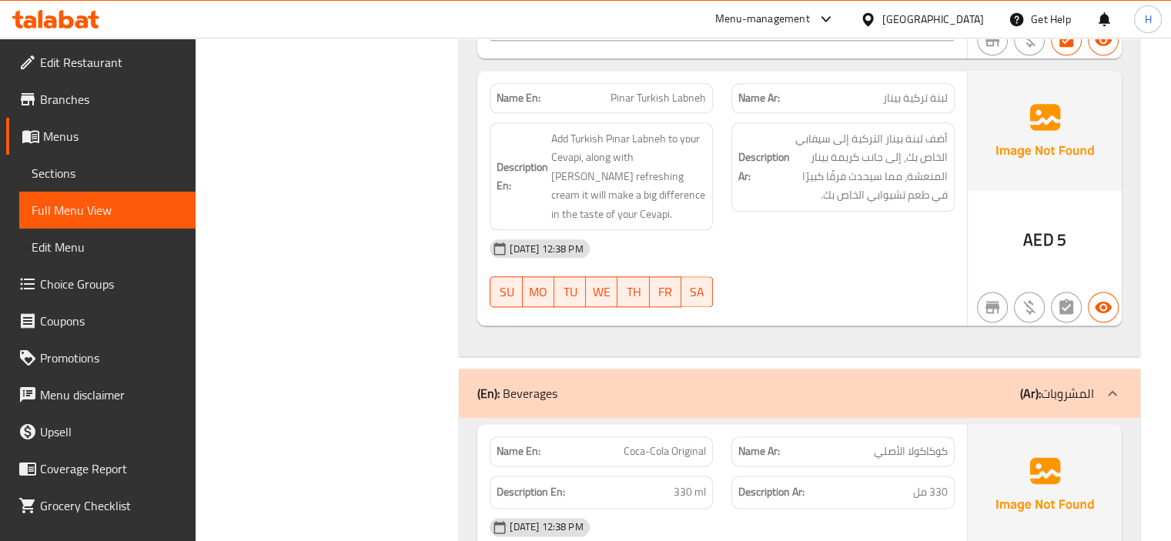
copy span "Pinar Turkish Labneh"
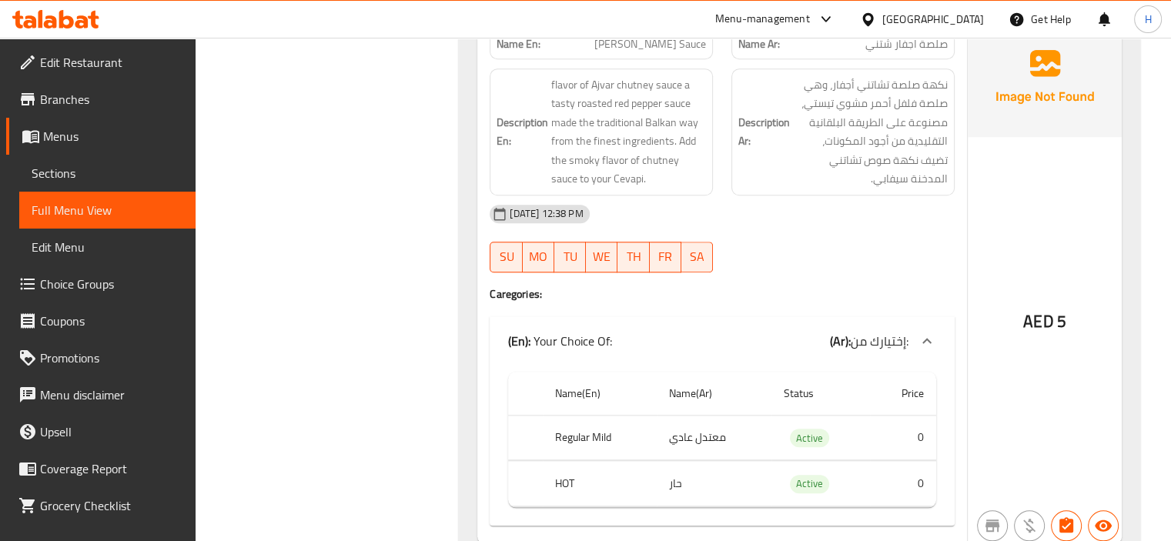
scroll to position [1372, 0]
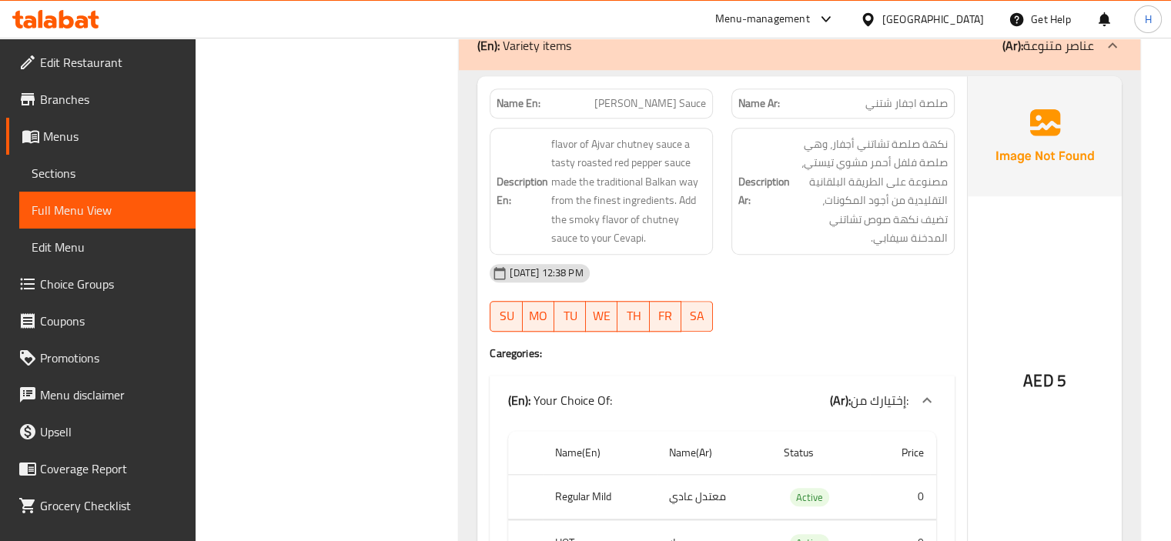
copy span "Ajvar Chutney Sauce"
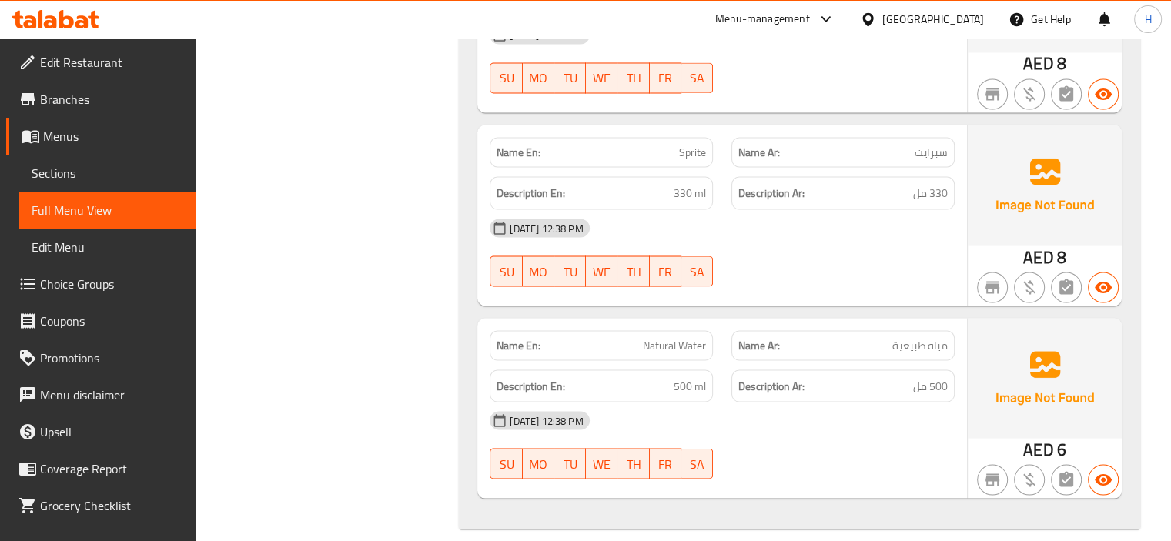
scroll to position [2810, 0]
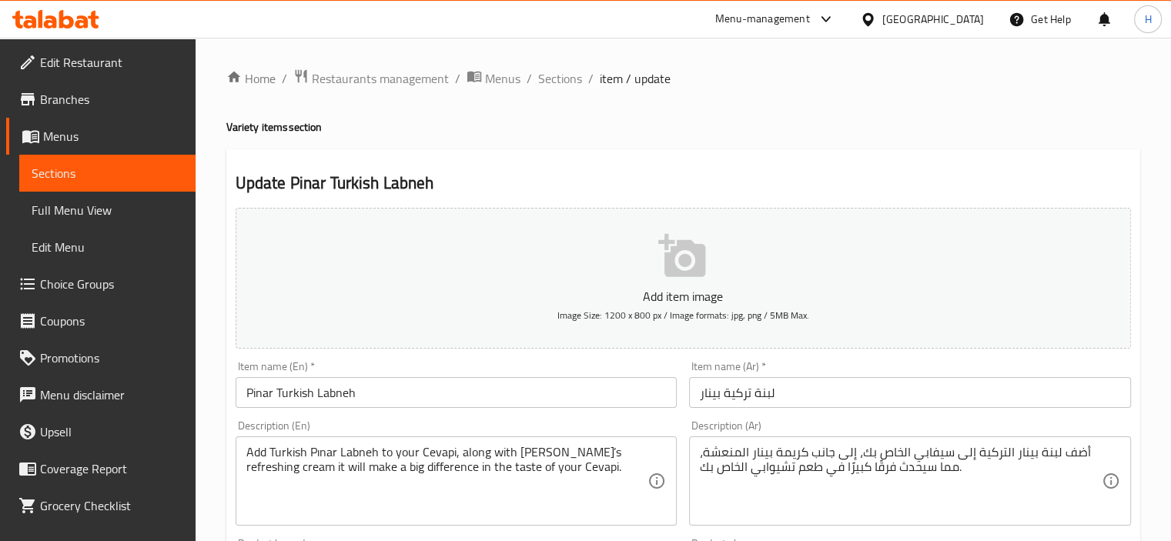
scroll to position [239, 0]
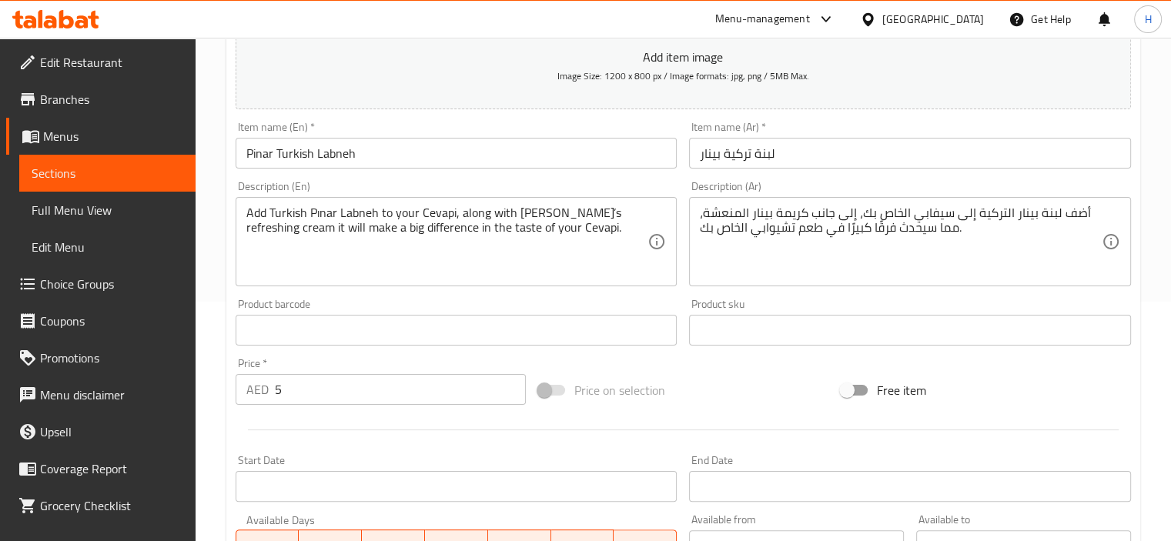
click at [603, 282] on div "Add Turkish Pınar Labneh to your Cevapi, along with [PERSON_NAME]’s refreshing …" at bounding box center [456, 241] width 442 height 89
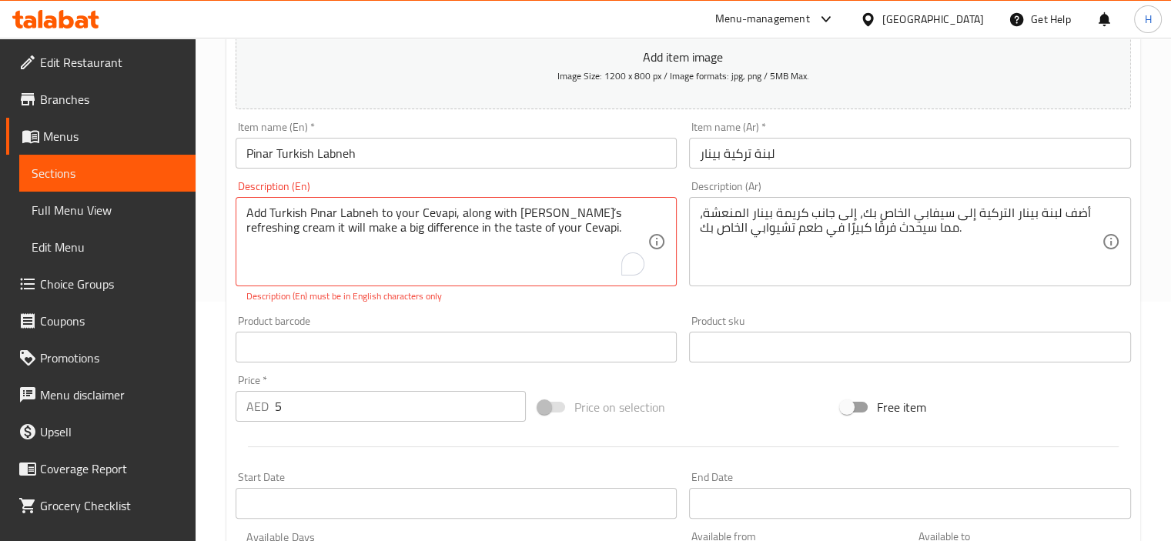
click at [678, 190] on div "Description (En) Add Turkish Pınar Labneh to your Cevapi, along with [PERSON_NA…" at bounding box center [456, 242] width 454 height 135
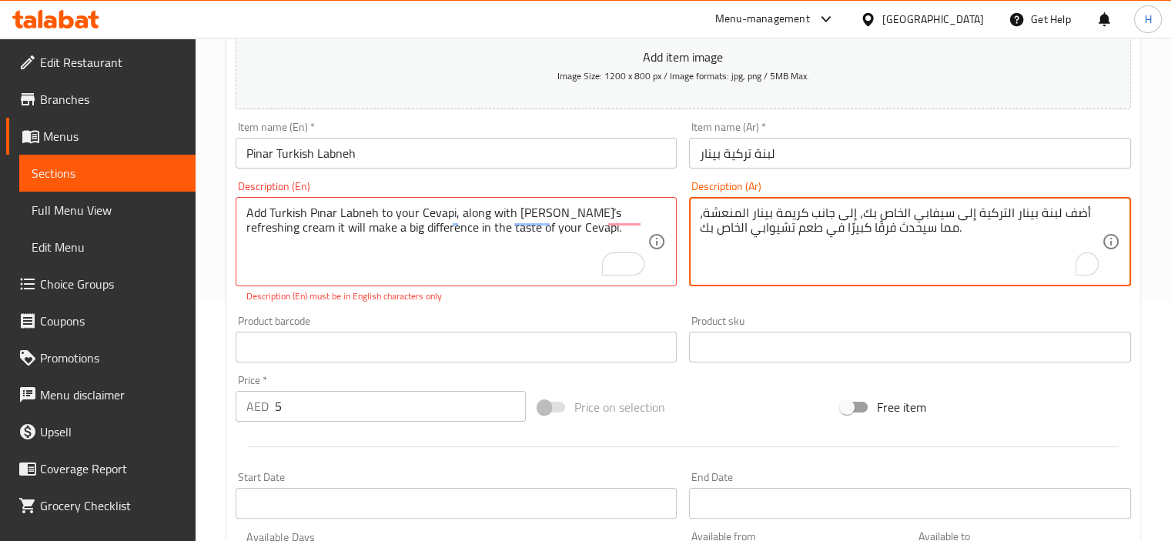
click at [786, 241] on textarea "أضف لبنة بينار التركية إلى سيفابي الخاص بك، إلى جانب كريمة بينار المنعشة، مما س…" at bounding box center [901, 241] width 402 height 73
click at [1080, 222] on textarea "أضف لبنة بينار التركية إلى سيفابي الخاص بك، إلى جانب كريمة بينار المنعشة، مما س…" at bounding box center [901, 241] width 402 height 73
click at [1085, 215] on textarea "أضف لبنة بينار التركية إلى سيفابي الخاص بك، إلى جانب كريمة بينار المنعشة، مما س…" at bounding box center [901, 241] width 402 height 73
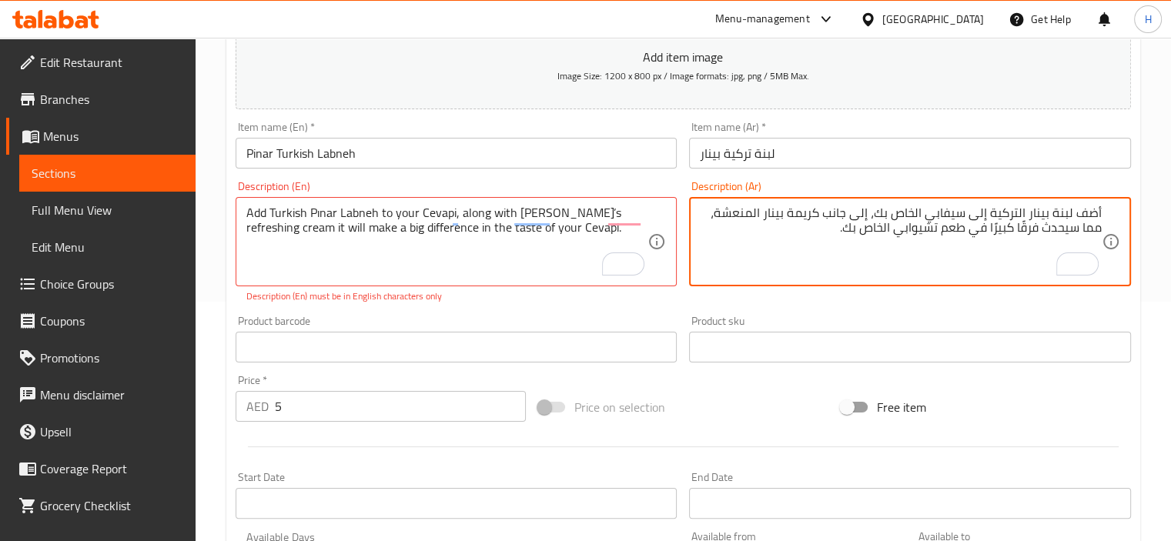
click at [1085, 215] on textarea "أضف لبنة بينار التركية إلى سيفابي الخاص بك، إلى جانب كريمة بينار المنعشة، مما س…" at bounding box center [901, 241] width 402 height 73
click at [935, 213] on textarea "تضيف لبنة بينار التركية إلى سيفابي الخاص بك، إلى جانب كريمة بينار المنعشة، مما …" at bounding box center [901, 241] width 402 height 73
click at [927, 232] on textarea "تضيف لبنة بينار التركية إلى سيفابي الخاص بك، إلى جانب كريمة بينار المنعشة، مما …" at bounding box center [901, 241] width 402 height 73
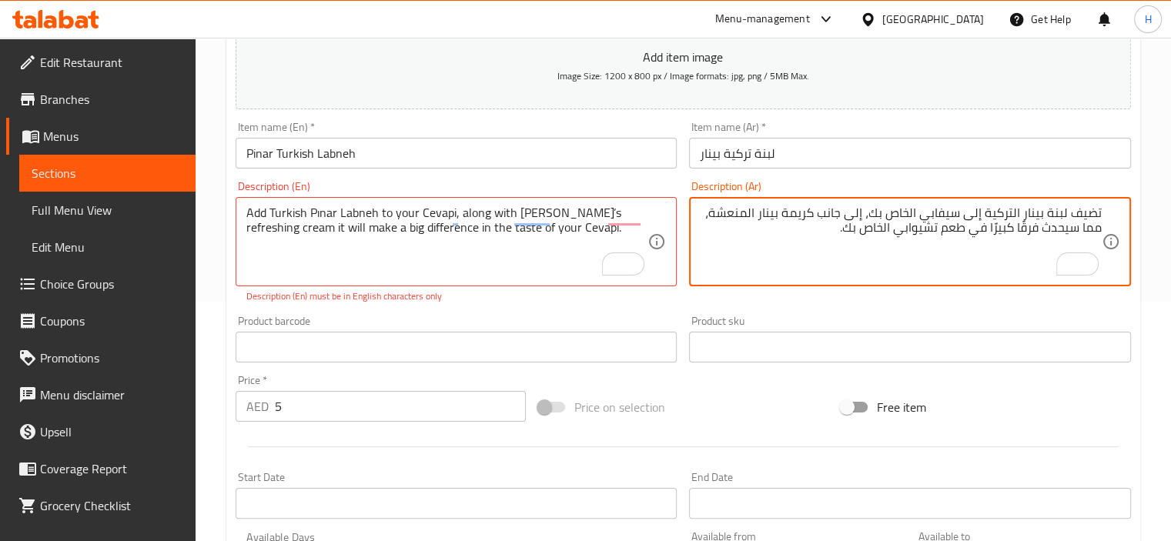
paste textarea "يف"
click at [960, 239] on textarea "تضيف لبنة بينار التركية إلى سيفابي الخاص بك، إلى جانب كريمة بينار المنعشة، مما …" at bounding box center [901, 241] width 402 height 73
click at [954, 229] on textarea "تضيف لبنة بينار التركية إلى سيفابي الخاص بك، إلى جانب كريمة بينار المنعشة، مما …" at bounding box center [901, 241] width 402 height 73
type textarea "تضيف لبنة بينار التركية إلى سيفابي الخاص بك، إلى جانب كريمة بينار المنعشة، مما …"
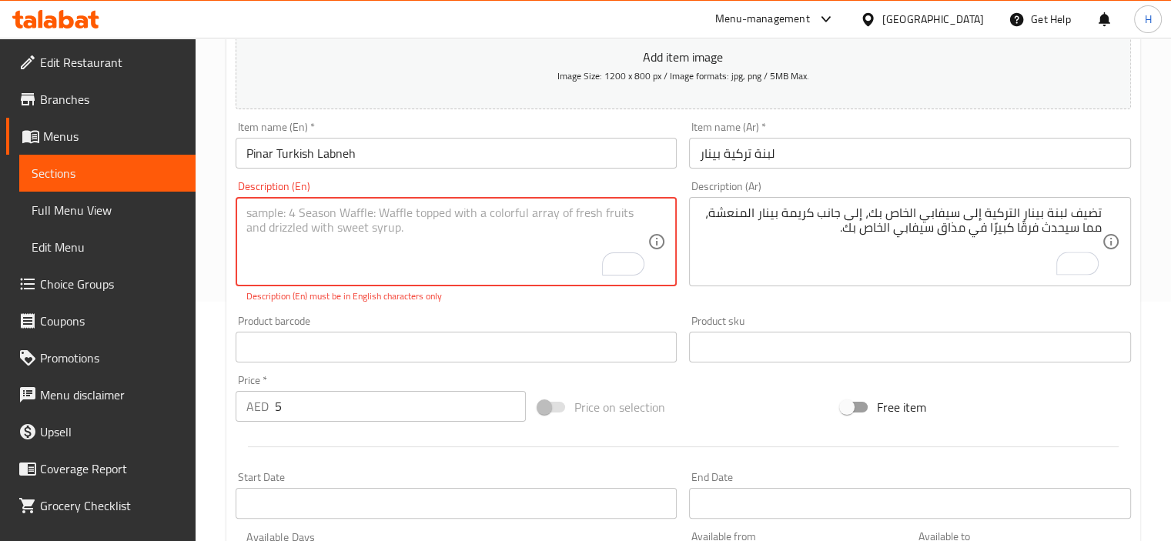
click at [430, 346] on input "text" at bounding box center [456, 347] width 442 height 31
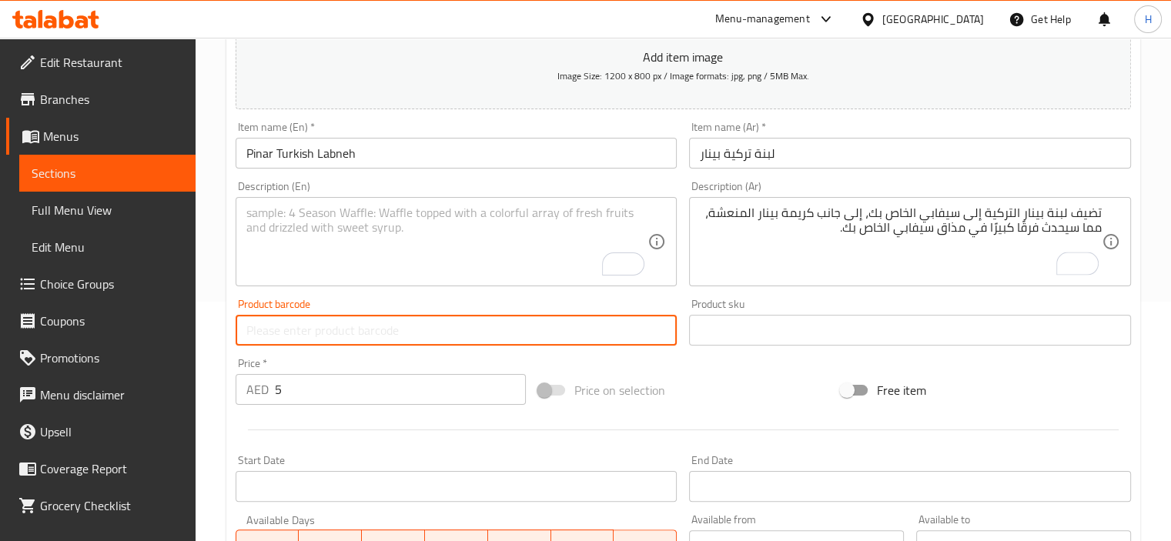
paste input "Add Turkish Pınar Labneh to your Cevapi, along with Pinar’s refreshing cream it…"
type input "Add Turkish Pınar Labneh to your Cevapi, along with Pinar’s refreshing cream it…"
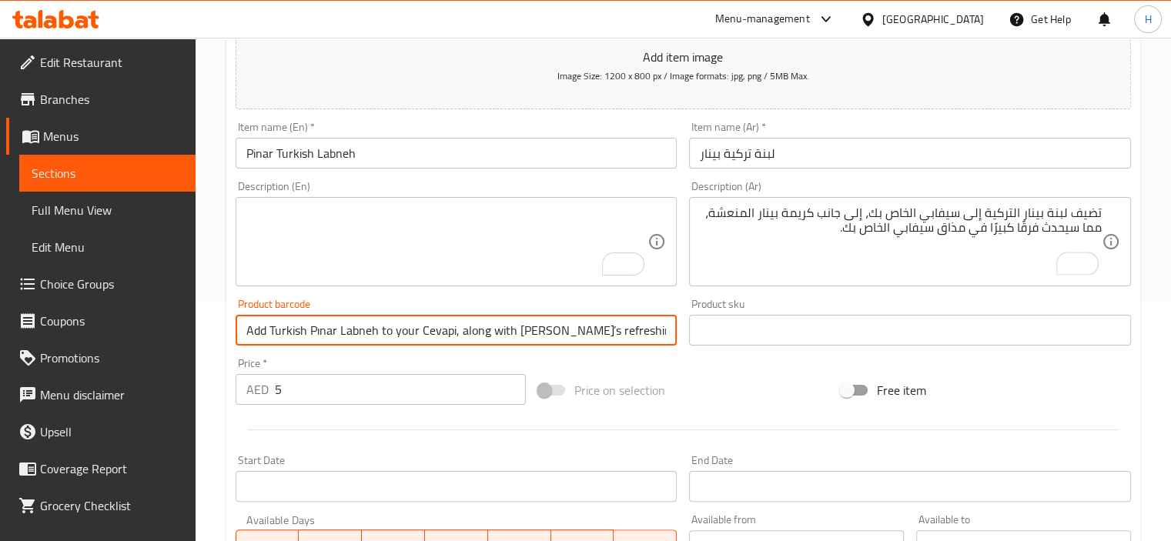
scroll to position [0, 256]
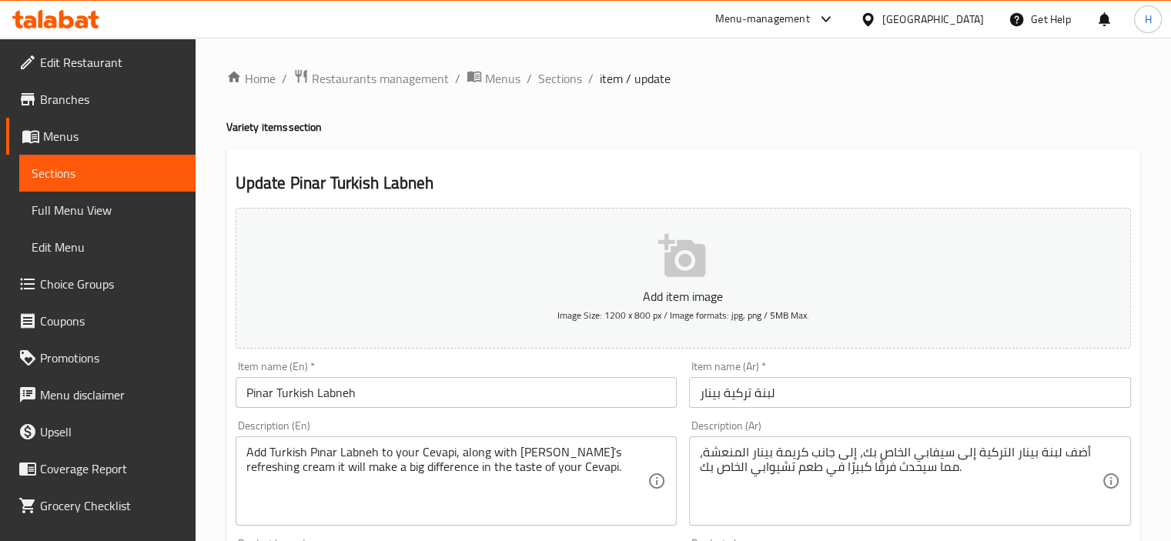
scroll to position [169, 0]
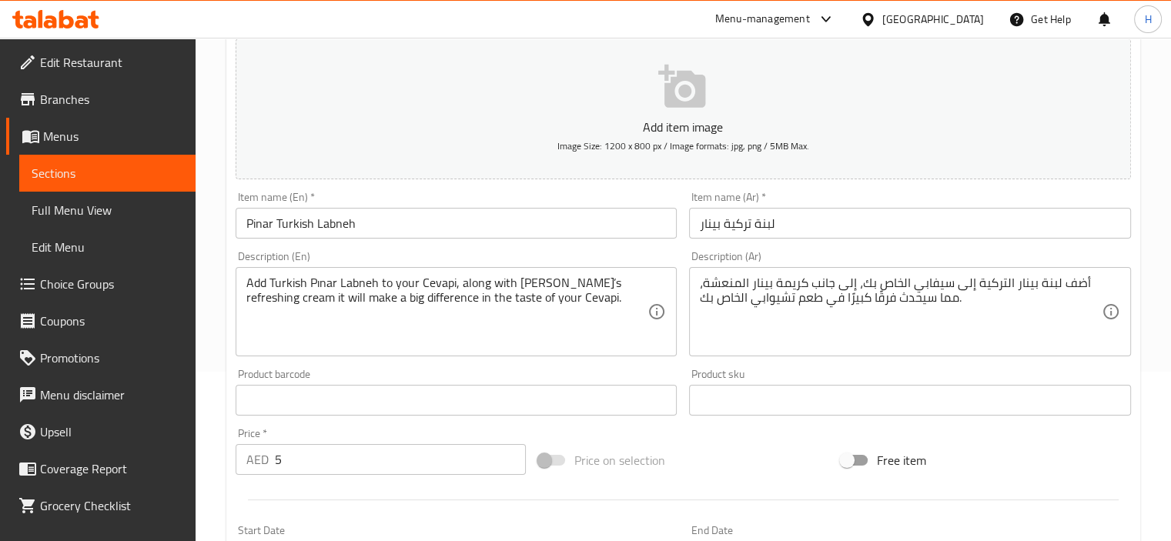
click at [748, 362] on div "Description (Ar) أضف لبنة بينار التركية إلى سيفابي الخاص بك، إلى جانب كريمة بين…" at bounding box center [910, 304] width 454 height 118
click at [1018, 270] on div "أضف لبنة بينار التركية إلى سيفابي الخاص بك، إلى جانب كريمة بينار المنعشة، مما س…" at bounding box center [910, 311] width 442 height 89
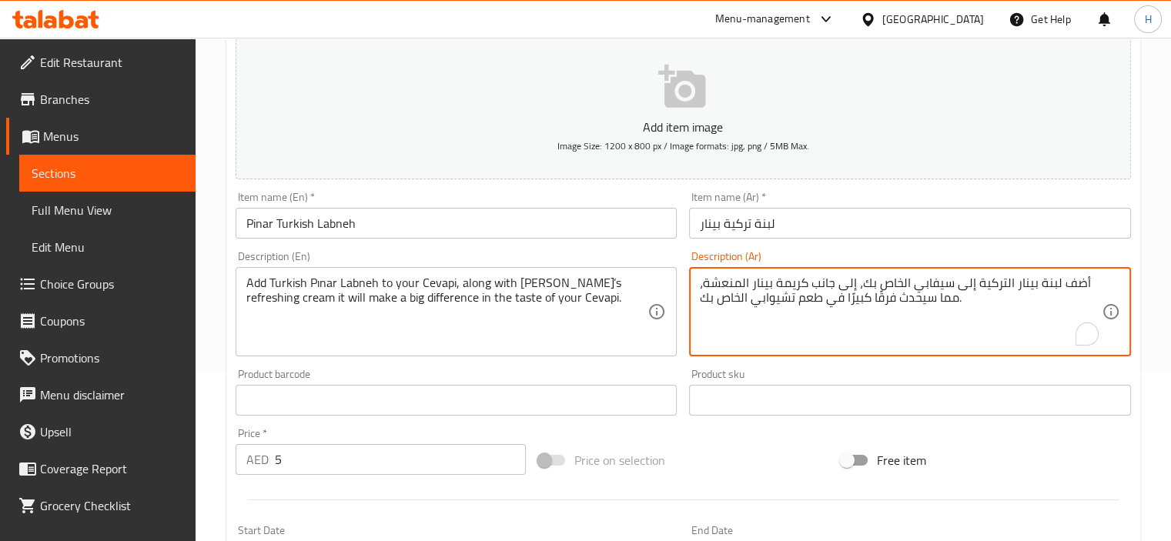
click at [1018, 270] on div "أضف لبنة بينار التركية إلى سيفابي الخاص بك، إلى جانب كريمة بينار المنعشة، مما س…" at bounding box center [910, 311] width 442 height 89
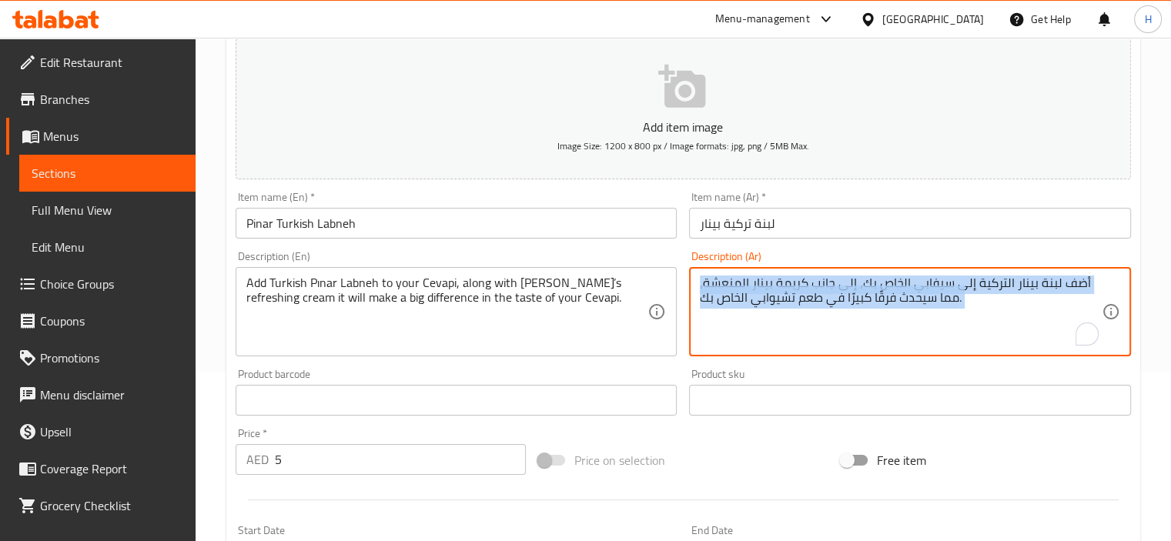
click at [1018, 270] on div "أضف لبنة بينار التركية إلى سيفابي الخاص بك، إلى جانب كريمة بينار المنعشة، مما س…" at bounding box center [910, 311] width 442 height 89
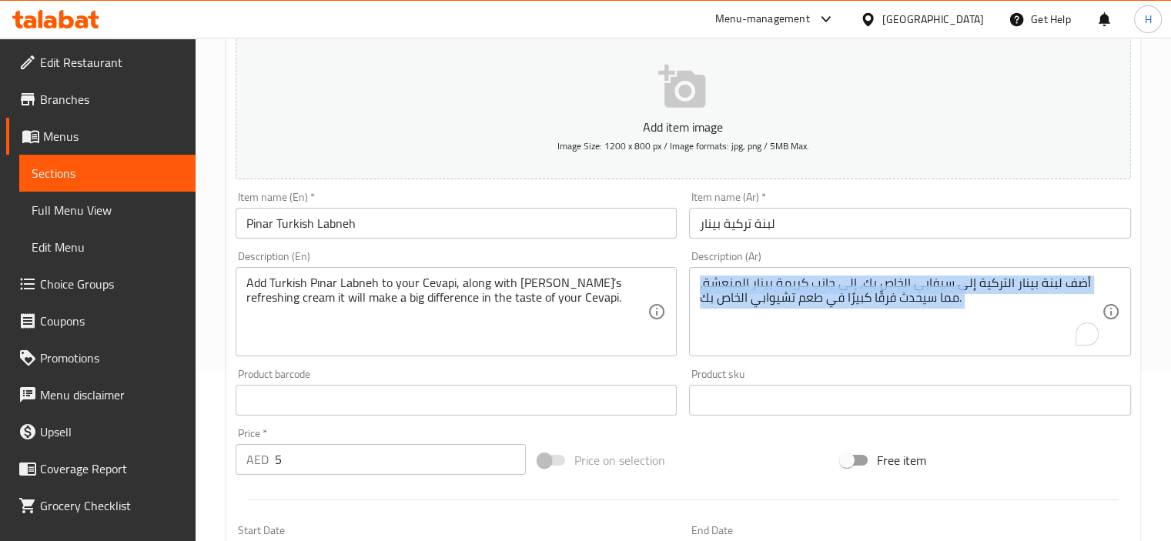
click at [1018, 270] on div "أضف لبنة بينار التركية إلى سيفابي الخاص بك، إلى جانب كريمة بينار المنعشة، مما س…" at bounding box center [910, 311] width 442 height 89
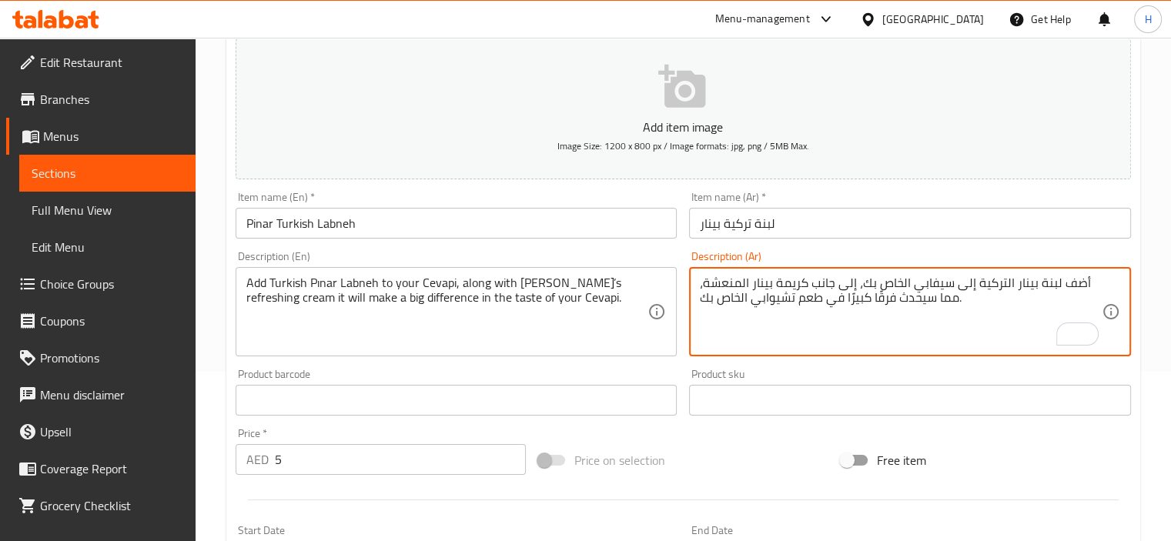
drag, startPoint x: 955, startPoint y: 312, endPoint x: 944, endPoint y: 322, distance: 14.2
click at [944, 322] on textarea "أضف لبنة بينار التركية إلى سيفابي الخاص بك، إلى جانب كريمة بينار المنعشة، مما س…" at bounding box center [901, 312] width 402 height 73
click at [1094, 285] on textarea "أضف لبنة بينار التركية إلى سيفابي الخاص بك، إلى جانب كريمة بينار المنعشة، مما س…" at bounding box center [901, 312] width 402 height 73
click at [1094, 284] on textarea "أضف لبنة بينار التركية إلى سيفابي الخاص بك، إلى جانب كريمة بينار المنعشة، مما س…" at bounding box center [901, 312] width 402 height 73
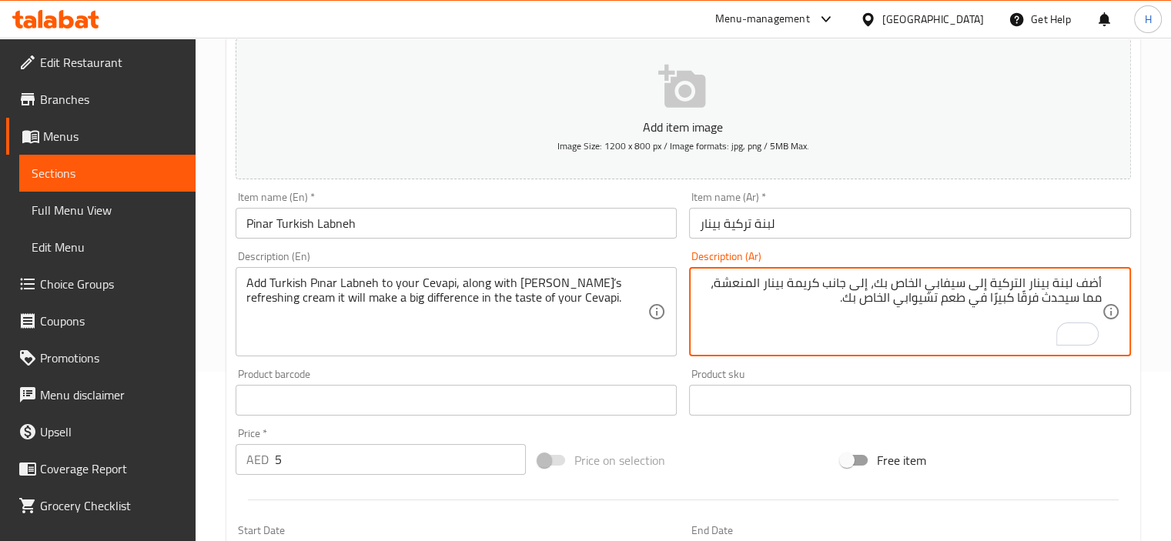
click at [1080, 283] on textarea "أضف لبنة بينار التركية إلى سيفابي الخاص بك، إلى جانب كريمة بينار المنعشة، مما س…" at bounding box center [901, 312] width 402 height 73
click at [1085, 282] on textarea "أضف لبنة بينار التركية إلى سيفابي الخاص بك، إلى جانب كريمة بينار المنعشة، مما س…" at bounding box center [901, 312] width 402 height 73
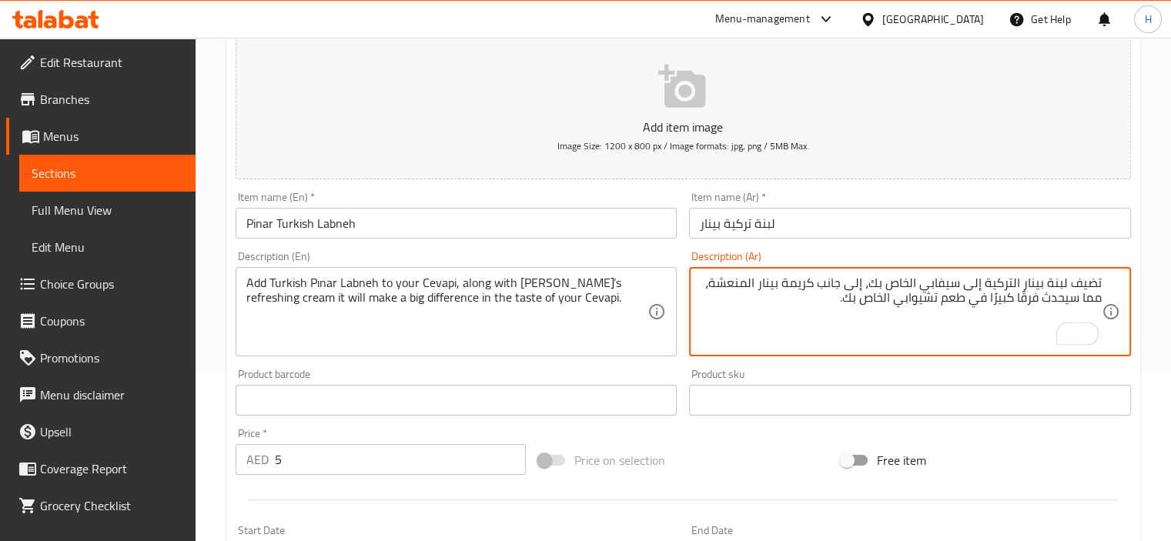
click at [934, 280] on textarea "تضيف لبنة بينار التركية إلى سيفابي الخاص بك، إلى جانب كريمة بينار المنعشة، مما …" at bounding box center [901, 312] width 402 height 73
click at [917, 299] on textarea "تضيف لبنة بينار التركية إلى سيفابي الخاص بك، إلى جانب كريمة بينار المنعشة، مما …" at bounding box center [901, 312] width 402 height 73
paste textarea "يف"
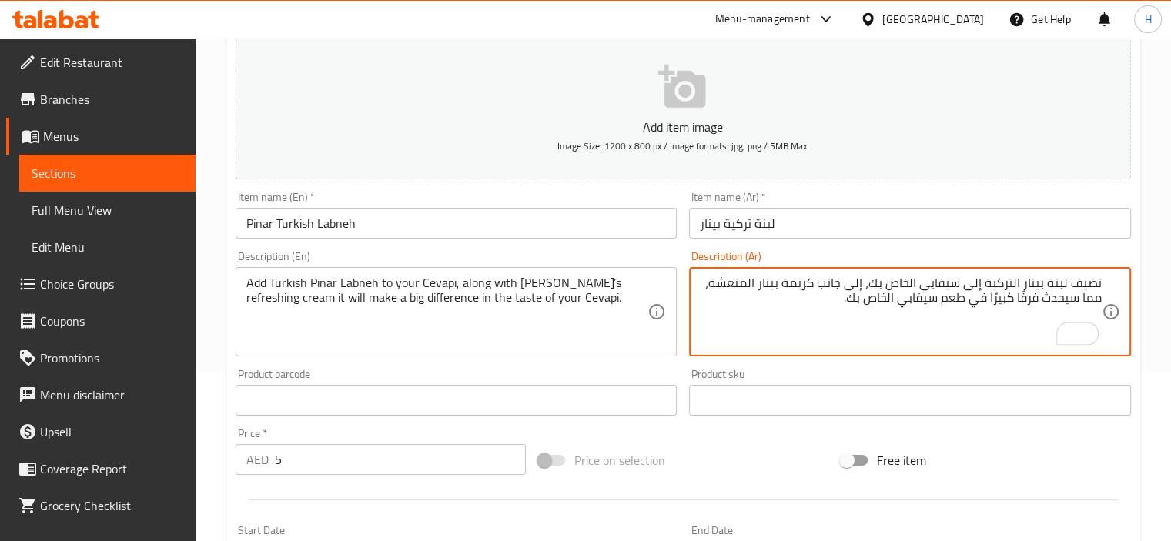
type textarea "تضيف لبنة بينار التركية إلى سيفابي الخاص بك، إلى جانب كريمة بينار المنعشة، مما …"
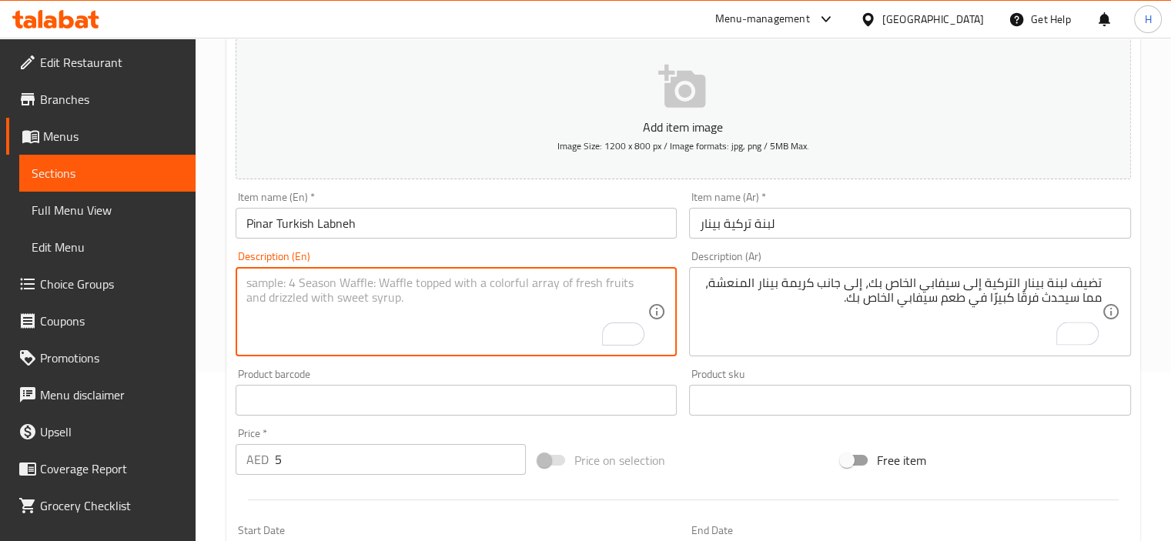
click at [426, 406] on input "text" at bounding box center [456, 400] width 442 height 31
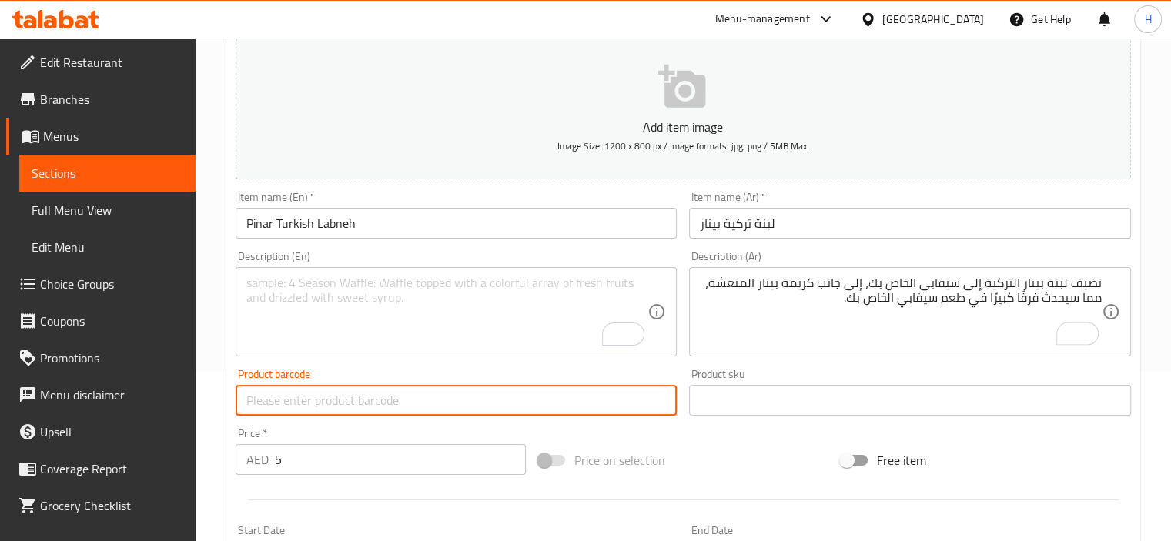
paste input "Add Turkish Pınar Labneh to your Cevapi, along with Pinar’s refreshing cream it…"
click at [344, 399] on input "Add Turkish Pınar Labneh to your Cevapi, along with Pinar’s refreshing cream it…" at bounding box center [456, 400] width 442 height 31
type input "Add Turkish Pınar Labneh to your Cevapi, along with Pinar’s refreshing cream it…"
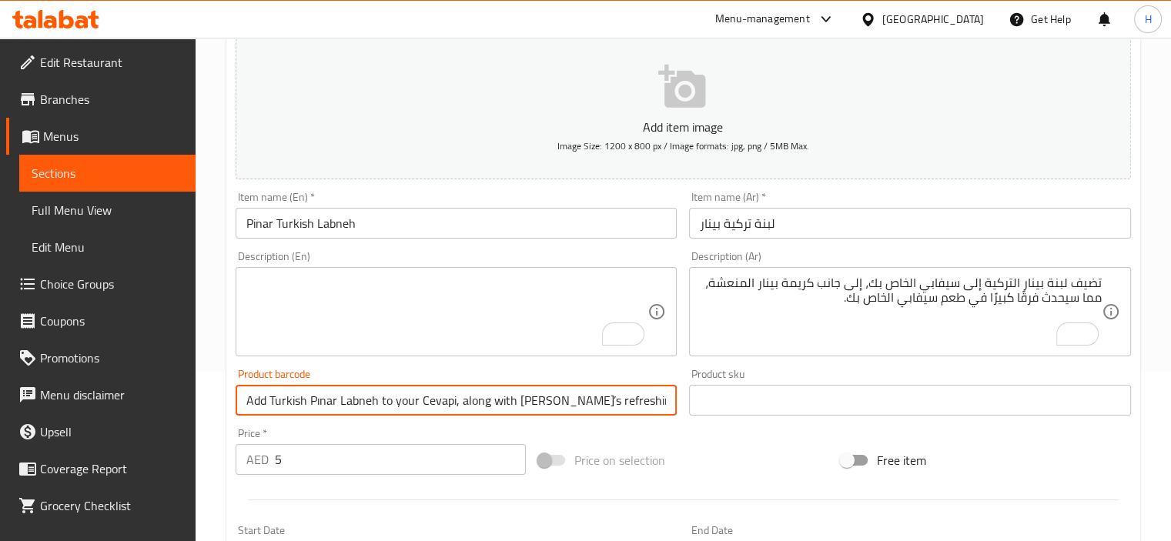
click at [306, 318] on textarea "To enrich screen reader interactions, please activate Accessibility in Grammarl…" at bounding box center [447, 312] width 402 height 73
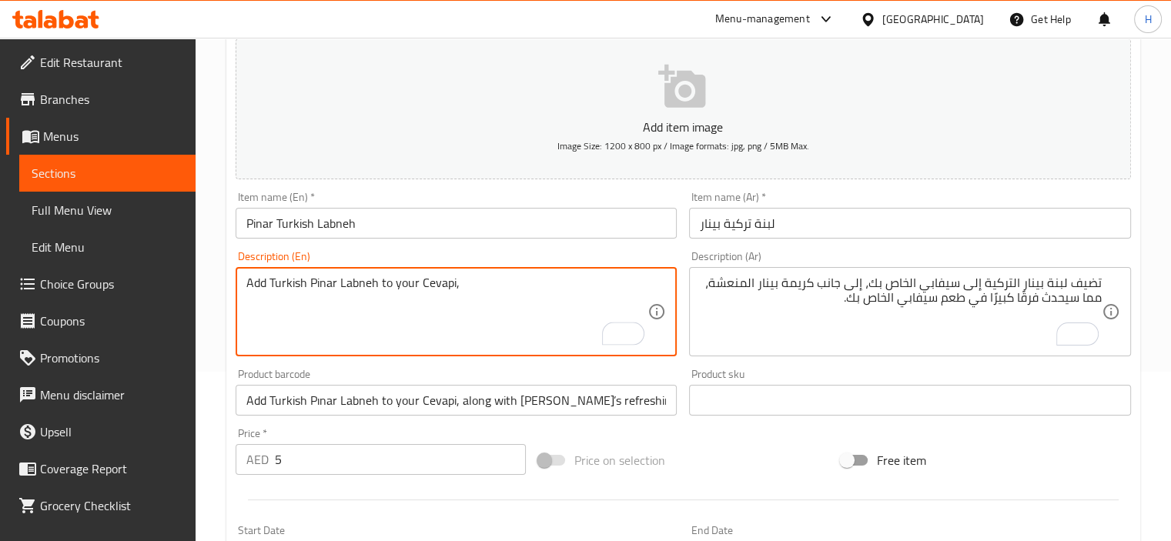
type textarea "Add Turkish Pinar Labneh to your Cevapi,"
click at [459, 406] on input "Add Turkish Pınar Labneh to your Cevapi, along with Pinar’s refreshing cream it…" at bounding box center [456, 400] width 442 height 31
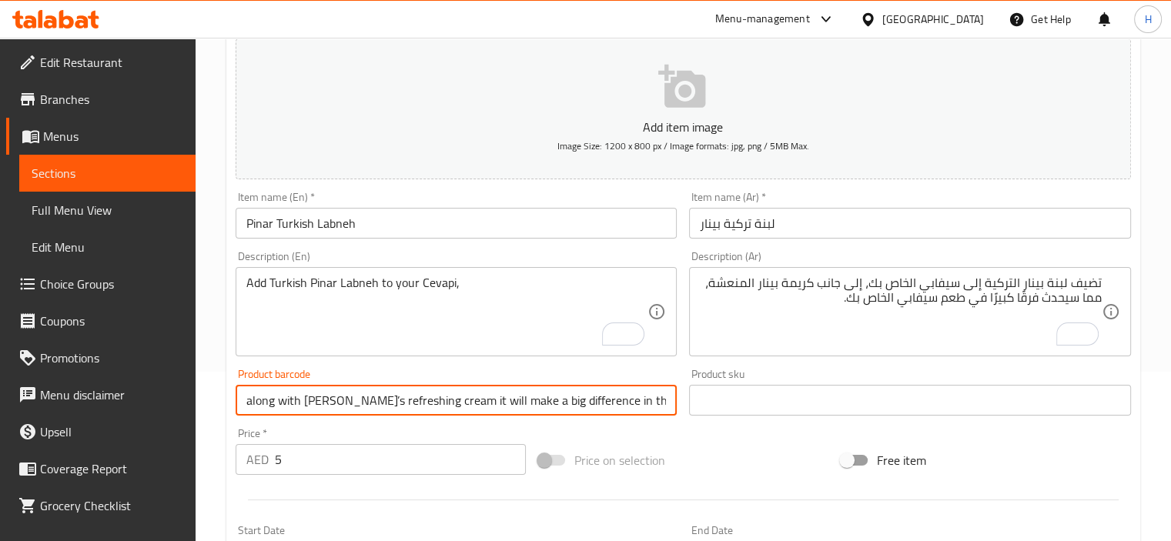
type input "along with Pinar’s refreshing cream it will make a big difference in the taste …"
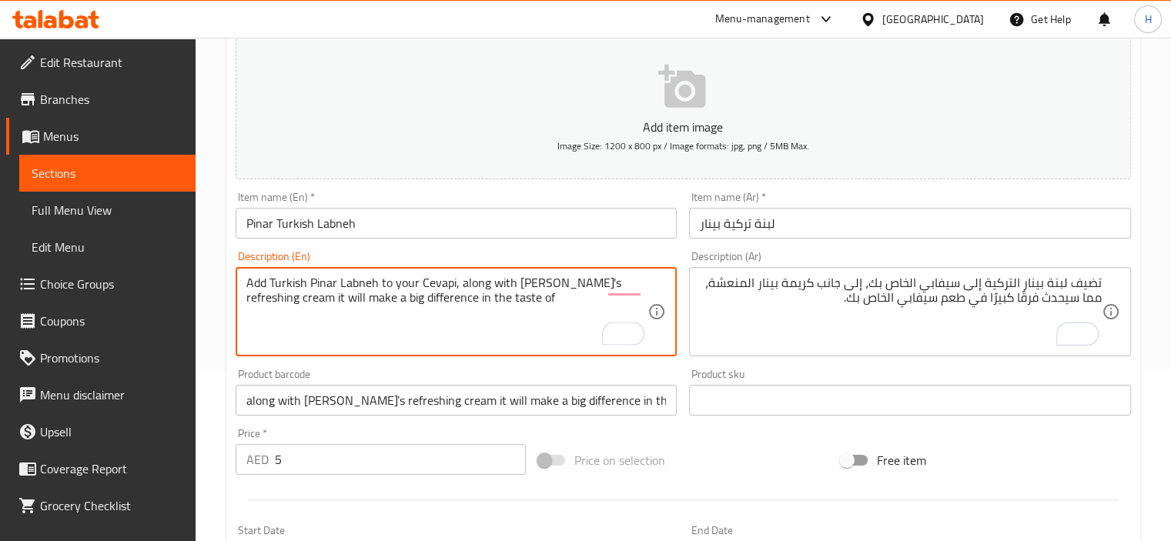
type textarea "Add Turkish Pinar Labneh to your Cevapi, along with Pinar's refreshing cream it…"
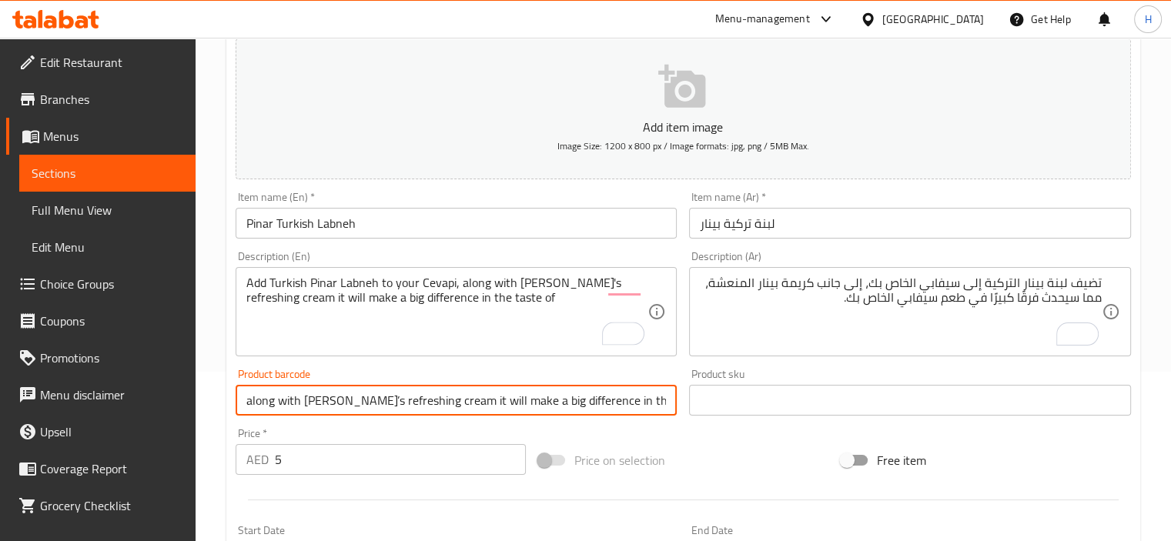
click at [642, 402] on input "along with Pinar’s refreshing cream it will make a big difference in the taste …" at bounding box center [456, 400] width 442 height 31
click at [292, 405] on input "f your Cevapi." at bounding box center [456, 400] width 442 height 31
type input "f your Cevapi."
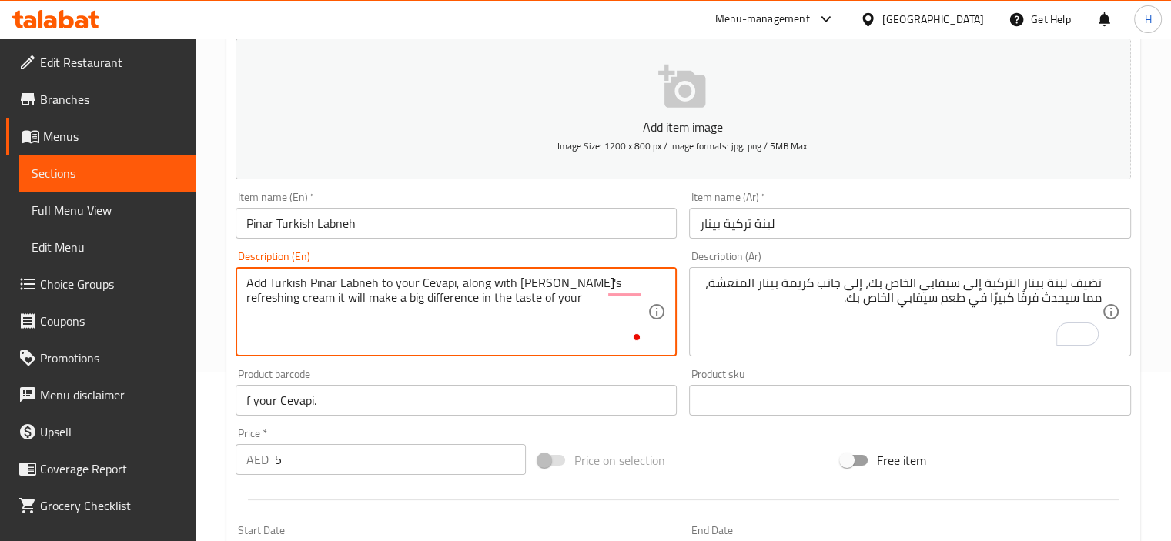
paste textarea "Cevapi"
type textarea "Add Turkish Pinar Labneh to your Cevapi, along with [PERSON_NAME]'s refreshing …"
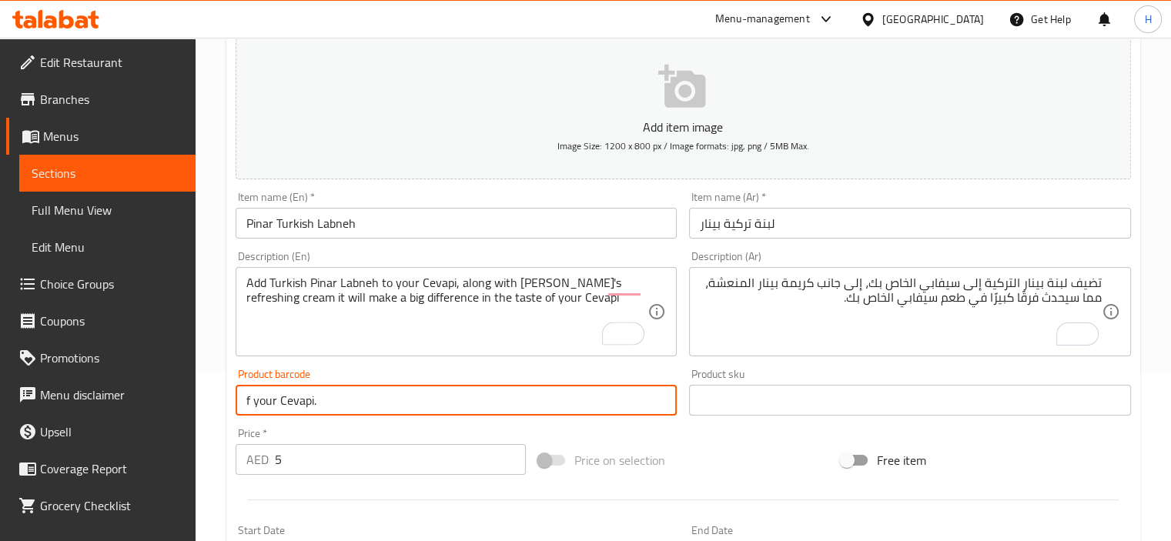
click at [327, 406] on input "f your Cevapi." at bounding box center [456, 400] width 442 height 31
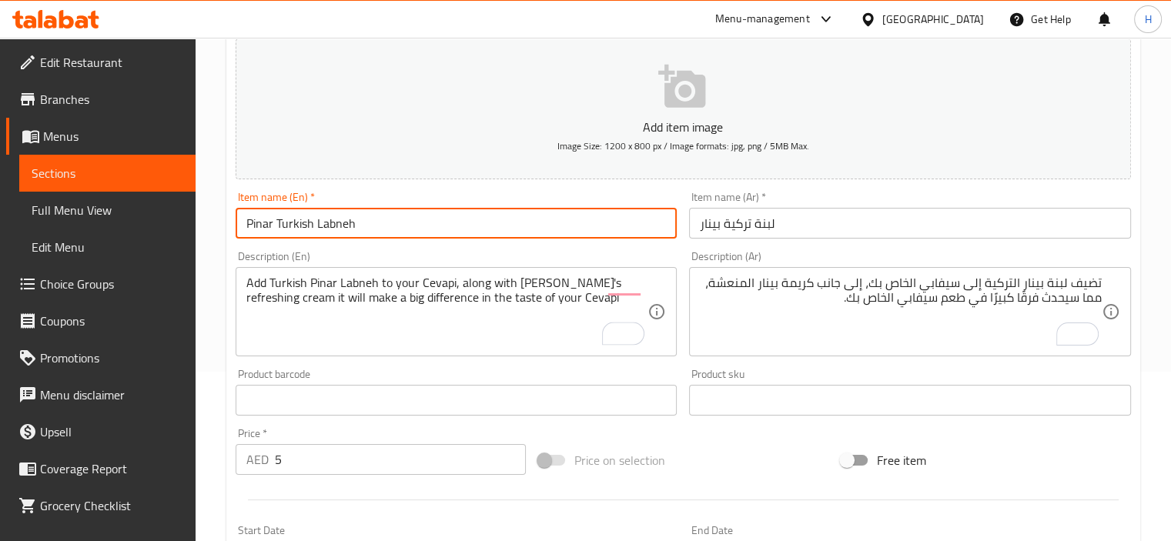
click at [520, 232] on input "Pinar Turkish Labneh" at bounding box center [456, 223] width 442 height 31
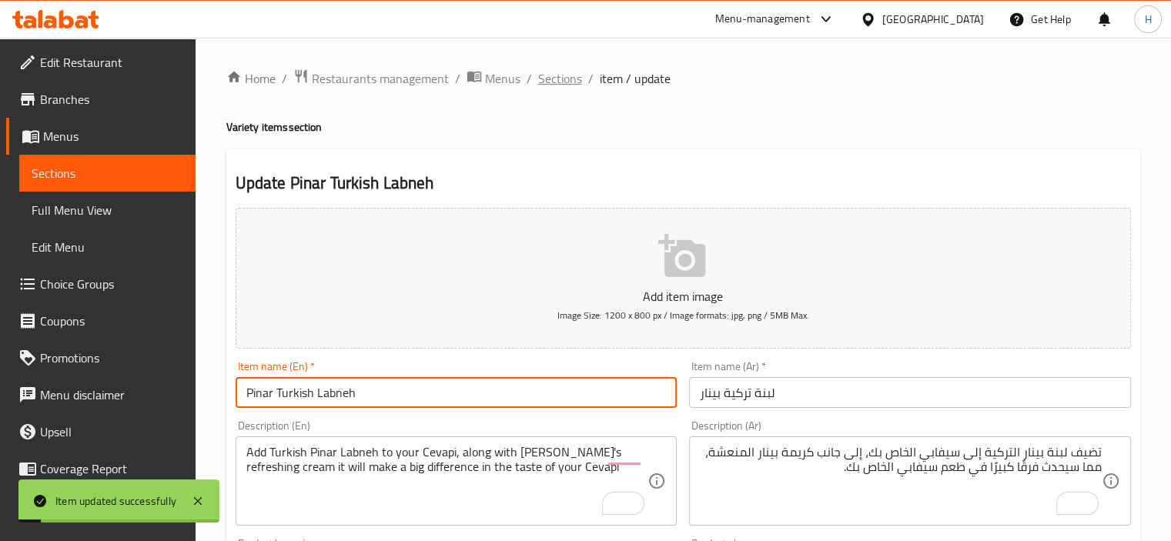
click at [546, 75] on span "Sections" at bounding box center [560, 78] width 44 height 18
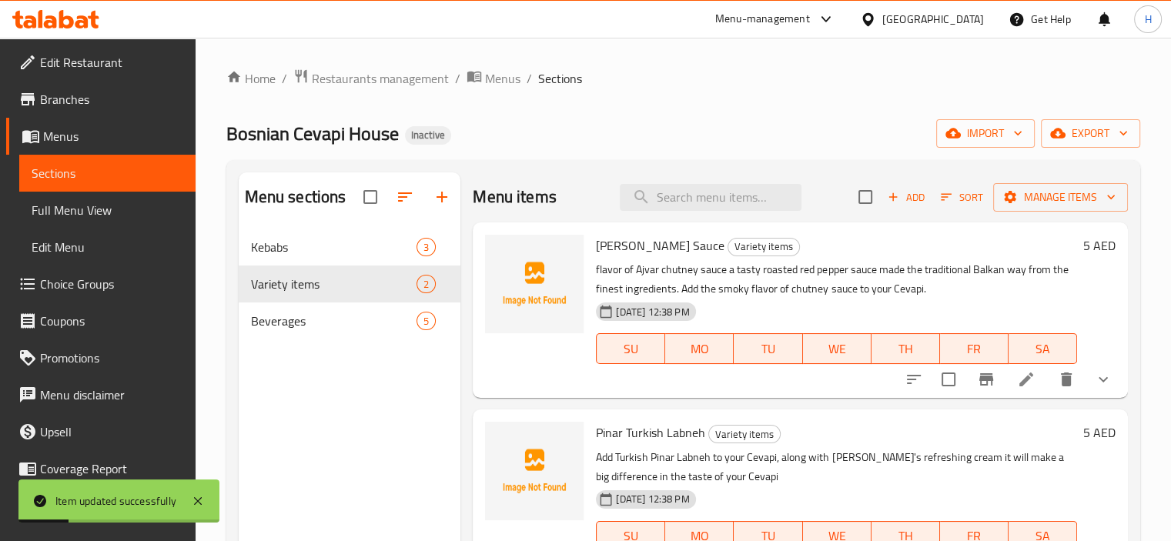
scroll to position [68, 0]
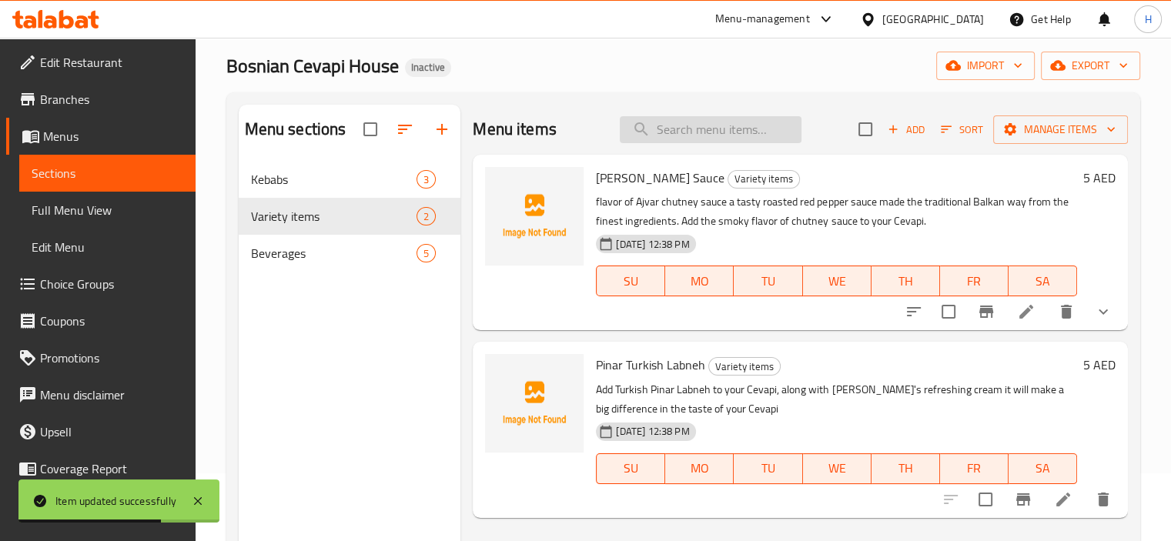
click at [700, 136] on input "search" at bounding box center [711, 129] width 182 height 27
paste input "[PERSON_NAME] Sauce"
type input "[PERSON_NAME] Sauce"
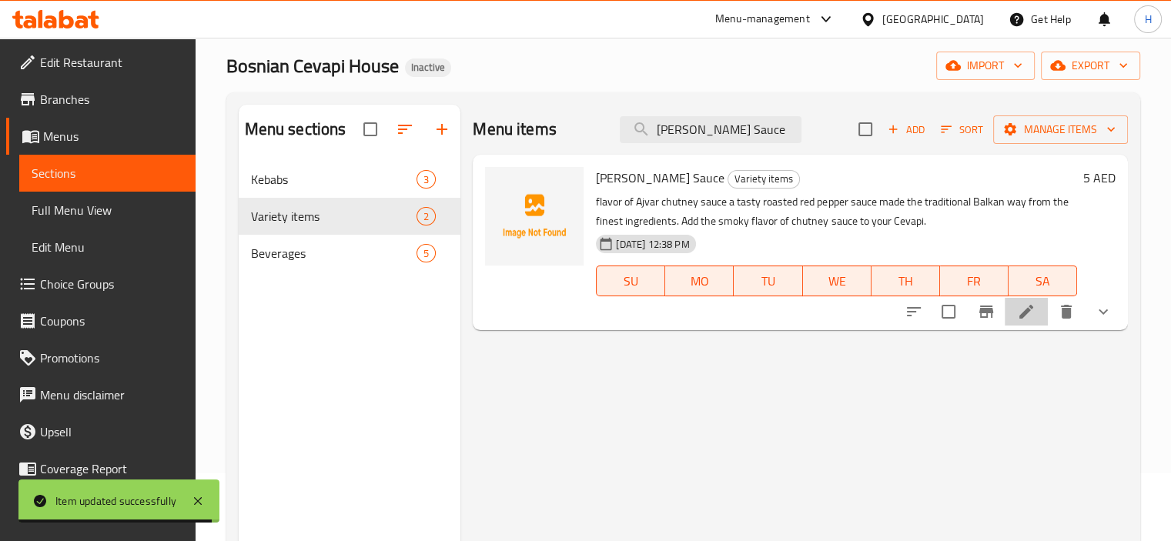
click at [1030, 298] on li at bounding box center [1025, 312] width 43 height 28
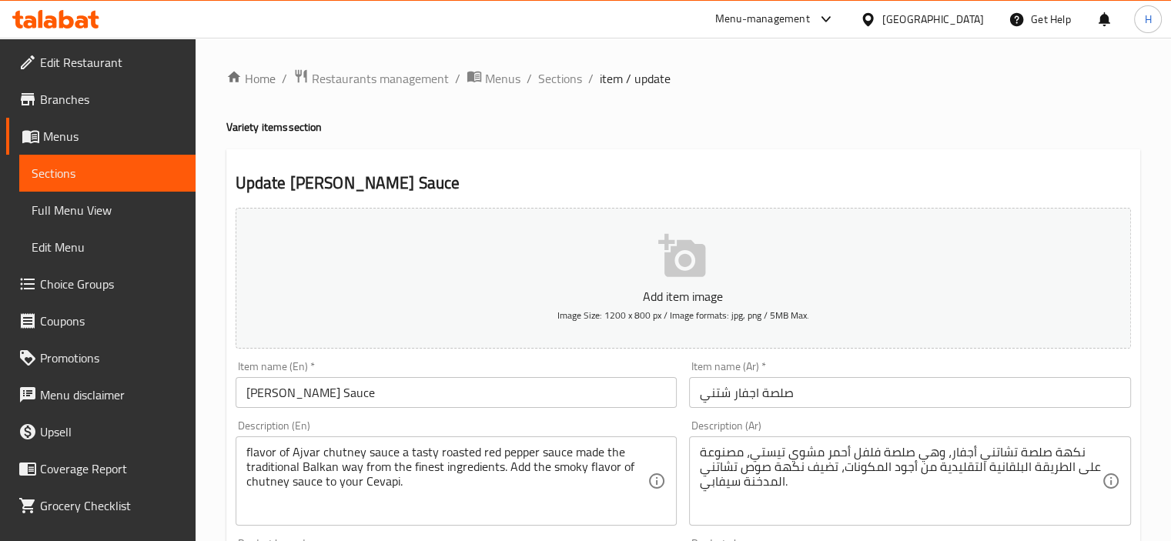
scroll to position [99, 0]
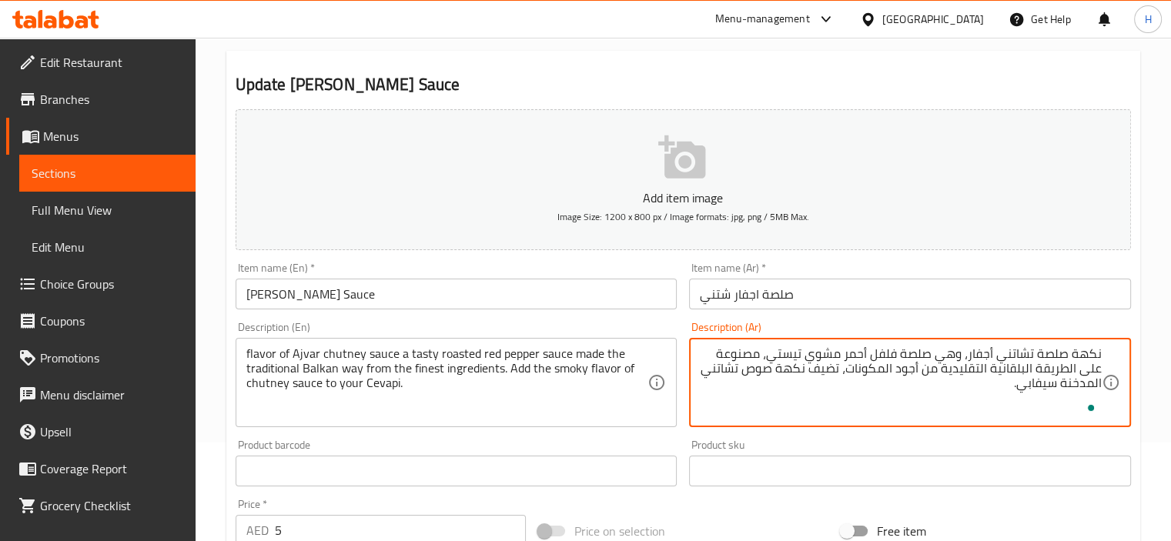
click at [910, 392] on textarea "نكهة صلصة تشاتني أجفار، وهي صلصة فلفل أحمر مشوي تيستي، مصنوعة على الطريقة البلق…" at bounding box center [901, 382] width 402 height 73
type textarea "نكهة صلصة تشاتني أجفار، وهي صلصة فلفل أحمر مشوي تيستي، مصنوعة على الطريقة البلق…"
click at [593, 298] on input "[PERSON_NAME] Sauce" at bounding box center [456, 294] width 442 height 31
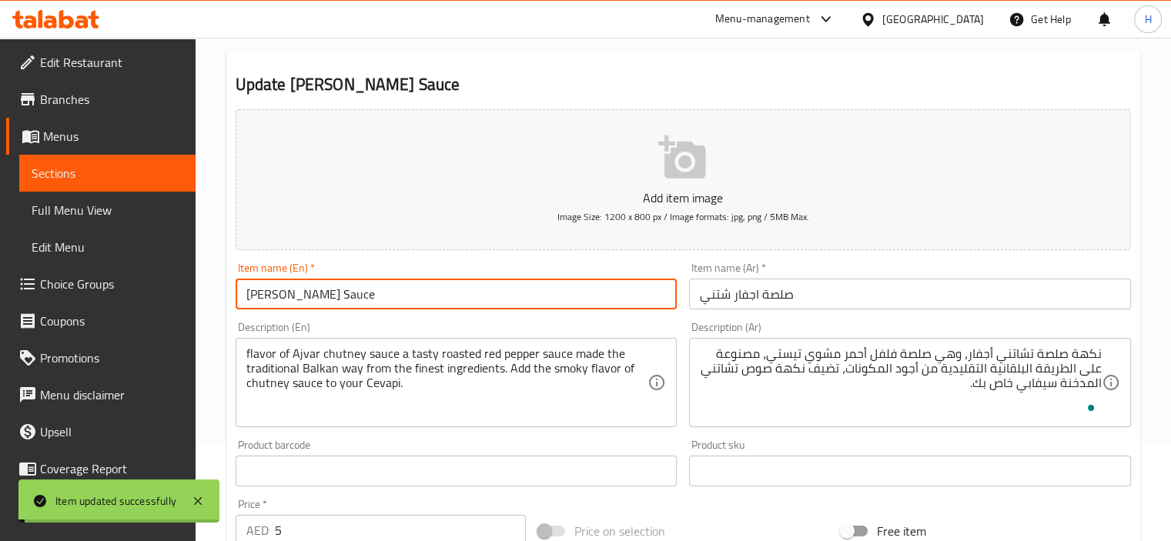
scroll to position [0, 0]
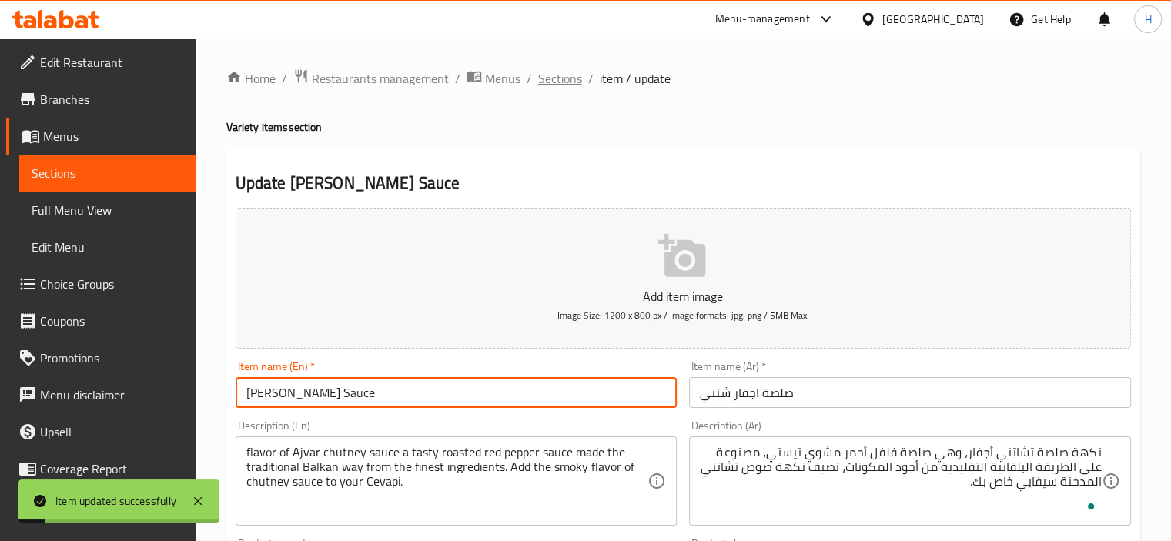
click at [550, 72] on span "Sections" at bounding box center [560, 78] width 44 height 18
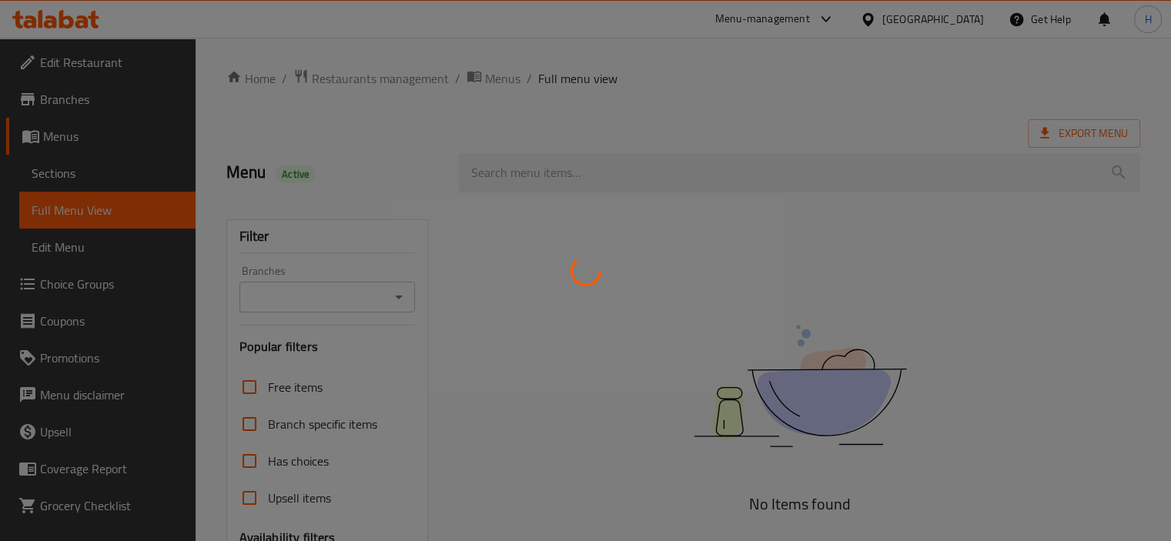
scroll to position [277, 0]
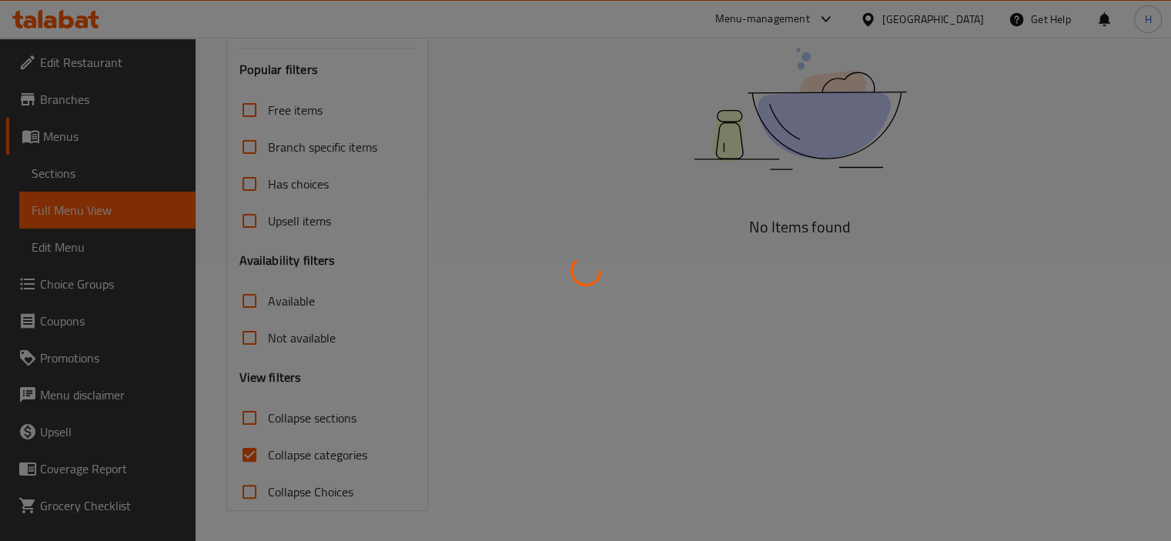
click at [543, 188] on div at bounding box center [585, 270] width 1171 height 541
click at [585, 302] on div at bounding box center [585, 270] width 1171 height 541
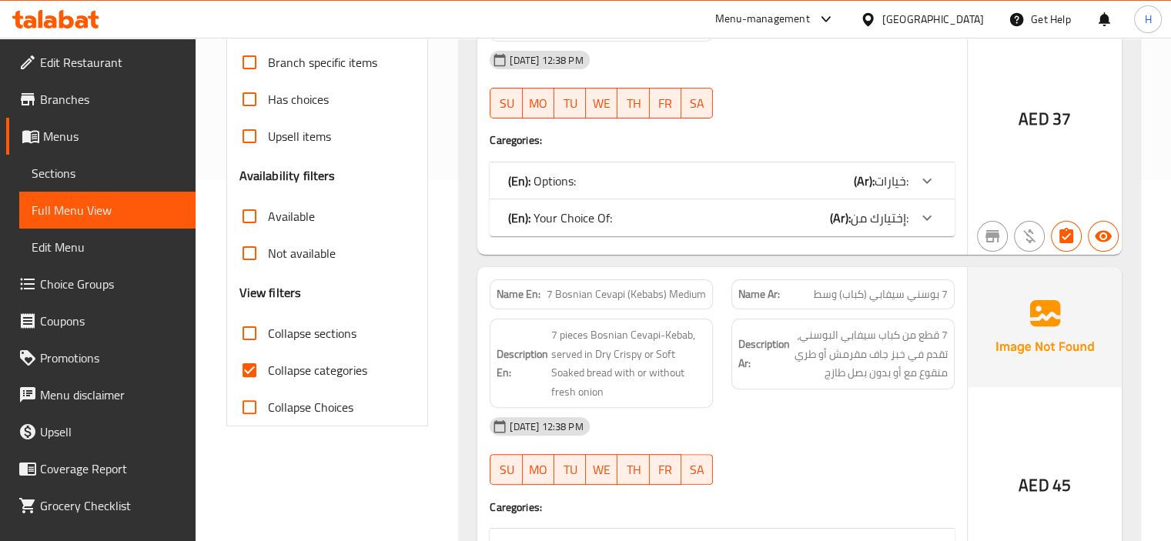
scroll to position [360, 0]
click at [240, 372] on input "Collapse categories" at bounding box center [249, 371] width 37 height 37
checkbox input "false"
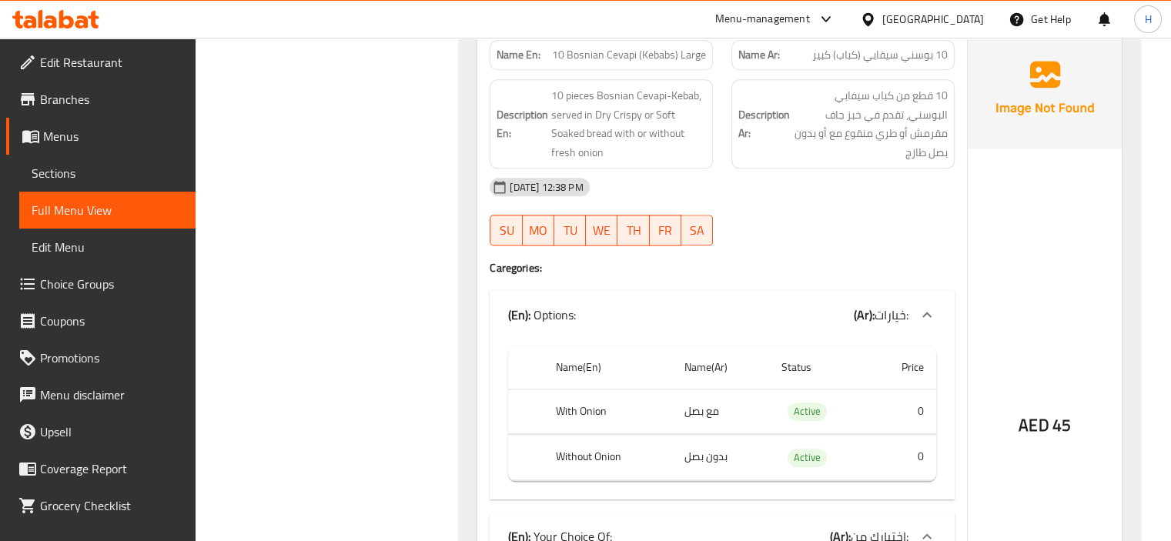
scroll to position [1682, 0]
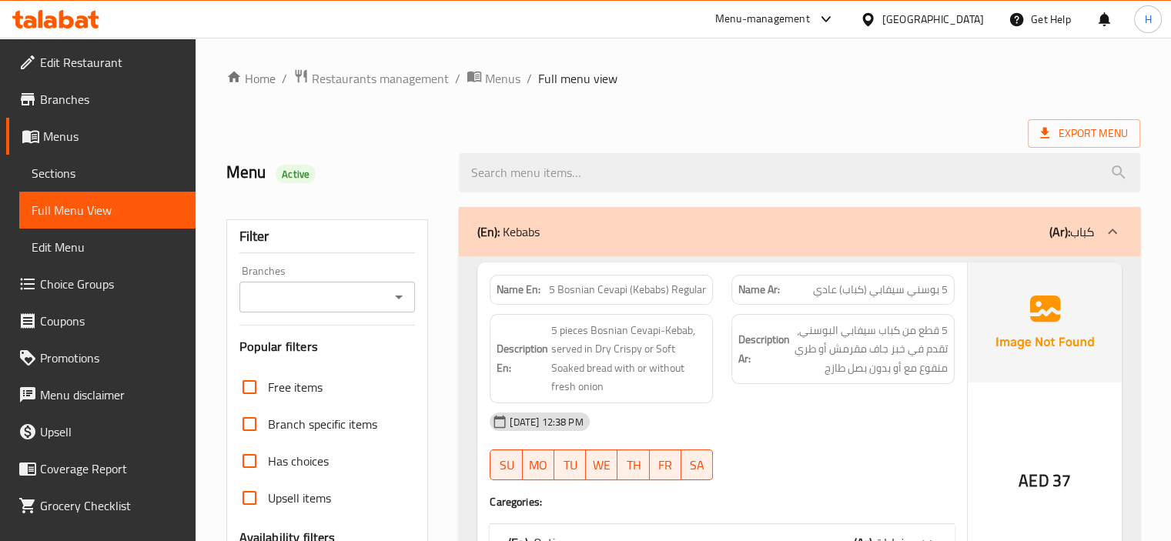
click at [49, 165] on span "Sections" at bounding box center [108, 173] width 152 height 18
